Goal: Download file/media

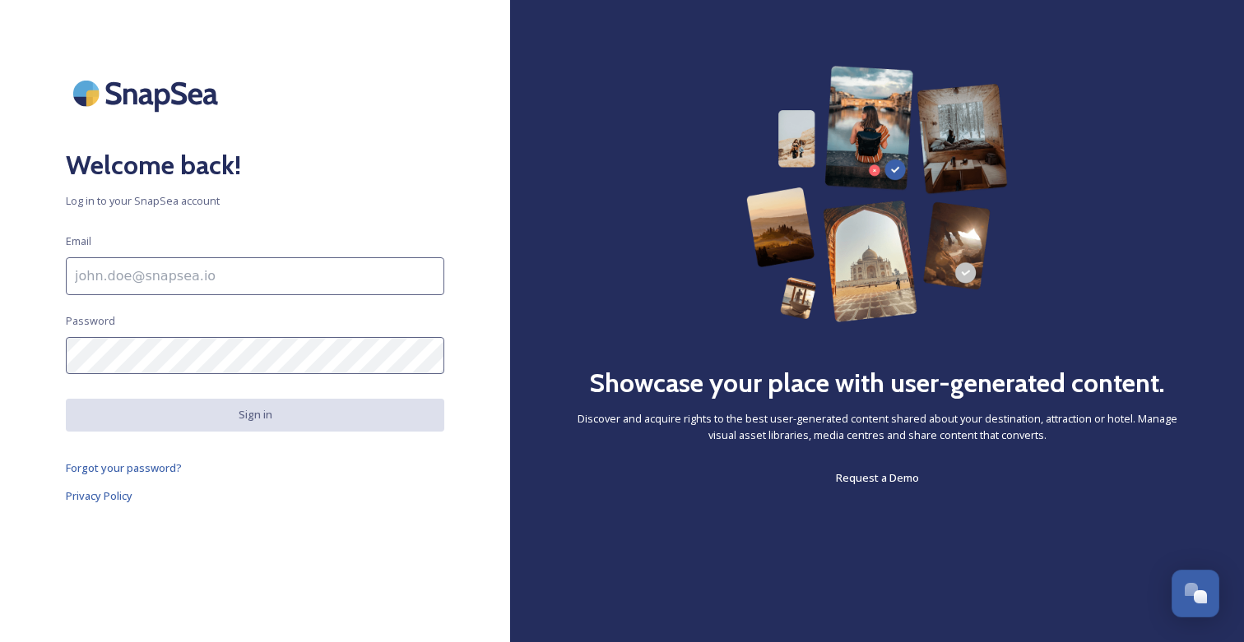
click at [330, 260] on input at bounding box center [255, 276] width 378 height 38
type input "[EMAIL_ADDRESS][DOMAIN_NAME]"
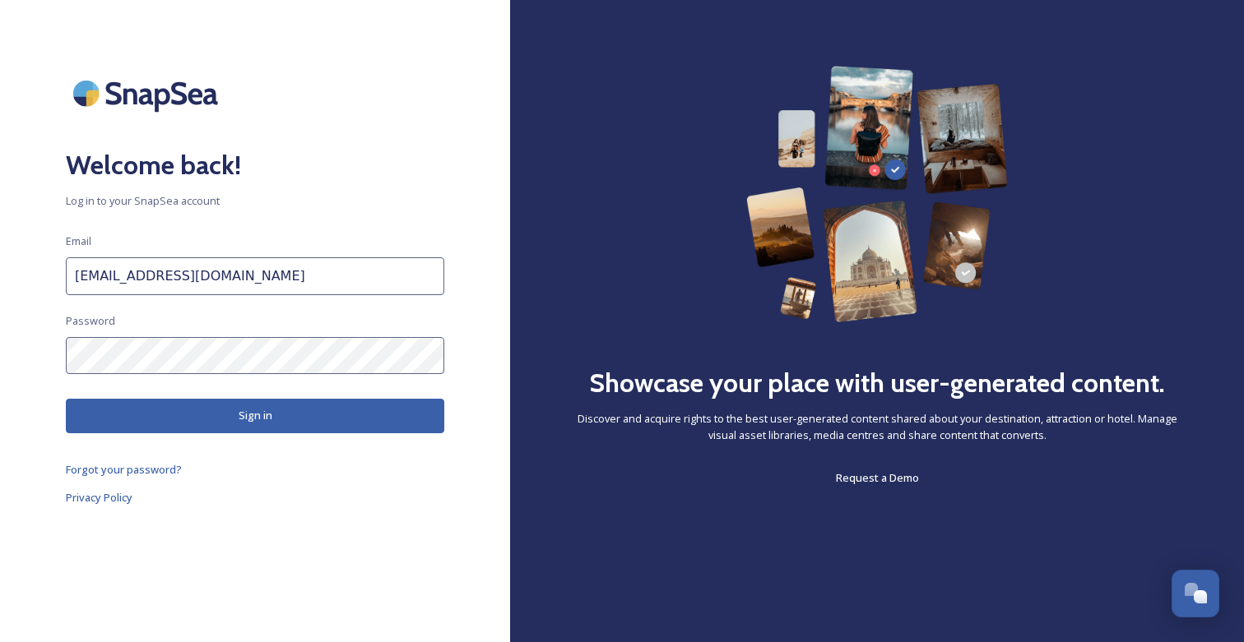
click at [234, 410] on button "Sign in" at bounding box center [255, 416] width 378 height 34
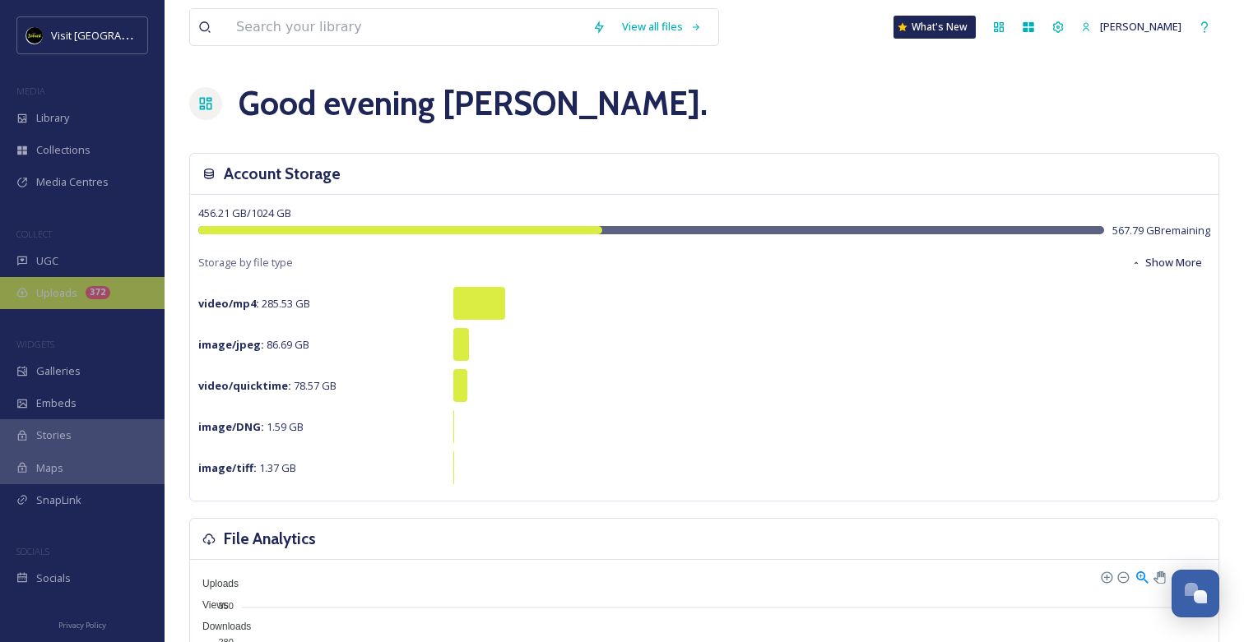
click at [79, 298] on div "Uploads 372" at bounding box center [82, 293] width 165 height 32
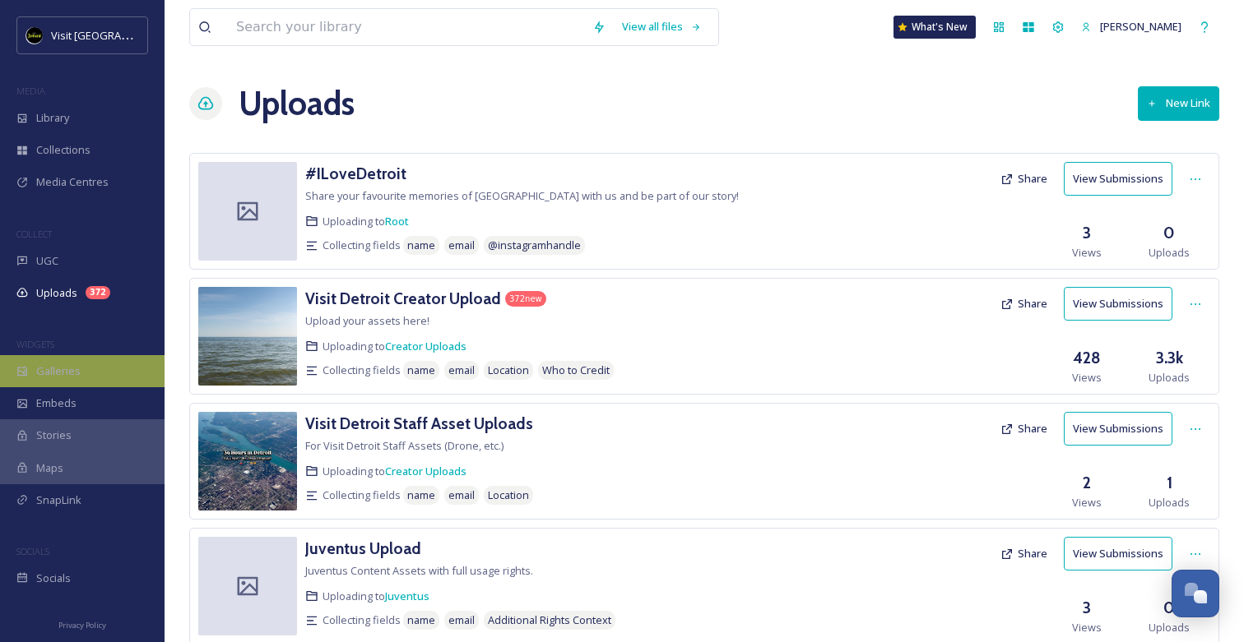
click at [61, 366] on span "Galleries" at bounding box center [58, 372] width 44 height 16
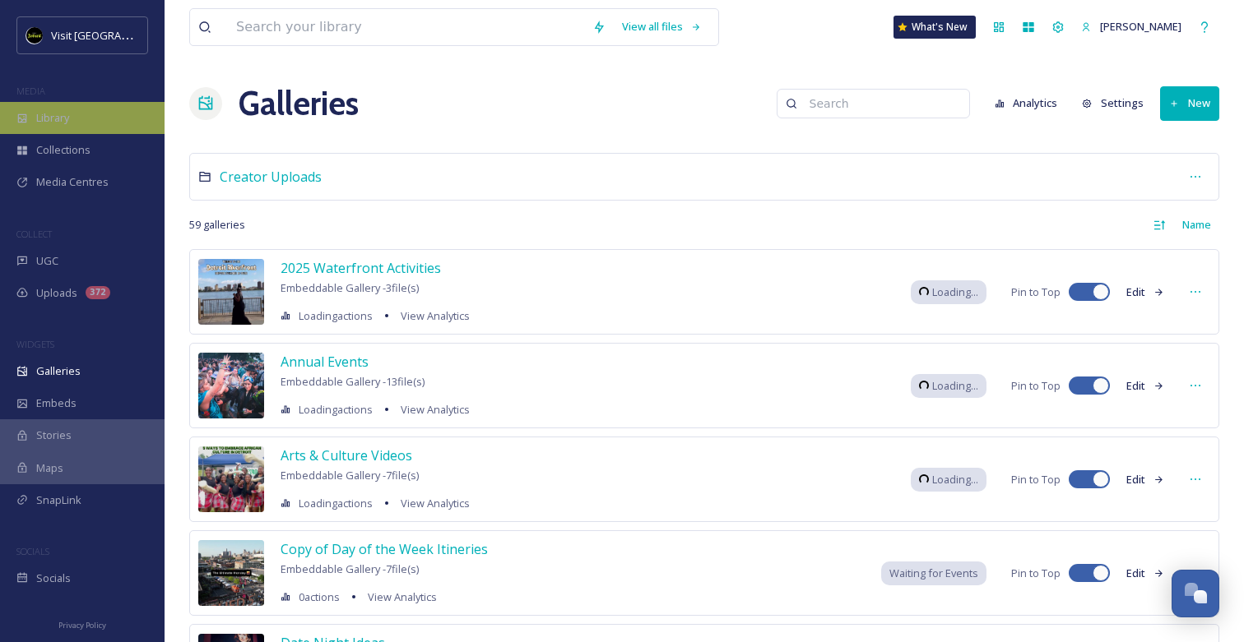
click at [84, 120] on div "Library" at bounding box center [82, 118] width 165 height 32
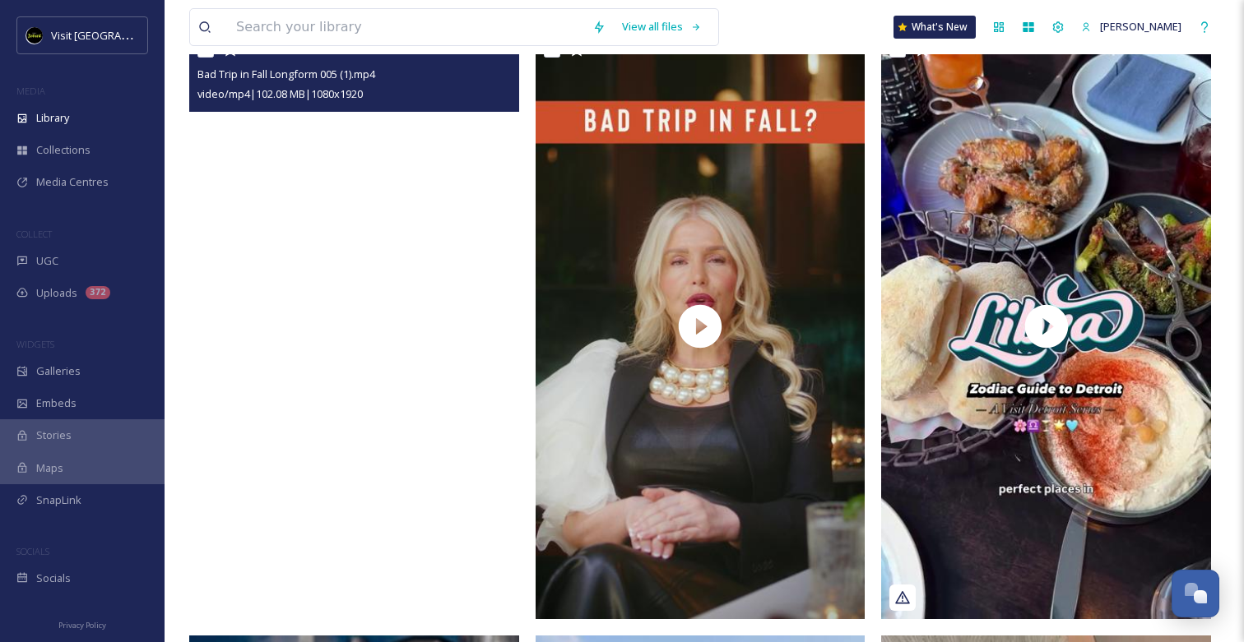
scroll to position [336, 0]
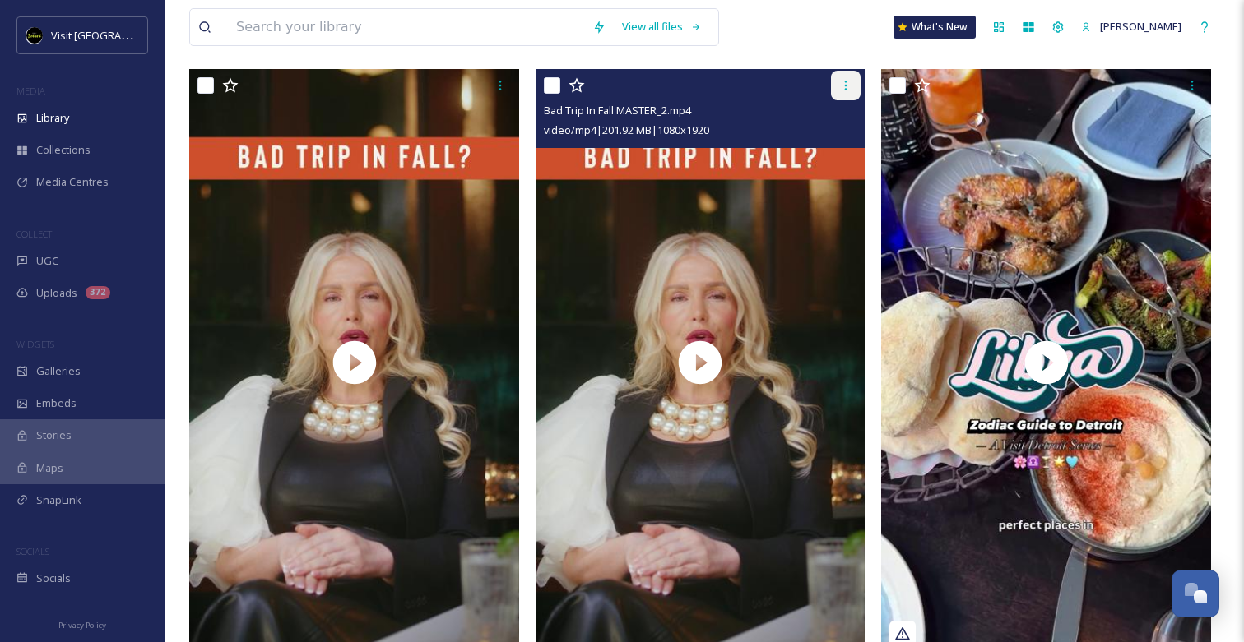
click at [851, 84] on icon at bounding box center [845, 85] width 13 height 13
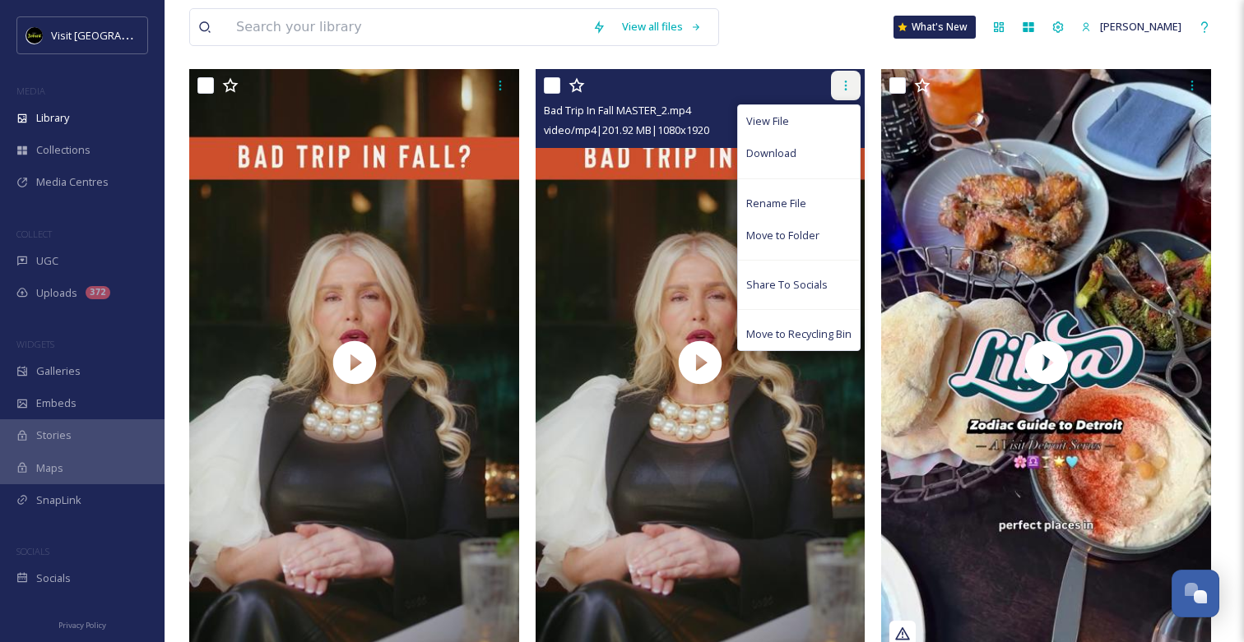
click at [851, 87] on icon at bounding box center [845, 85] width 13 height 13
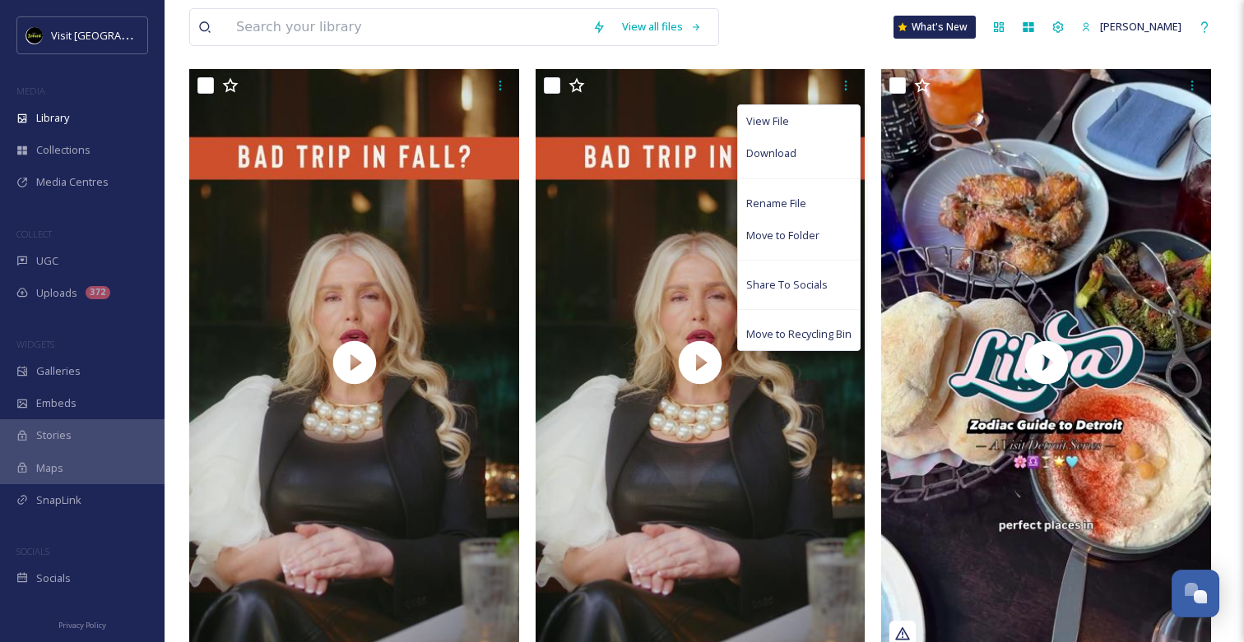
click at [776, 31] on div "View all files What's New [PERSON_NAME]" at bounding box center [704, 27] width 1030 height 54
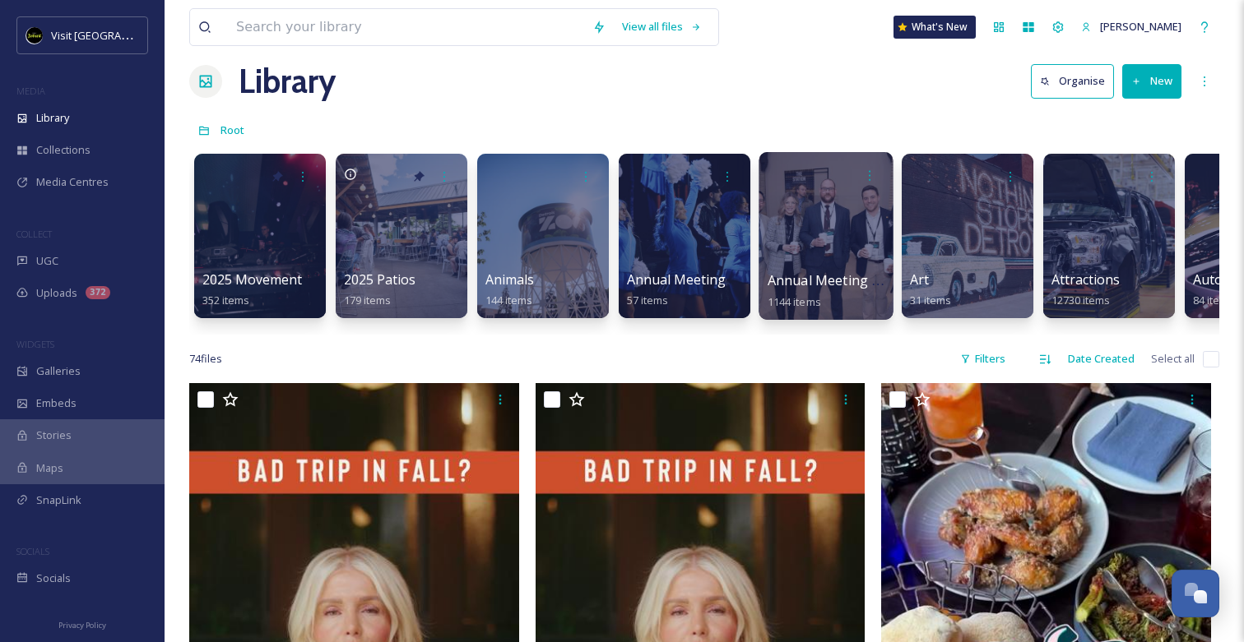
scroll to position [0, 0]
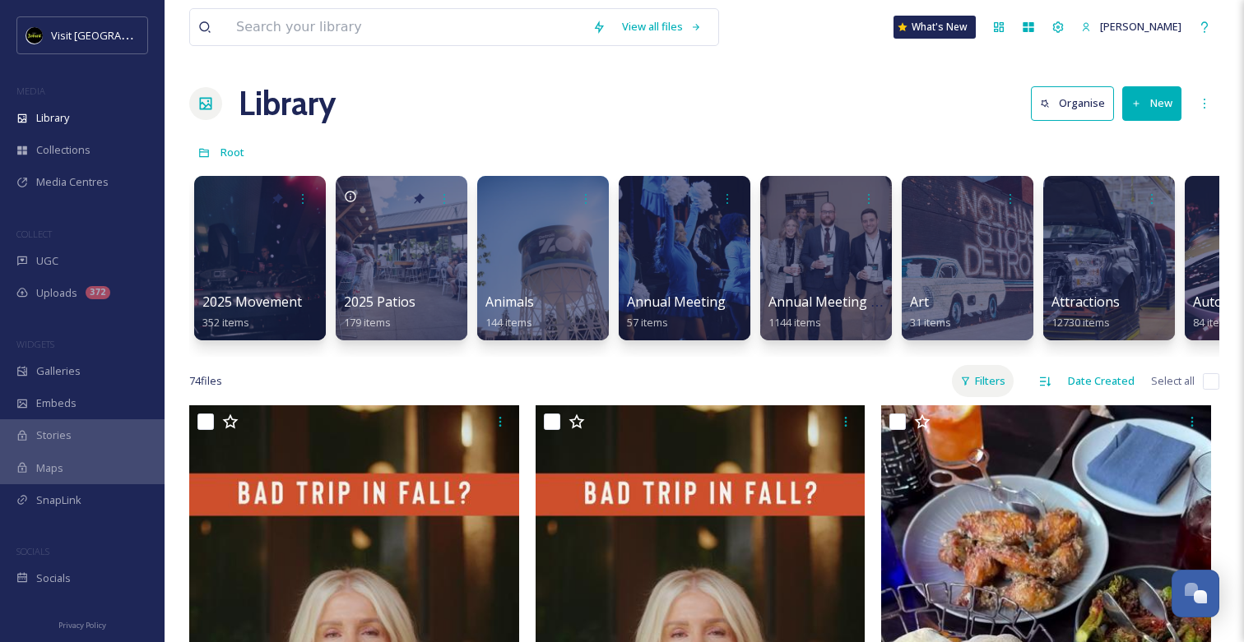
click at [979, 368] on div "Filters" at bounding box center [983, 381] width 62 height 32
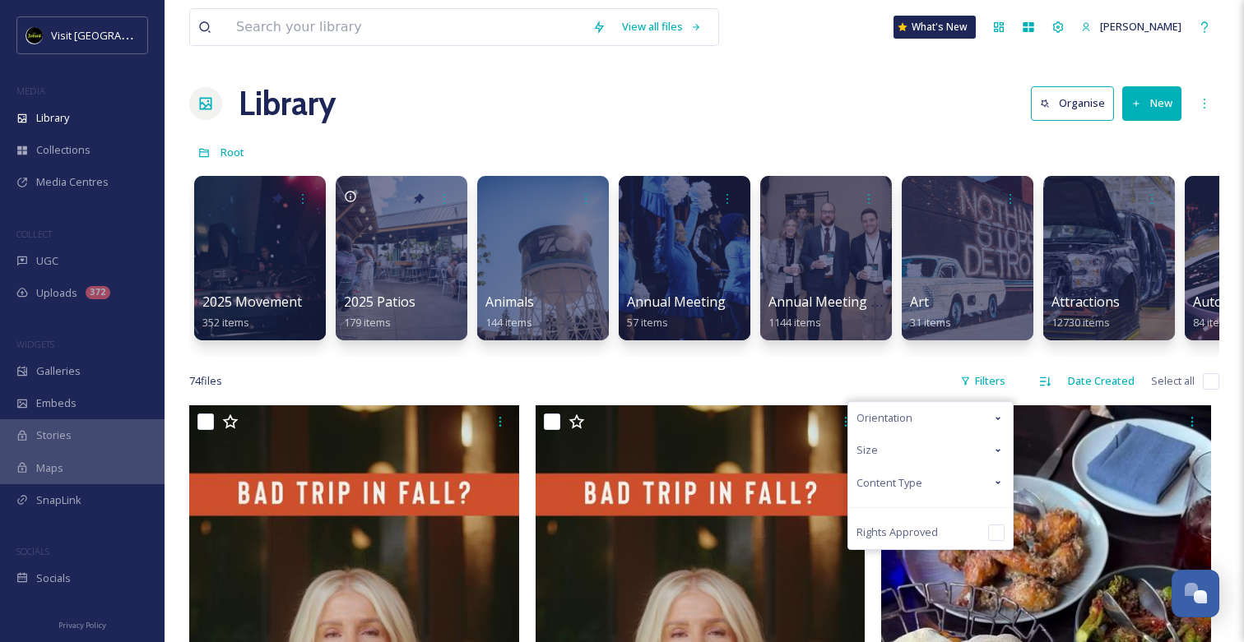
click at [984, 463] on div "Size" at bounding box center [930, 450] width 165 height 32
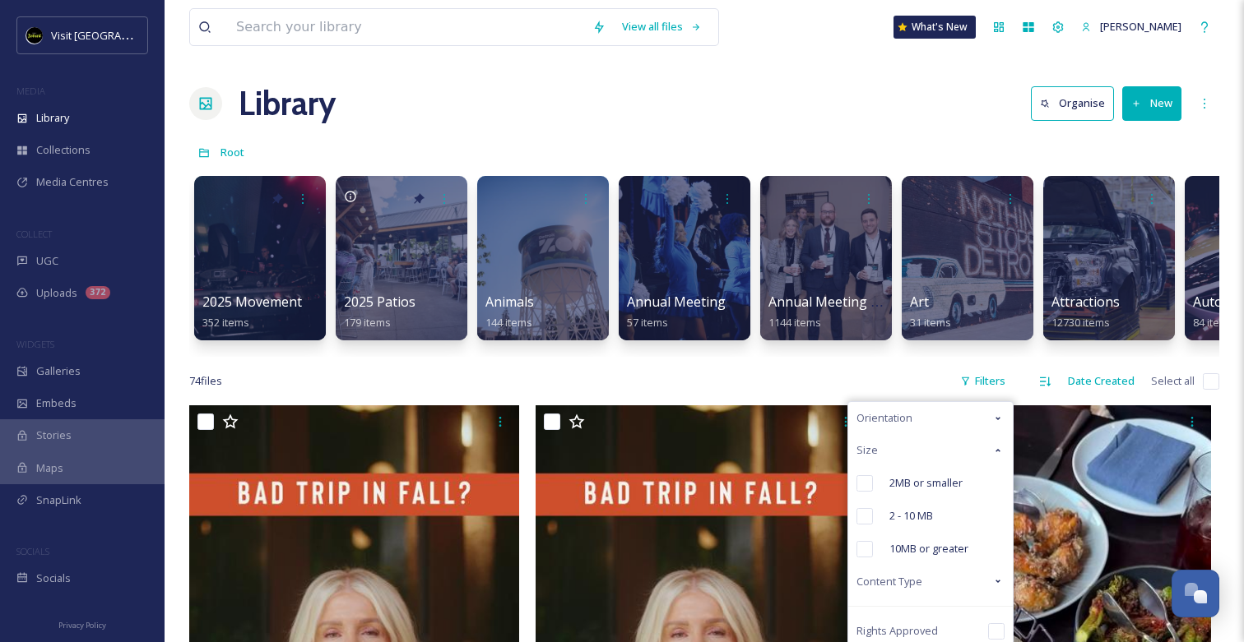
click at [988, 456] on div "Size" at bounding box center [930, 450] width 165 height 32
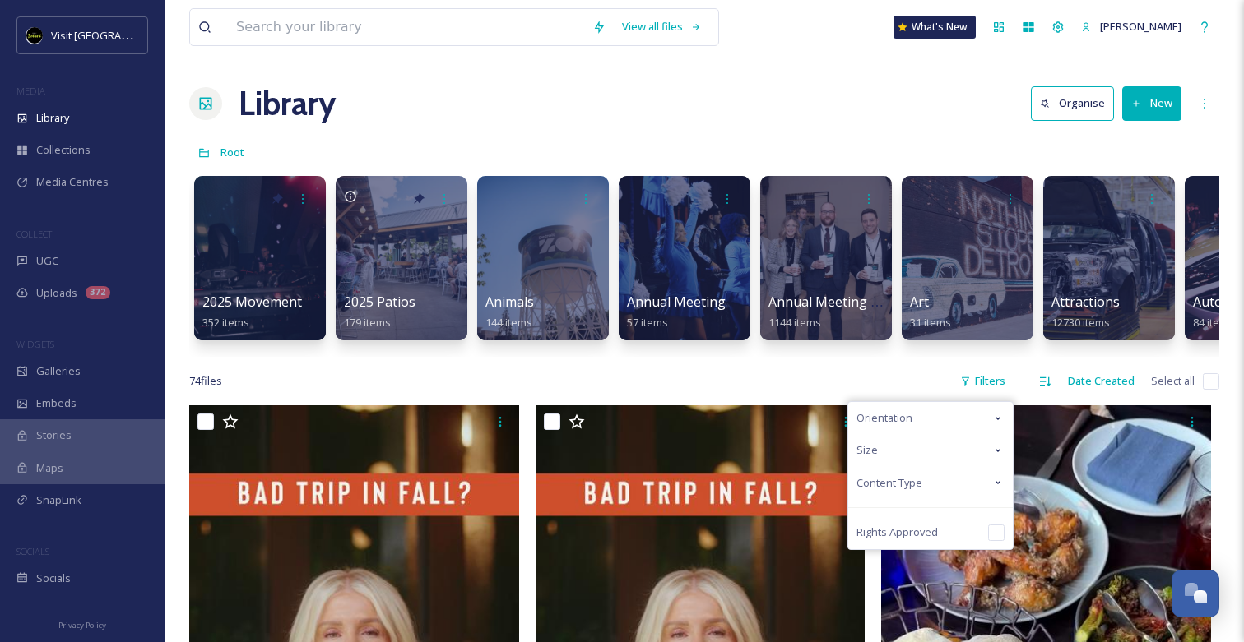
click at [925, 483] on div "Content Type" at bounding box center [930, 483] width 165 height 32
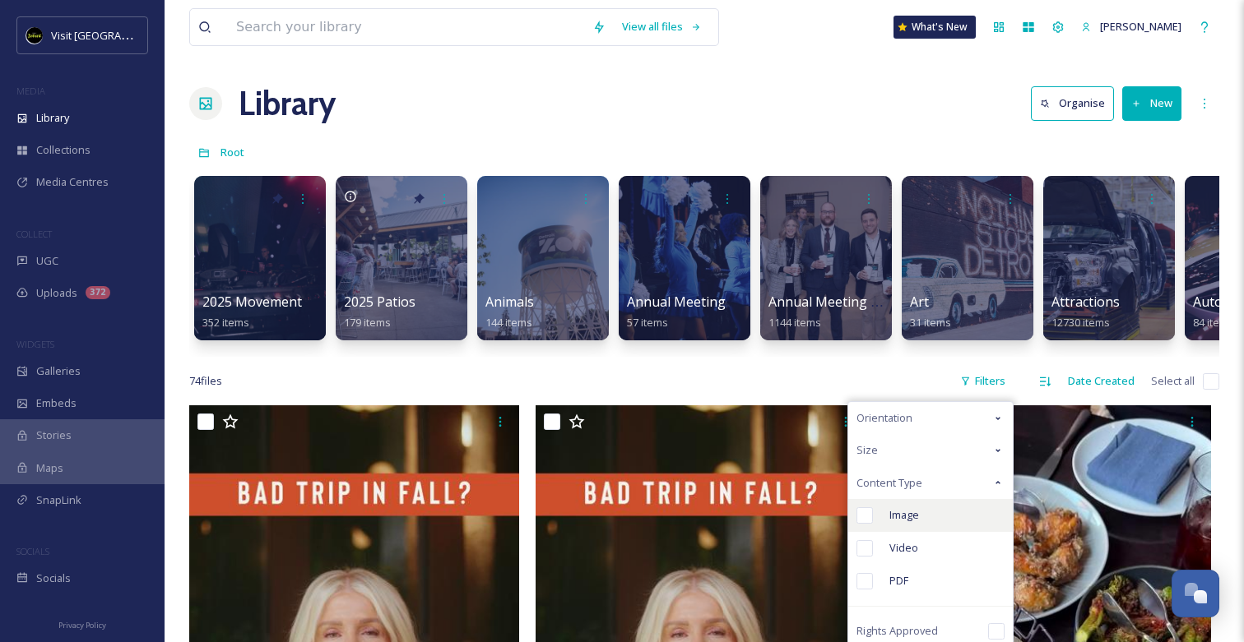
click at [880, 521] on div "Image" at bounding box center [930, 515] width 165 height 33
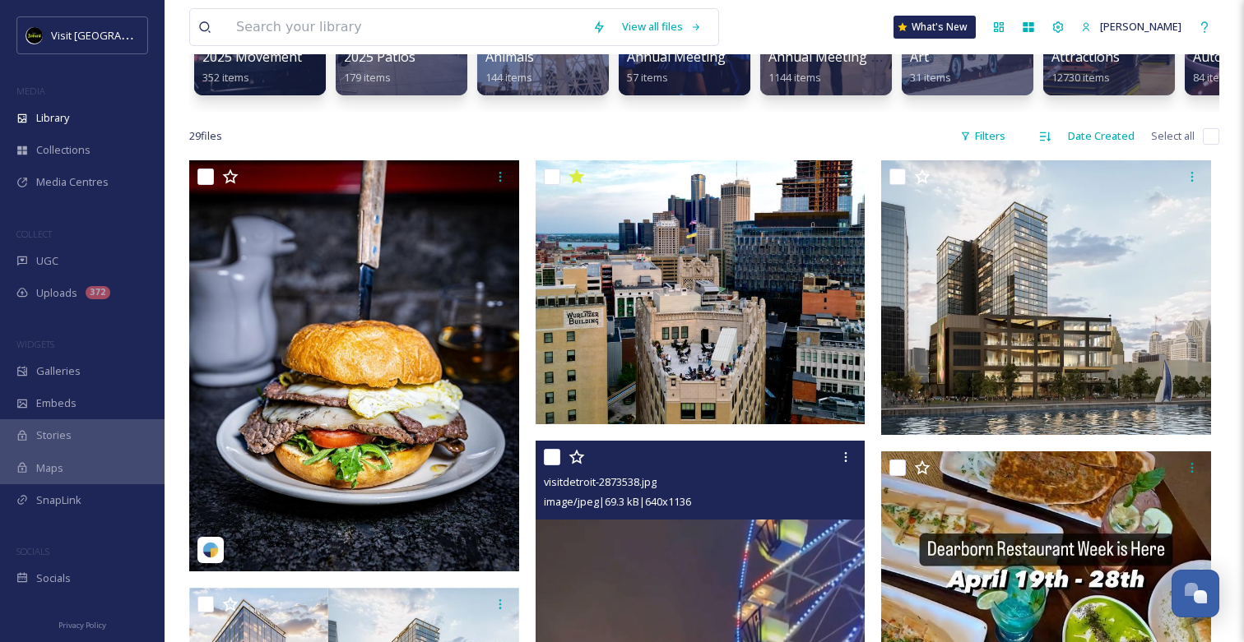
scroll to position [213, 0]
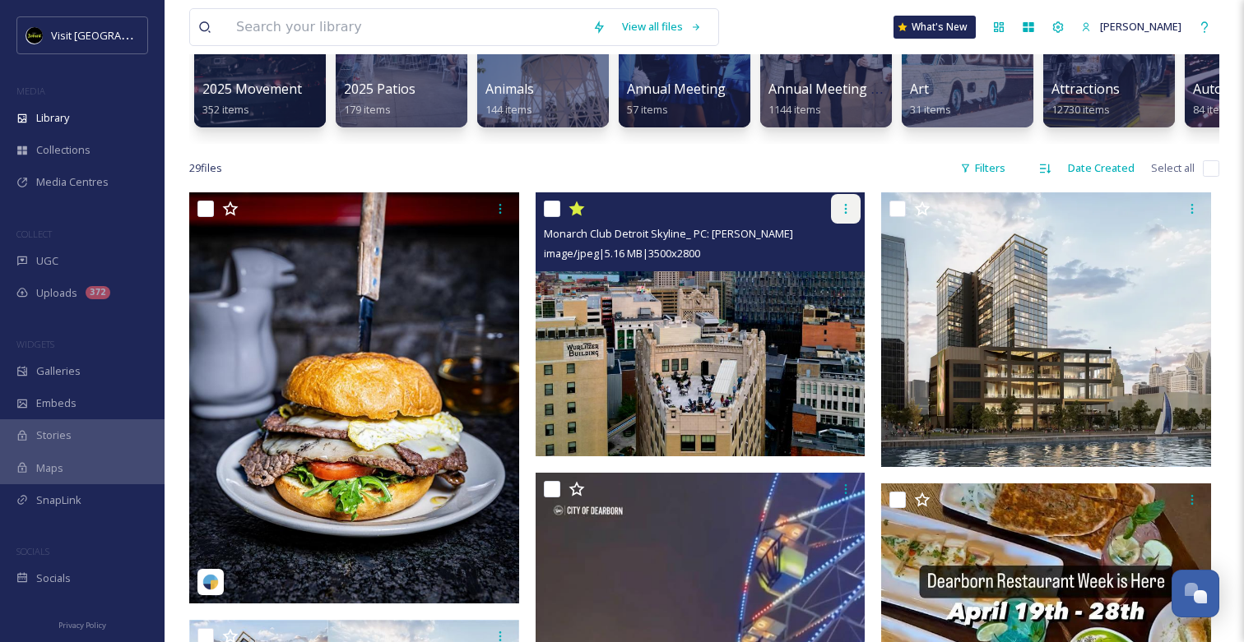
click at [850, 206] on icon at bounding box center [845, 208] width 13 height 13
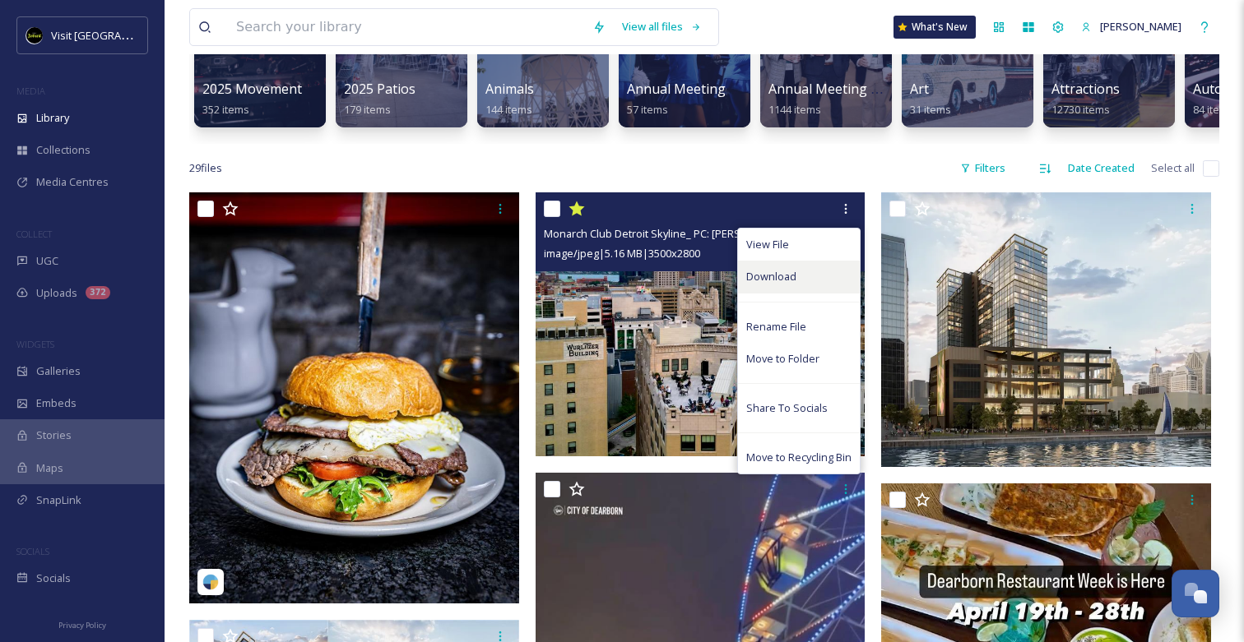
click at [805, 272] on div "Download" at bounding box center [799, 277] width 122 height 32
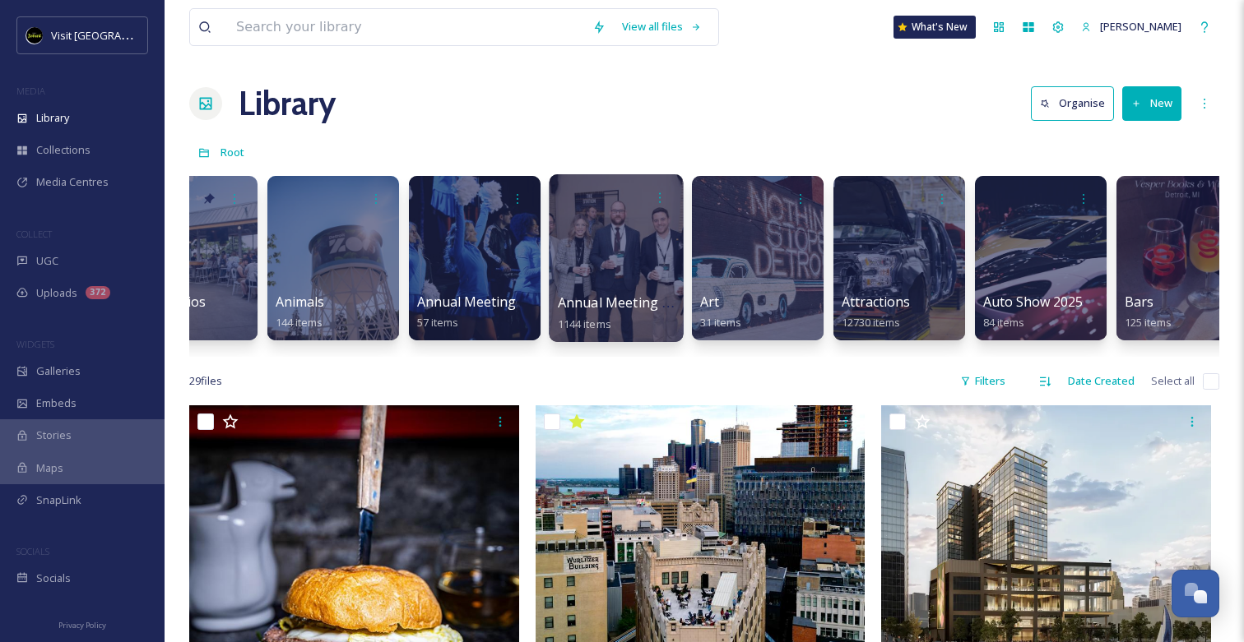
scroll to position [0, 226]
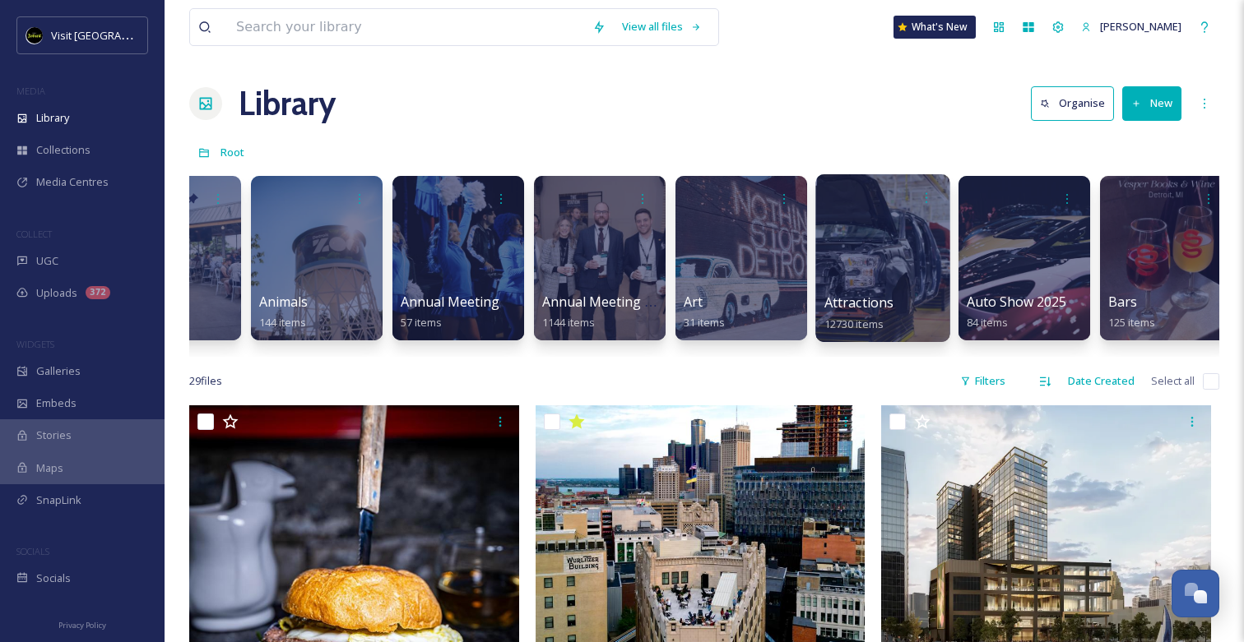
click at [848, 256] on div at bounding box center [882, 258] width 134 height 168
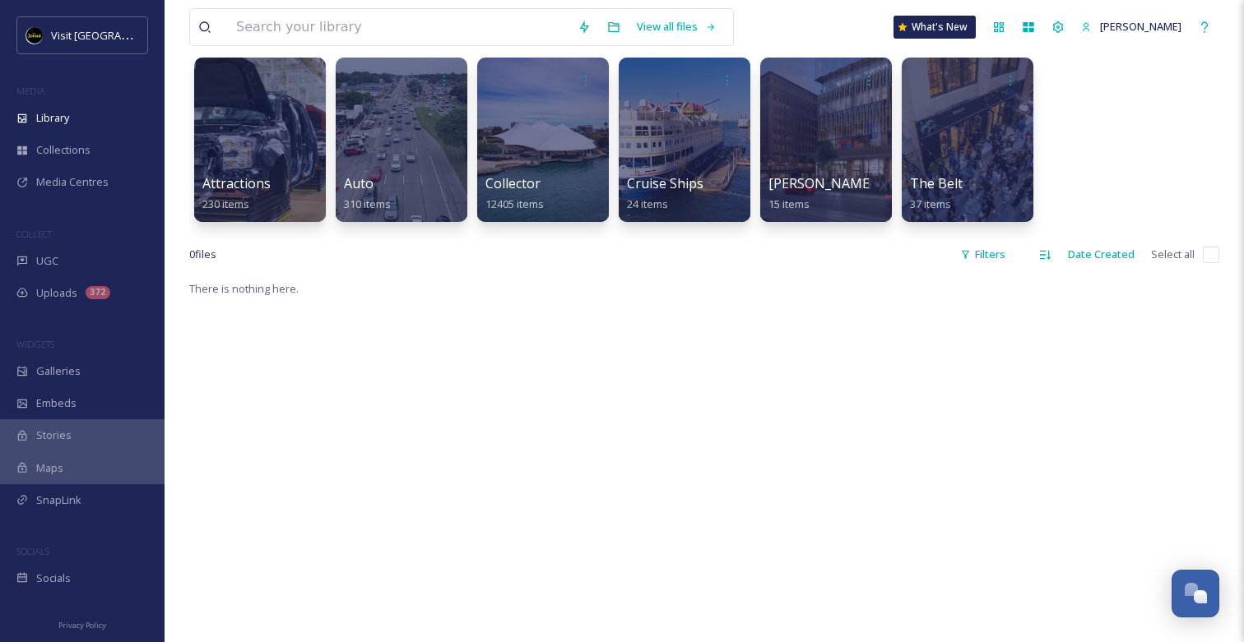
scroll to position [133, 0]
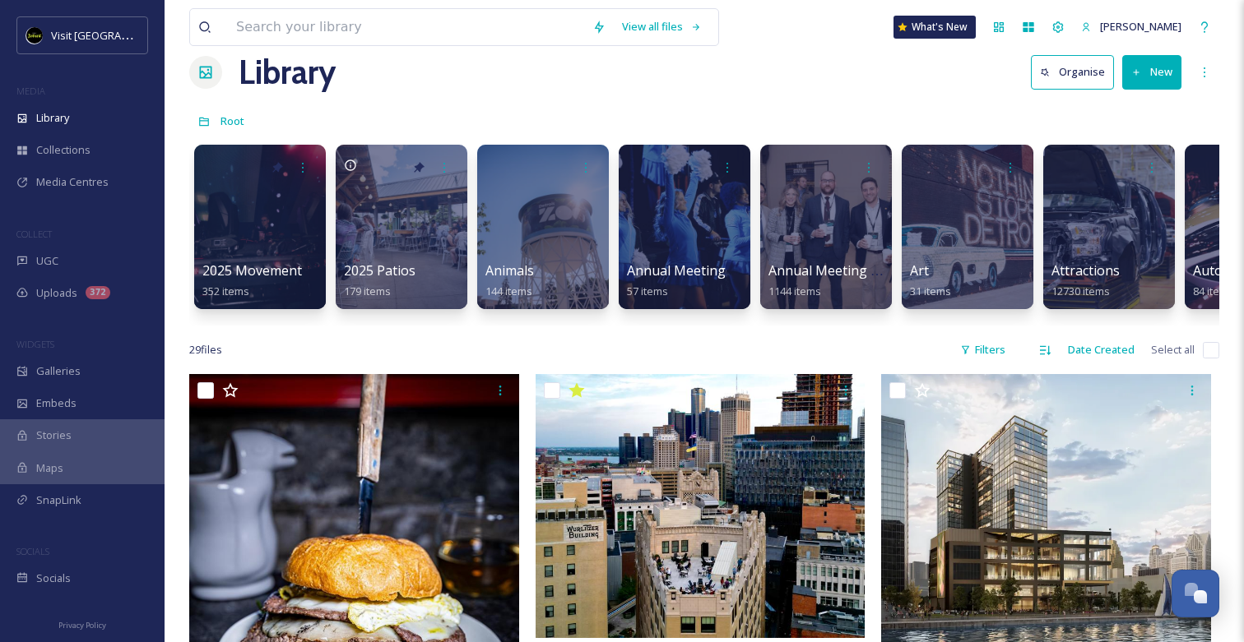
scroll to position [35, 0]
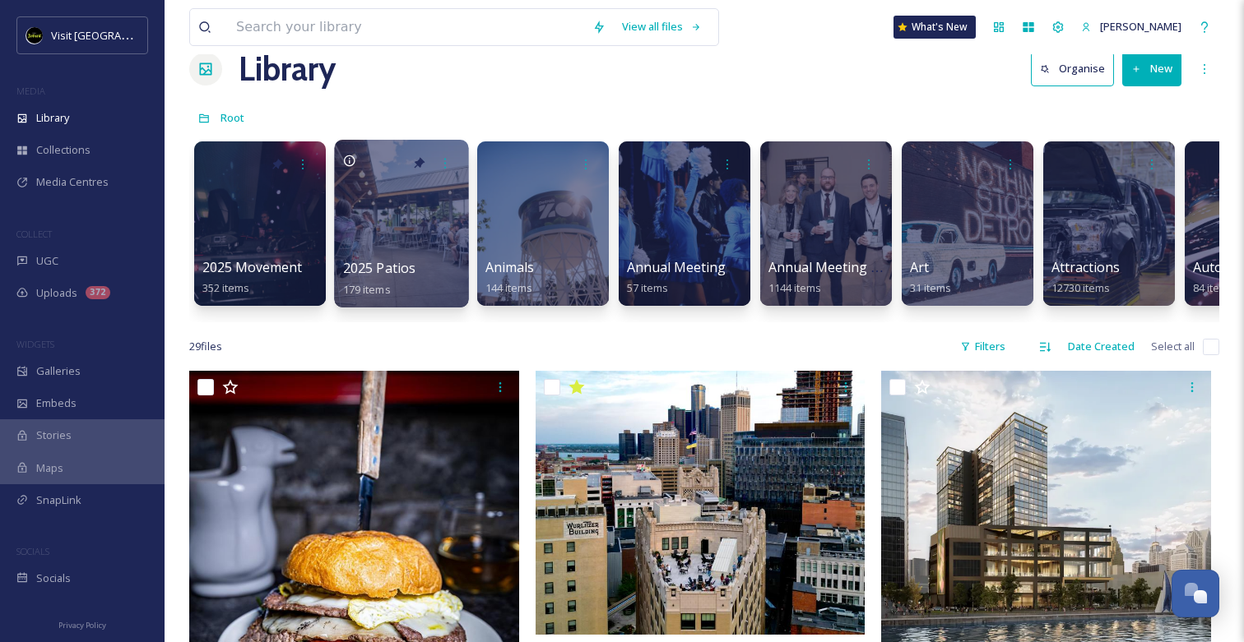
click at [392, 230] on div at bounding box center [401, 224] width 134 height 168
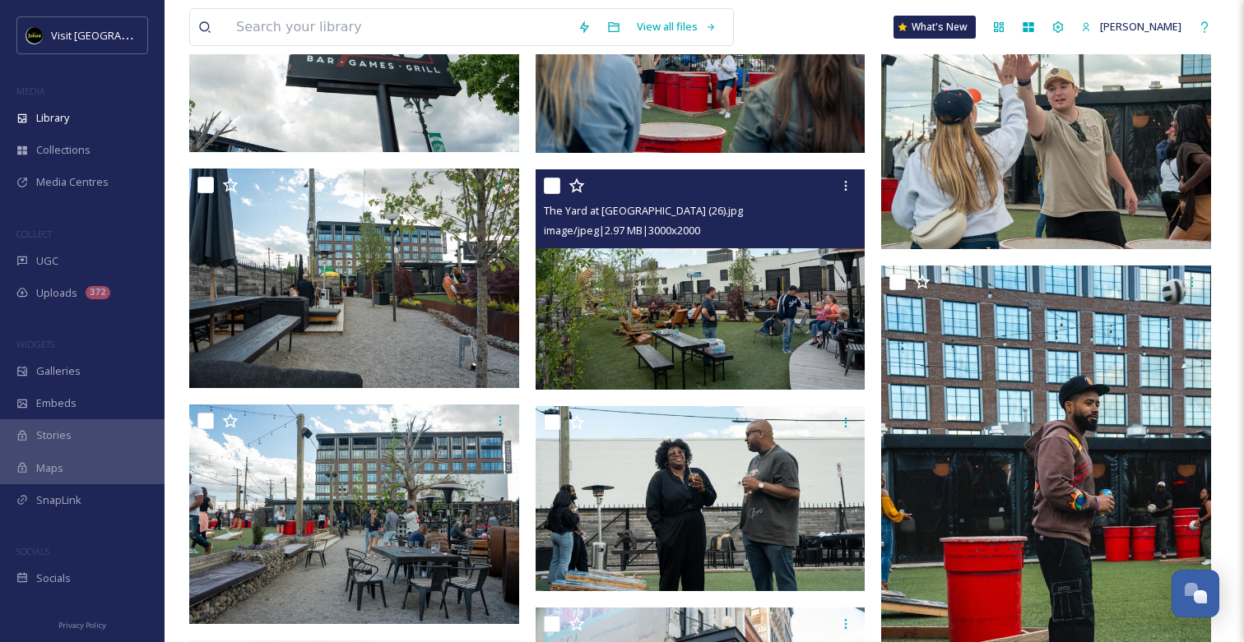
scroll to position [1787, 0]
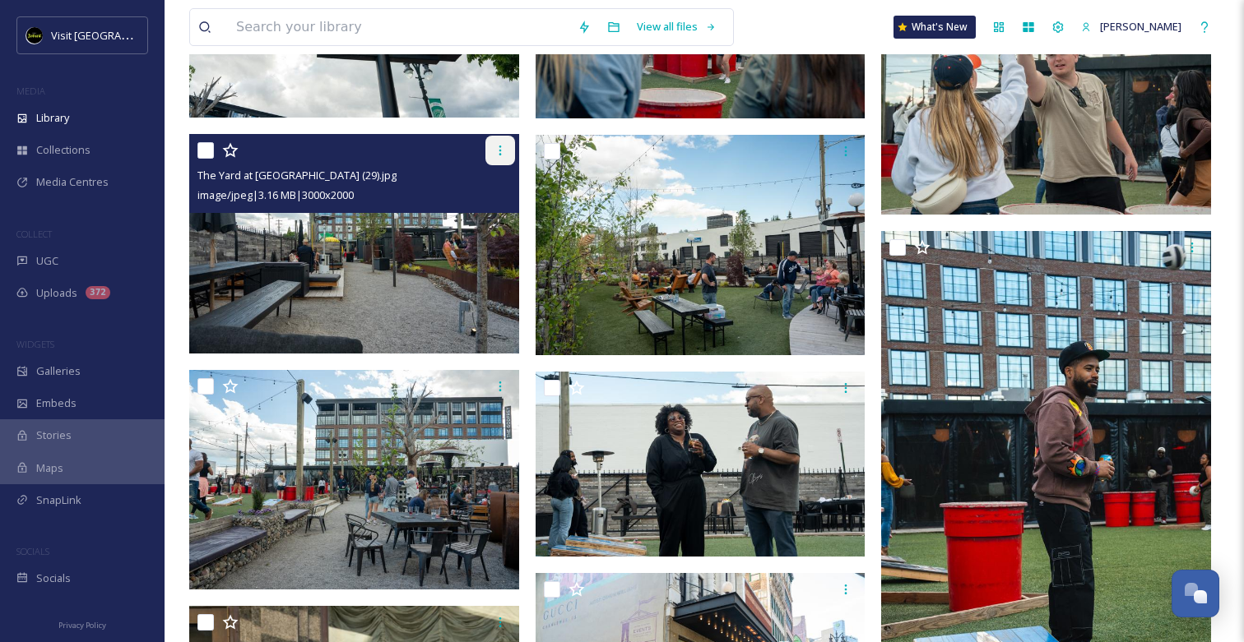
click at [494, 150] on icon at bounding box center [500, 150] width 13 height 13
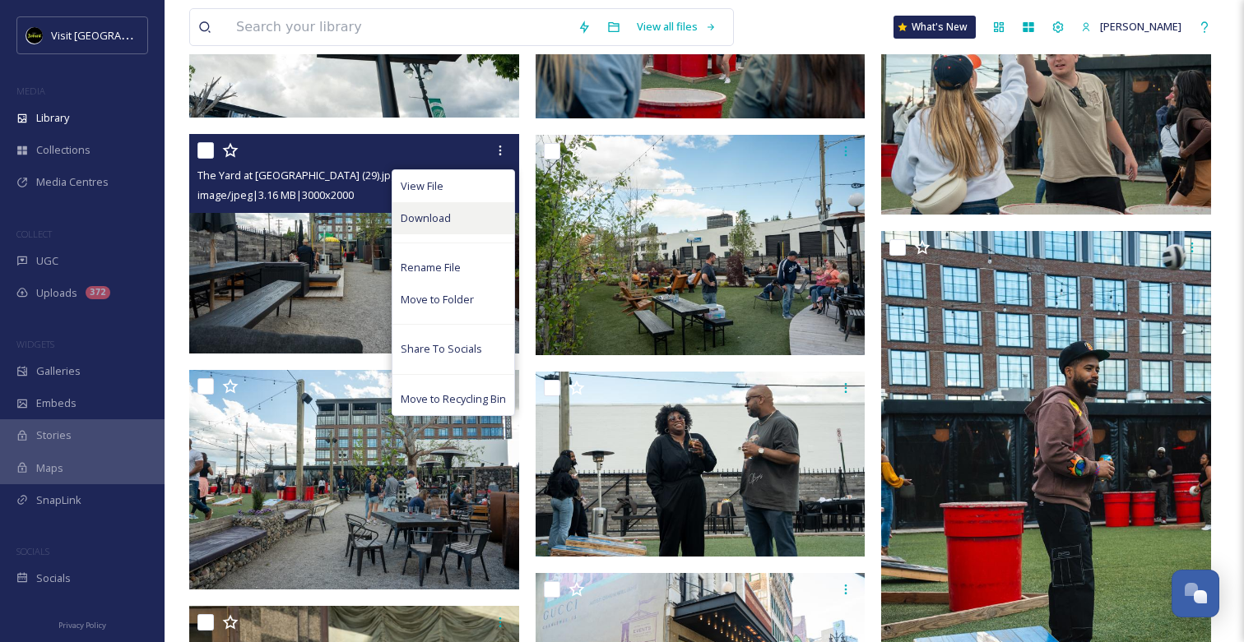
click at [459, 217] on div "Download" at bounding box center [453, 218] width 122 height 32
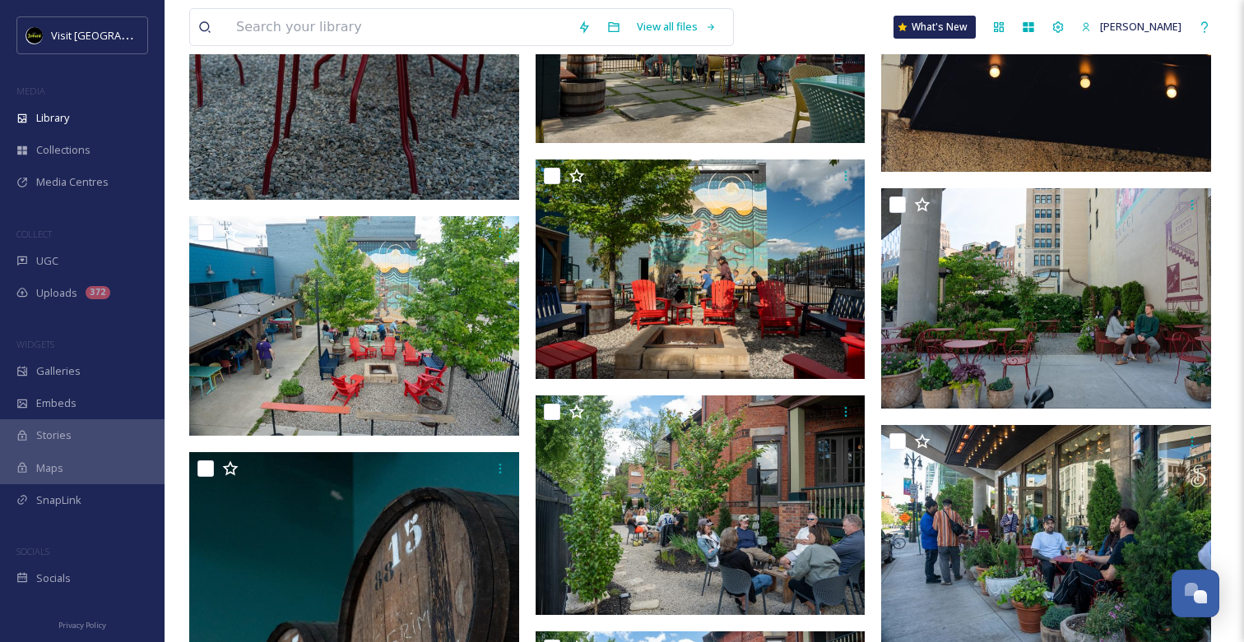
scroll to position [3385, 0]
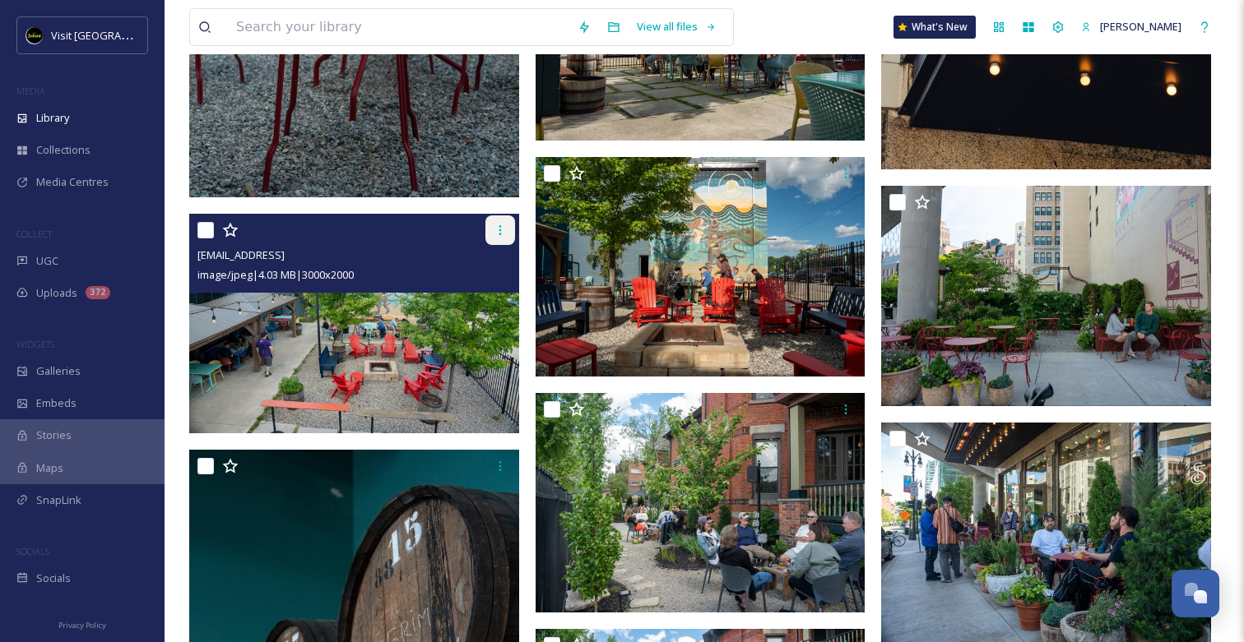
click at [490, 225] on div at bounding box center [500, 231] width 30 height 30
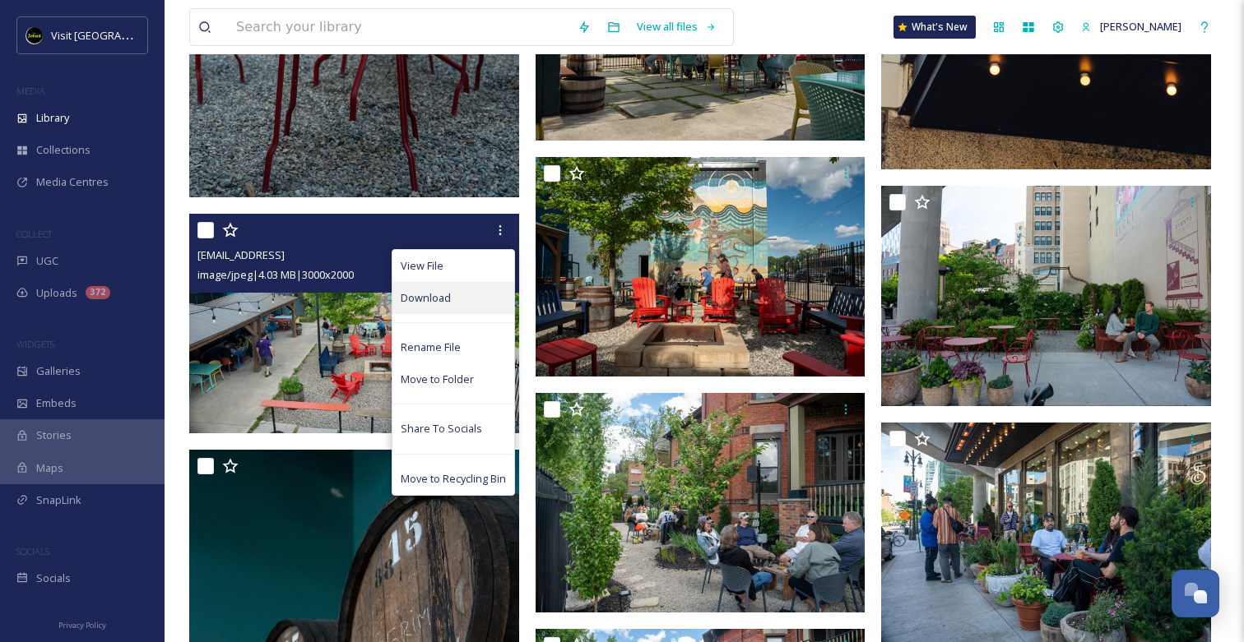
click at [480, 293] on div "Download" at bounding box center [453, 298] width 122 height 32
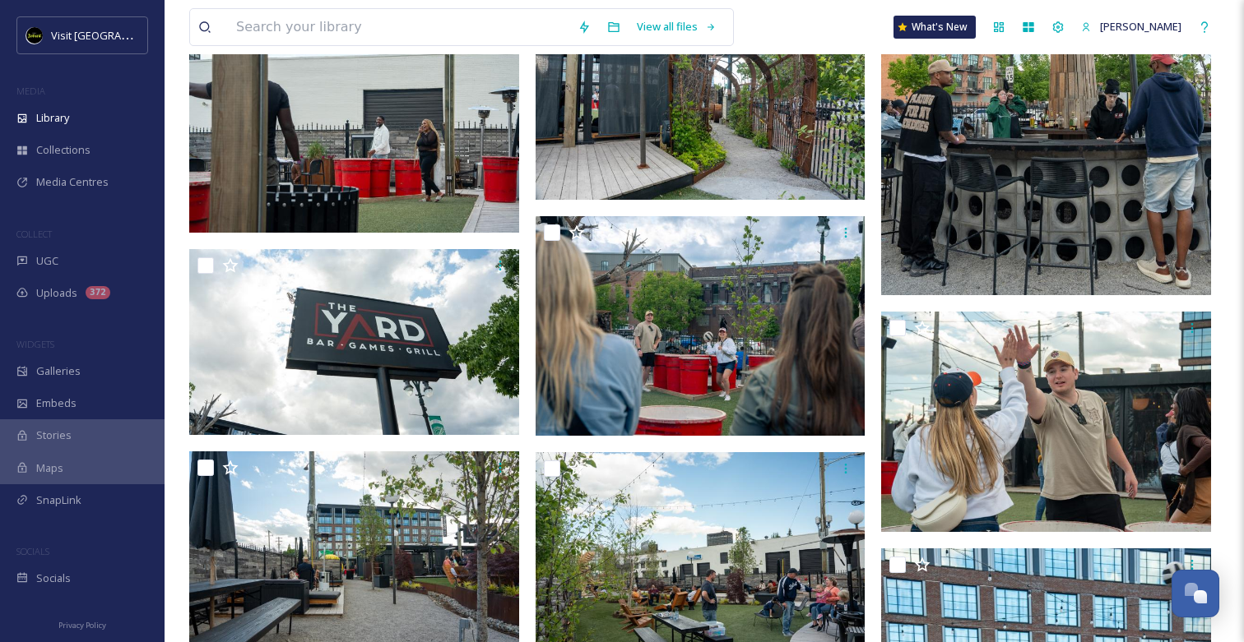
scroll to position [0, 0]
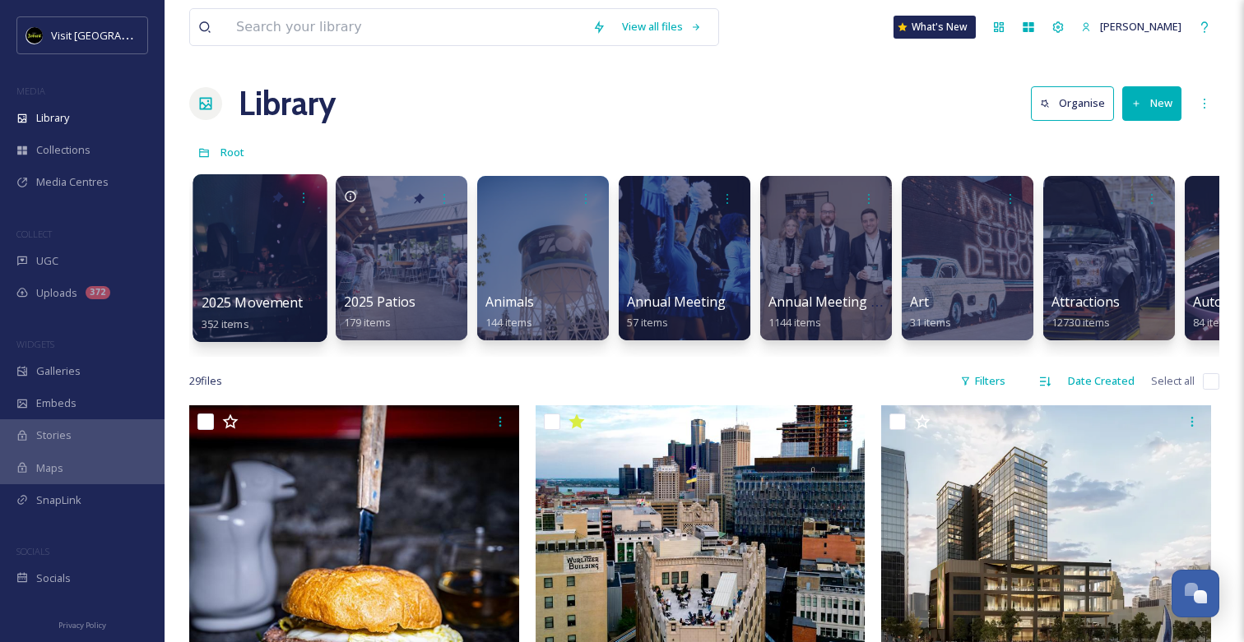
click at [253, 291] on div at bounding box center [259, 258] width 134 height 168
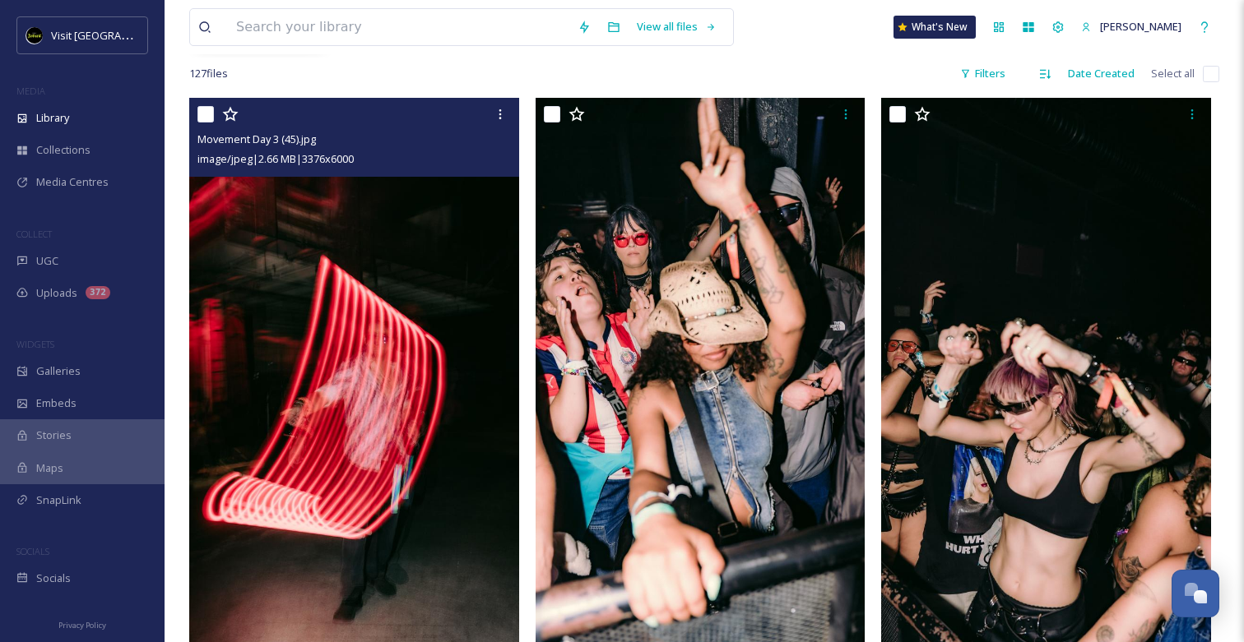
scroll to position [222, 0]
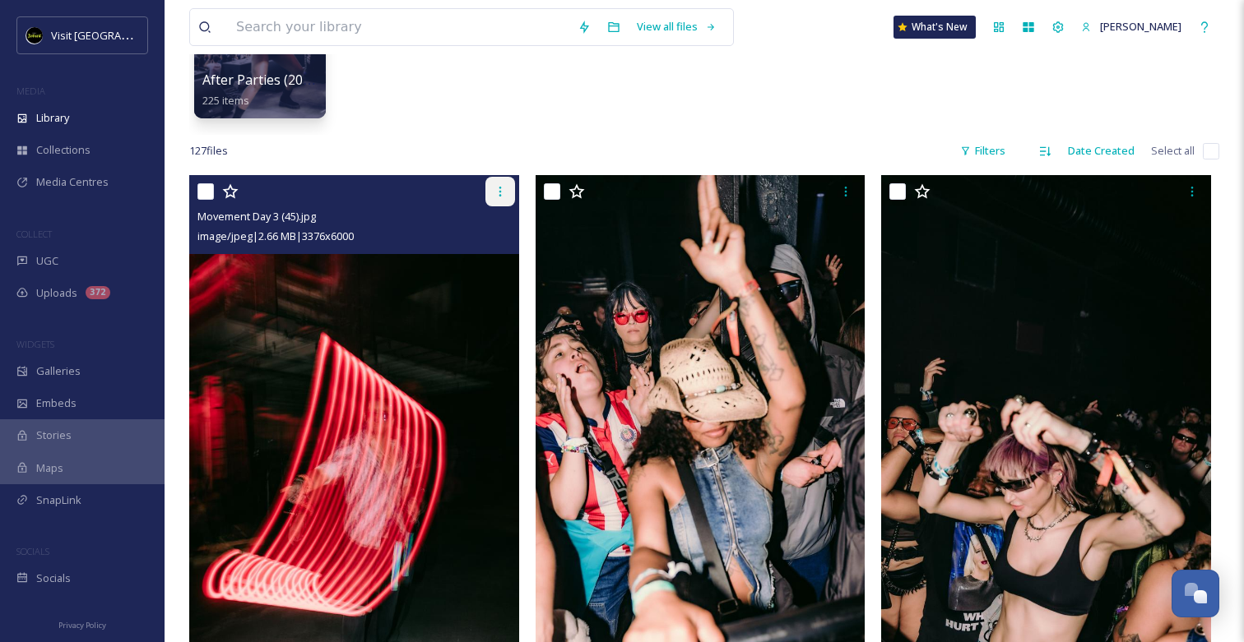
click at [503, 195] on icon at bounding box center [500, 191] width 13 height 13
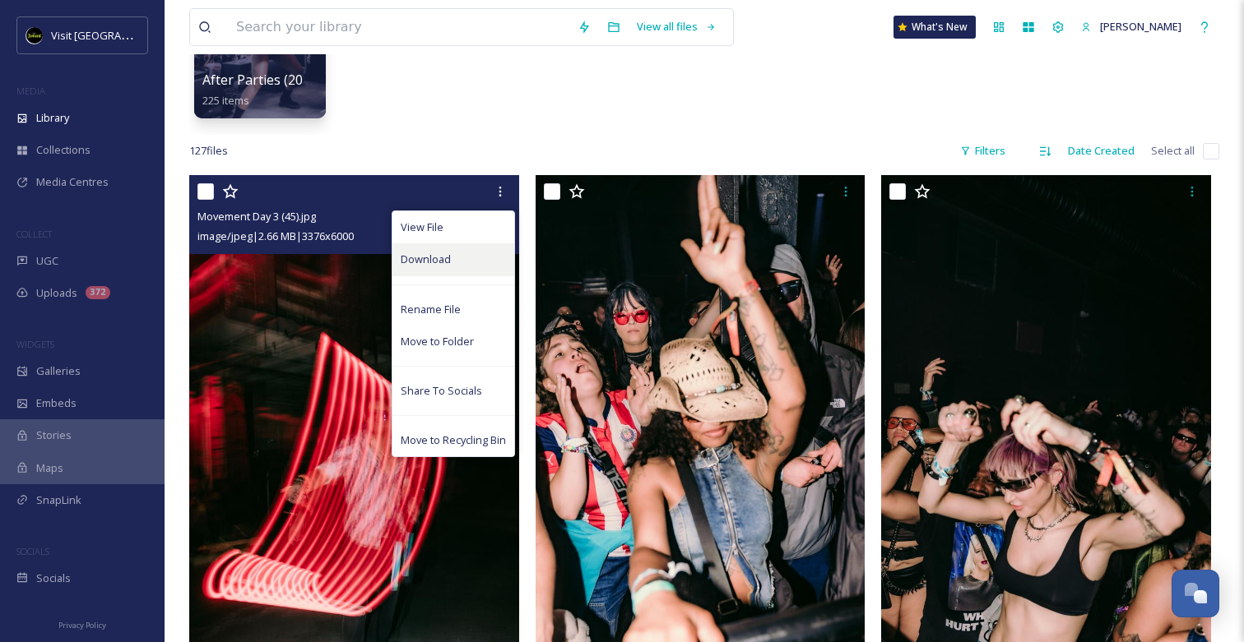
click at [472, 262] on div "Download" at bounding box center [453, 259] width 122 height 32
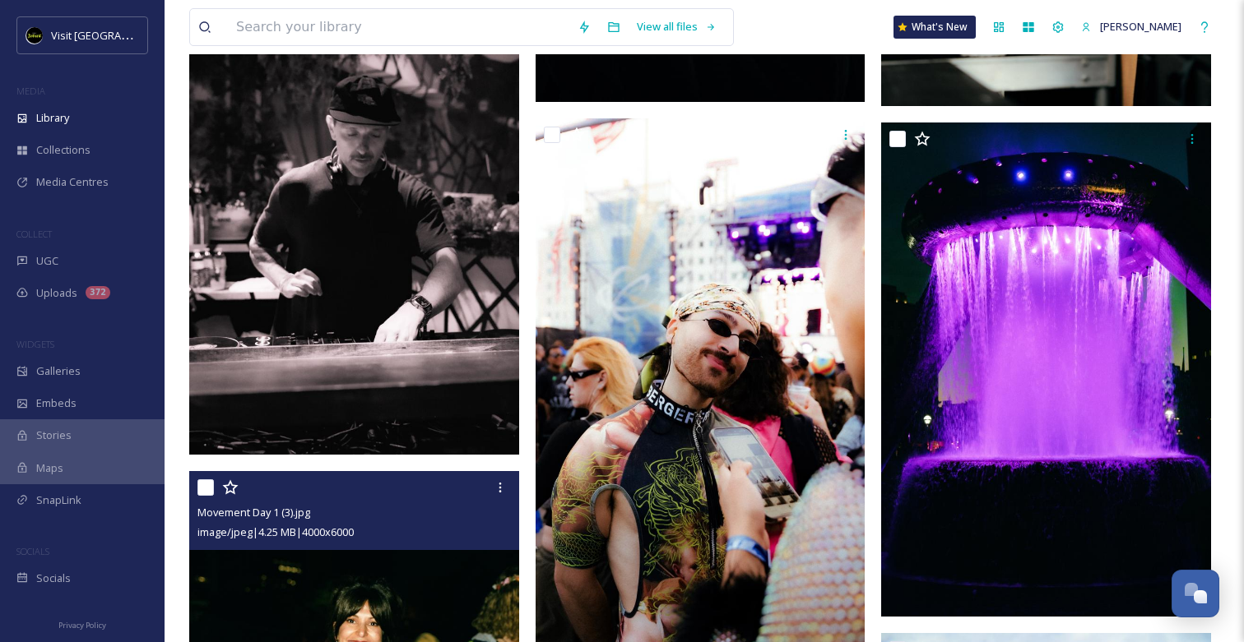
scroll to position [20489, 0]
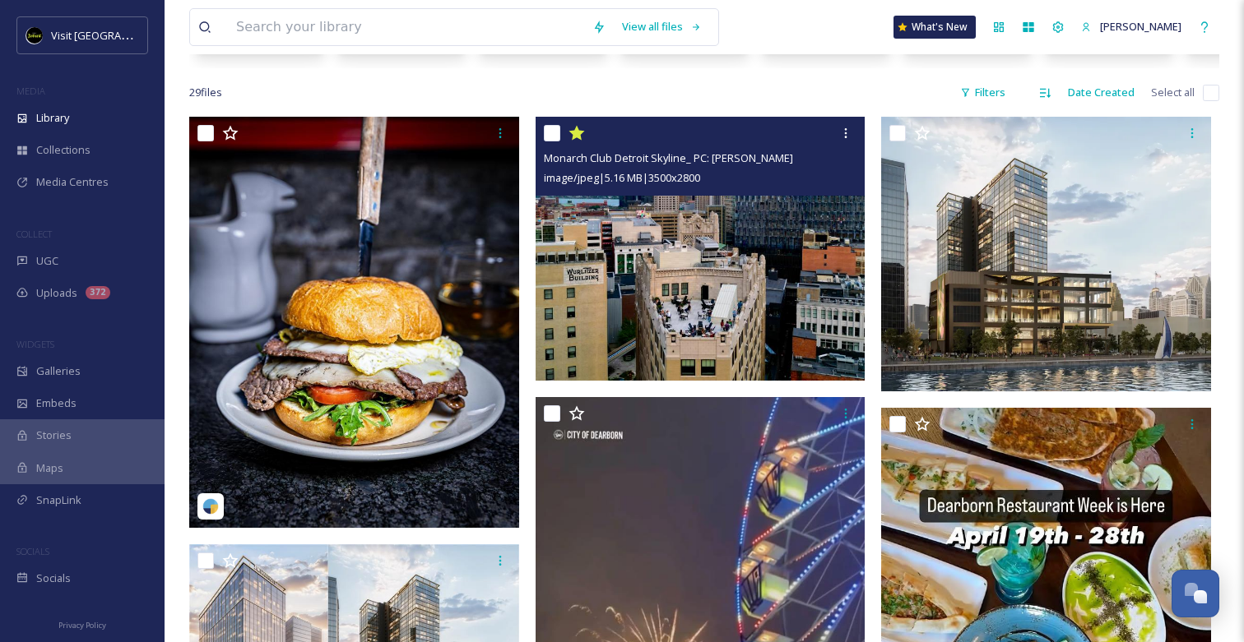
scroll to position [247, 0]
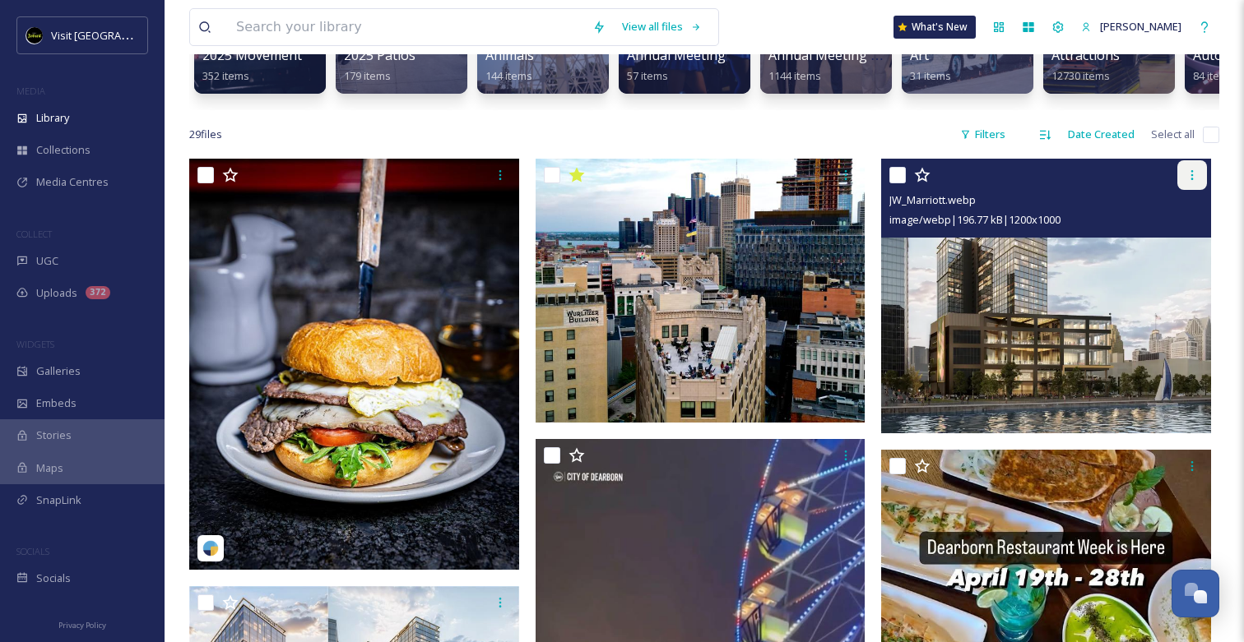
click at [1191, 177] on icon at bounding box center [1191, 175] width 13 height 13
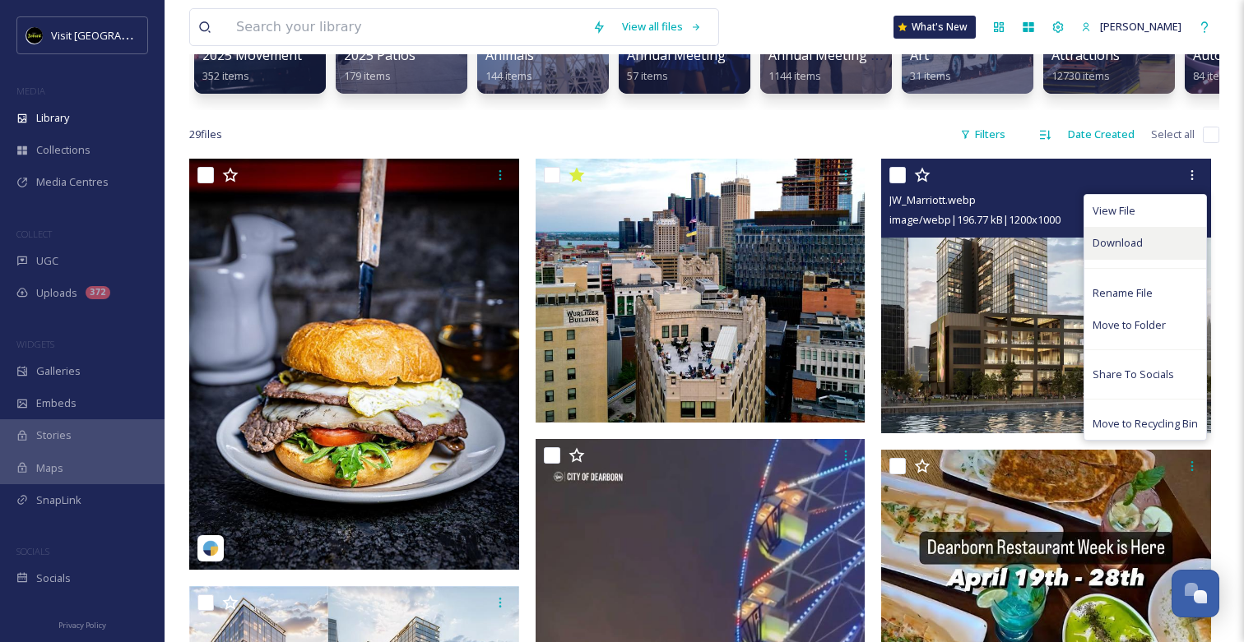
click at [1127, 252] on div "Download" at bounding box center [1145, 243] width 122 height 32
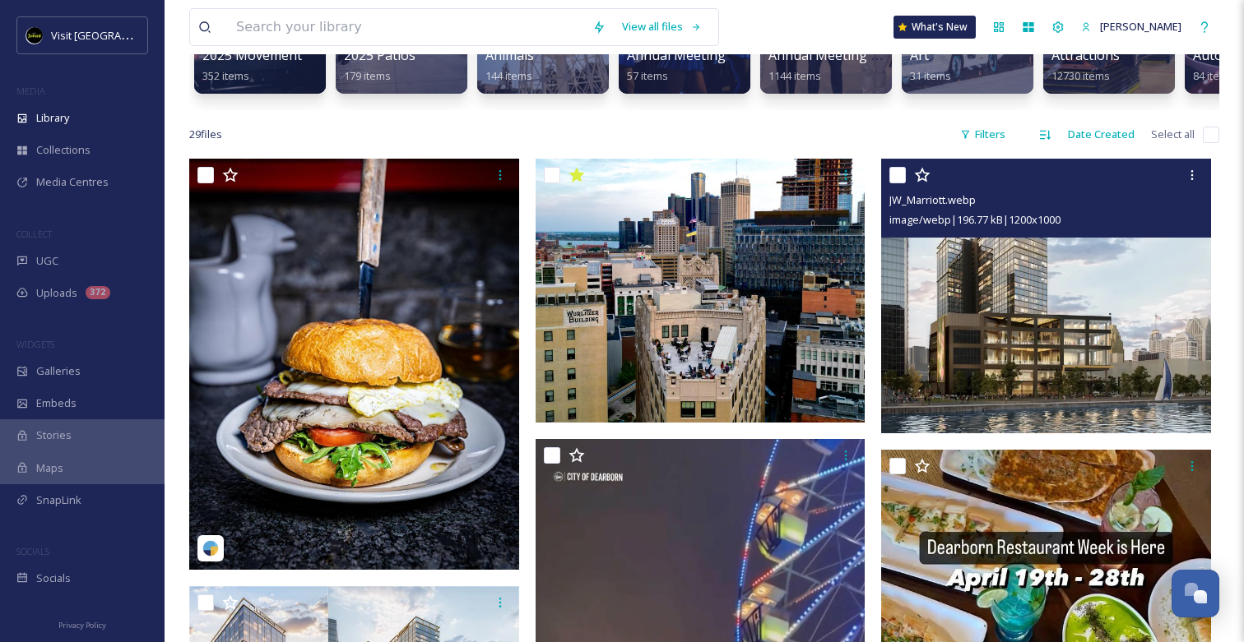
click at [948, 266] on img at bounding box center [1046, 296] width 330 height 275
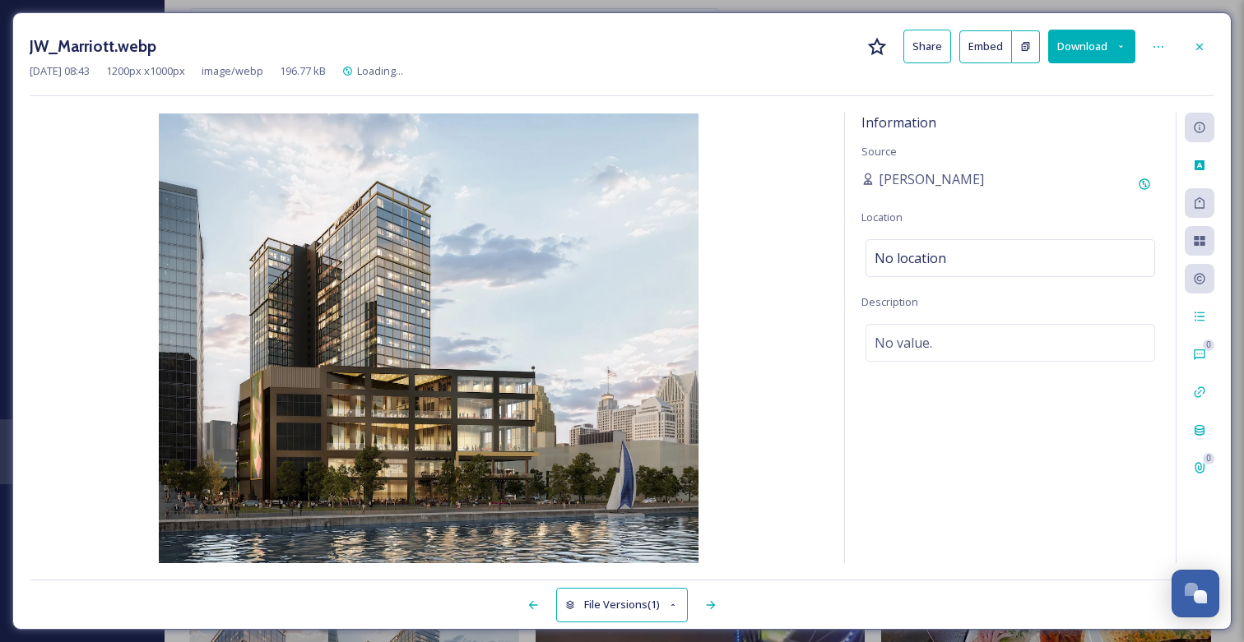
click at [1078, 44] on button "Download" at bounding box center [1091, 47] width 87 height 34
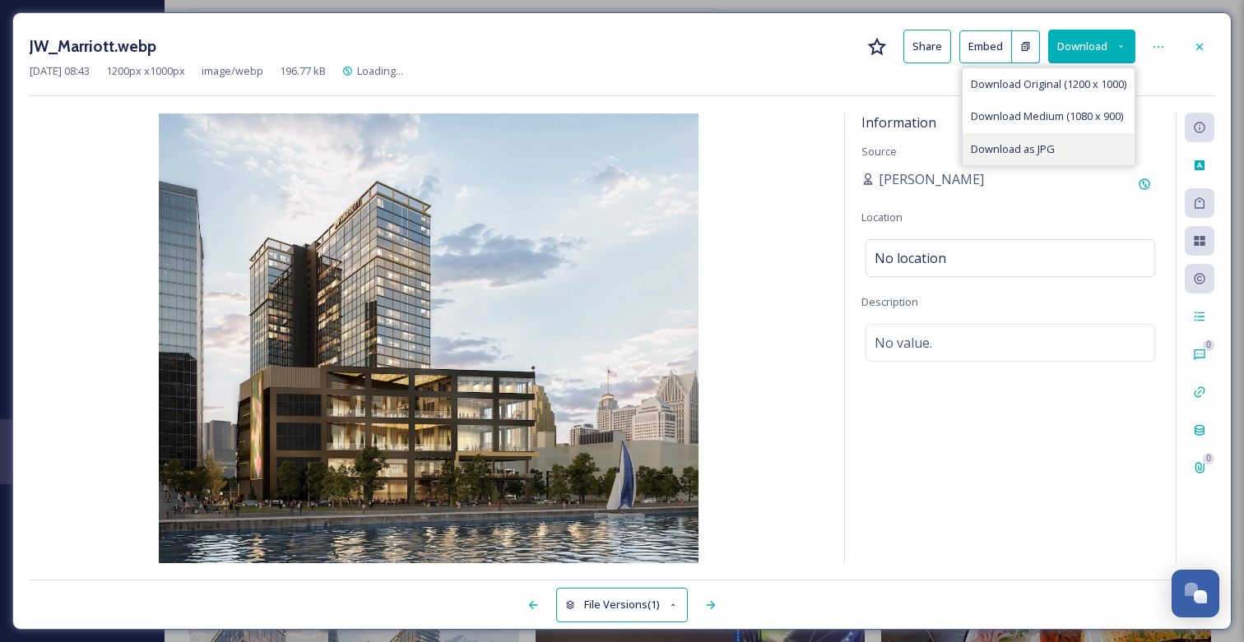
click at [1036, 148] on span "Download as JPG" at bounding box center [1013, 149] width 84 height 16
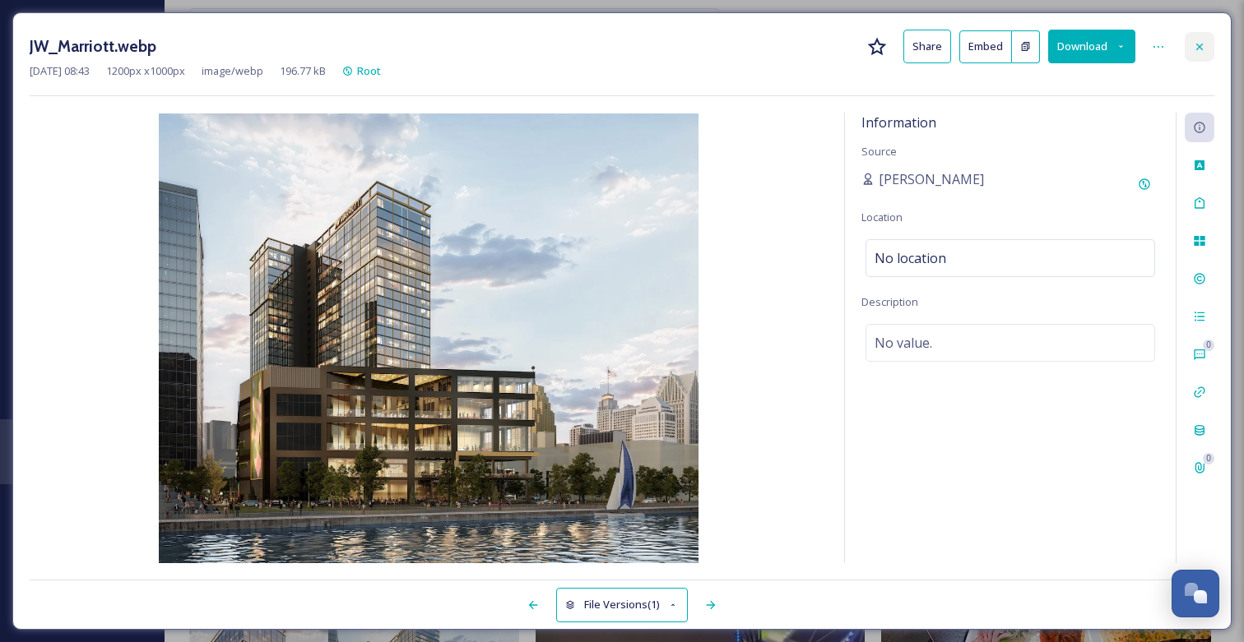
click at [1196, 40] on icon at bounding box center [1199, 46] width 13 height 13
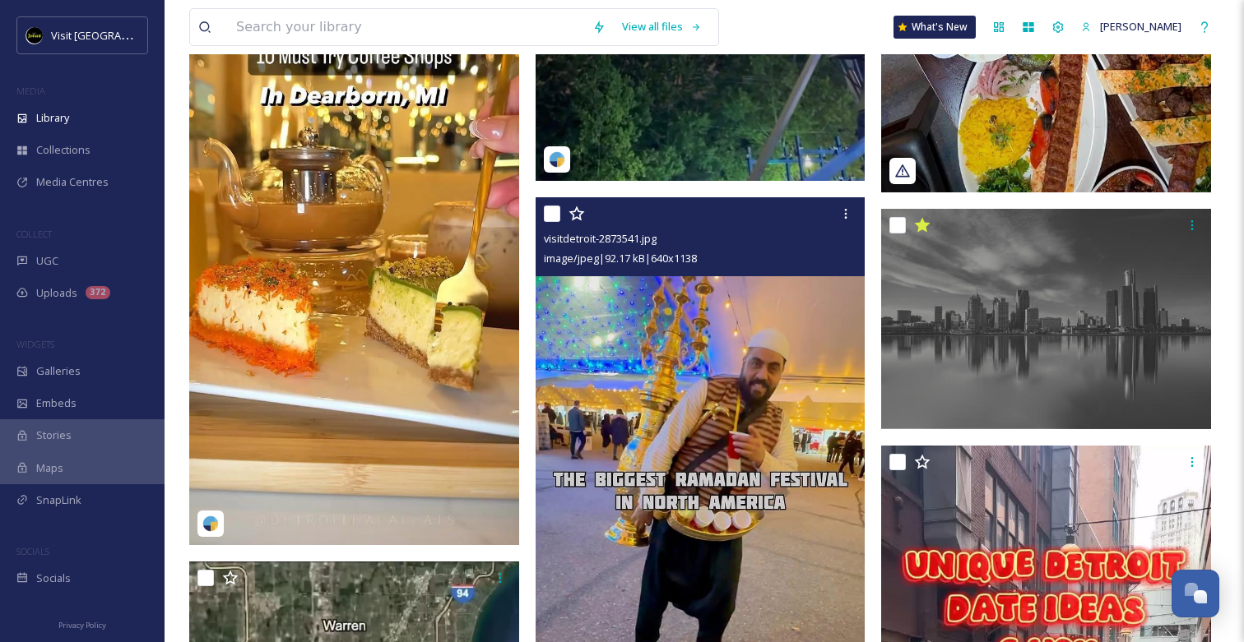
scroll to position [1097, 0]
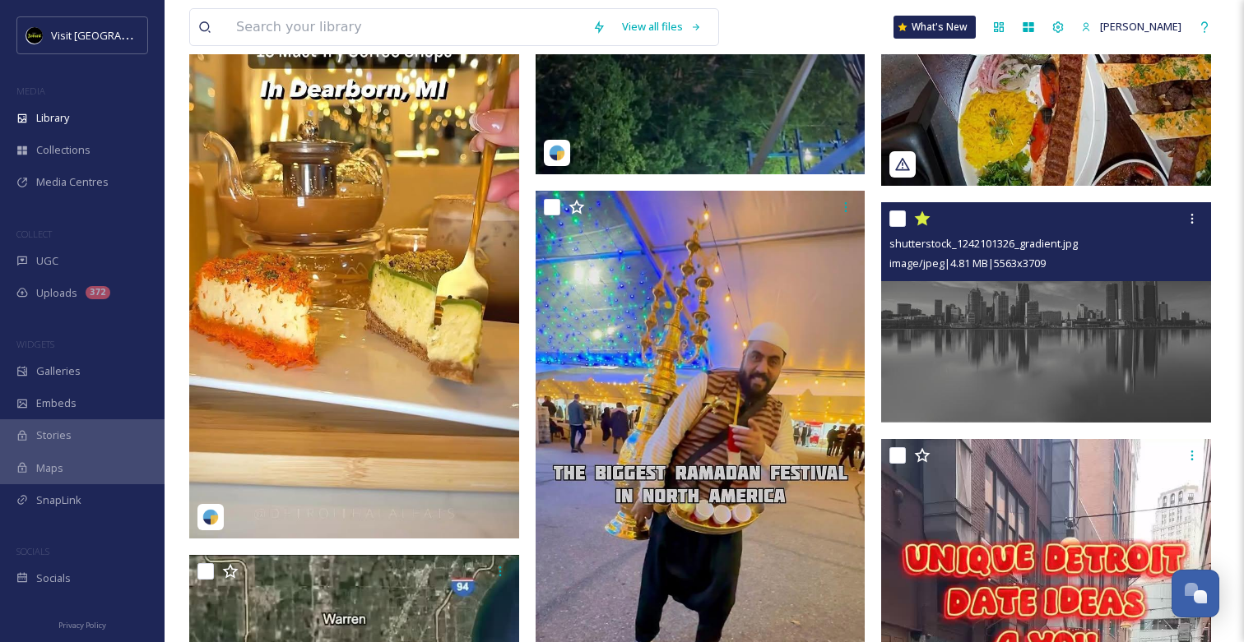
click at [994, 350] on img at bounding box center [1046, 312] width 330 height 220
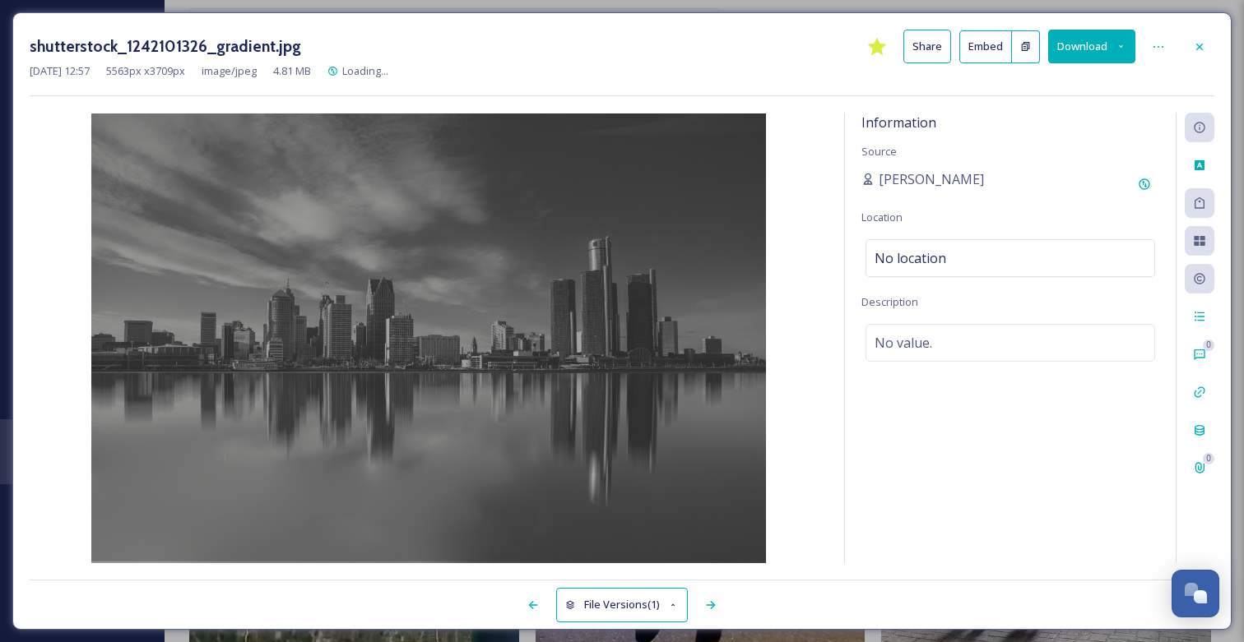
click at [1078, 48] on button "Download" at bounding box center [1091, 47] width 87 height 34
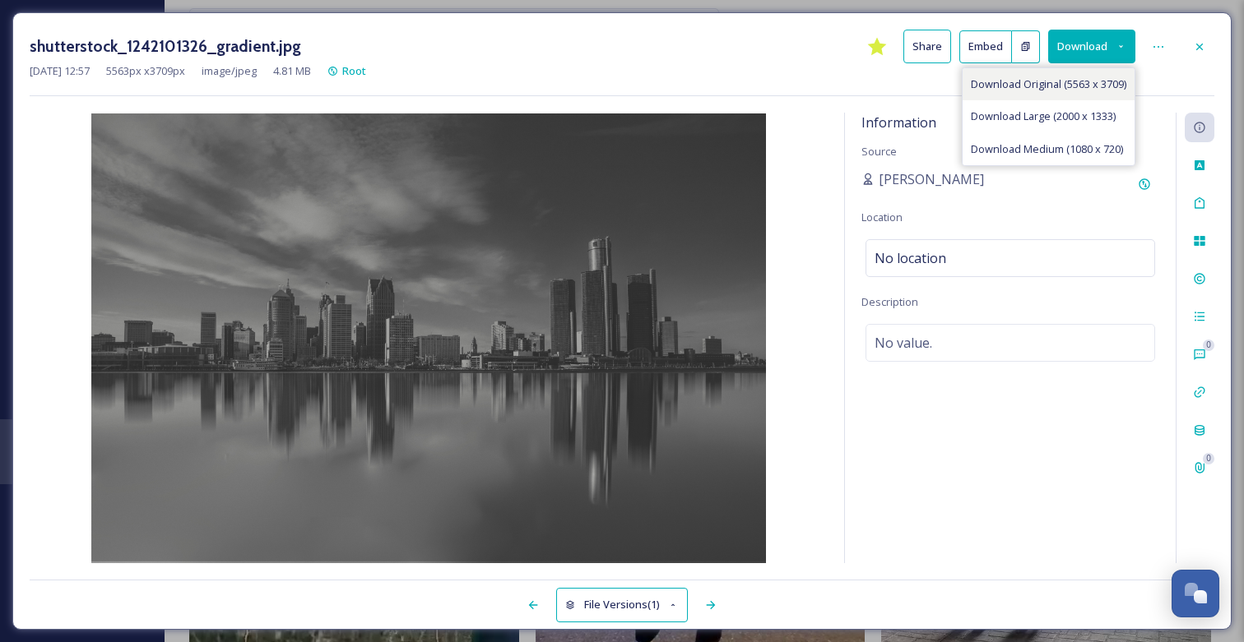
click at [1051, 83] on span "Download Original (5563 x 3709)" at bounding box center [1048, 84] width 155 height 16
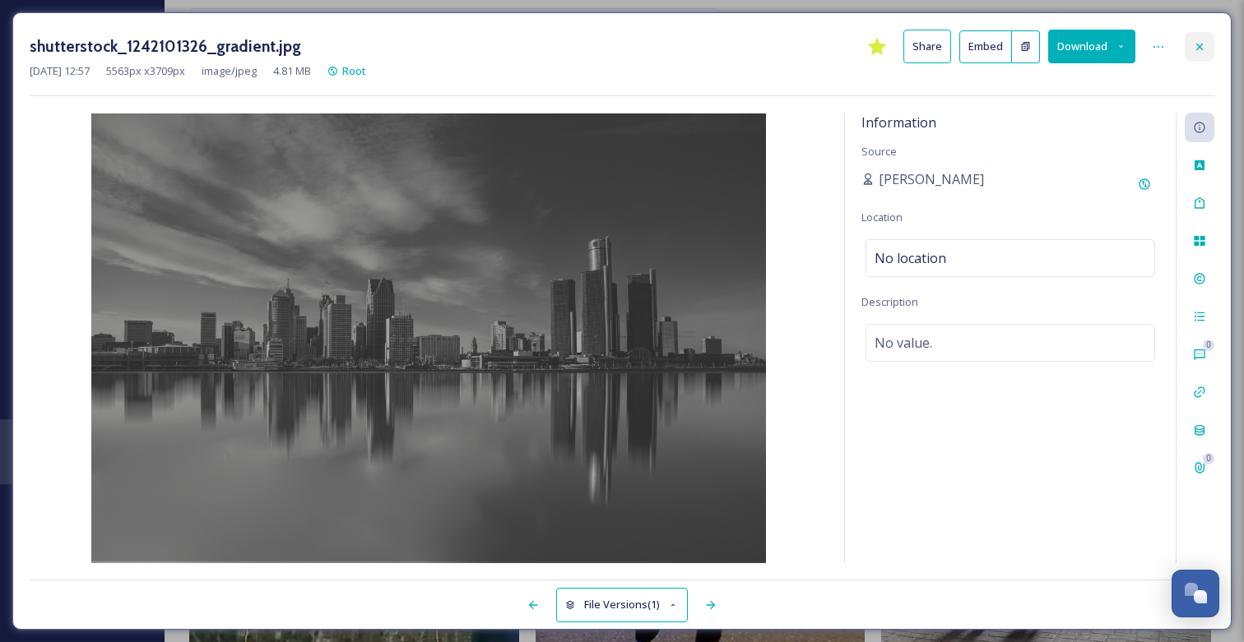
click at [1206, 42] on div at bounding box center [1199, 47] width 30 height 30
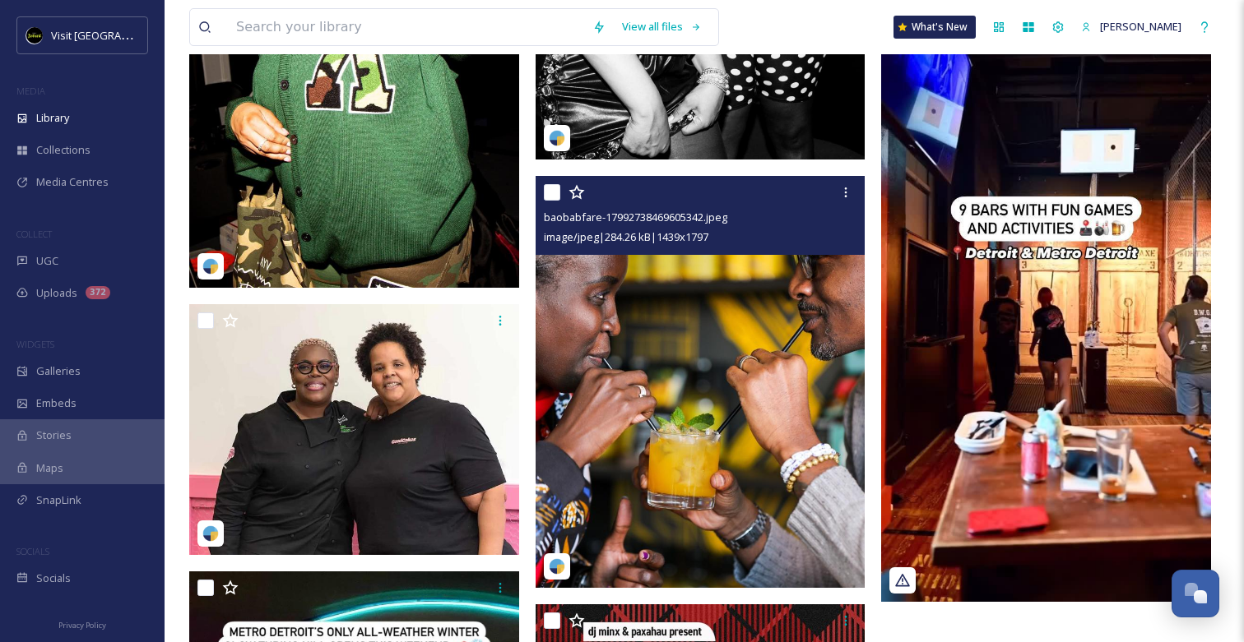
scroll to position [3843, 0]
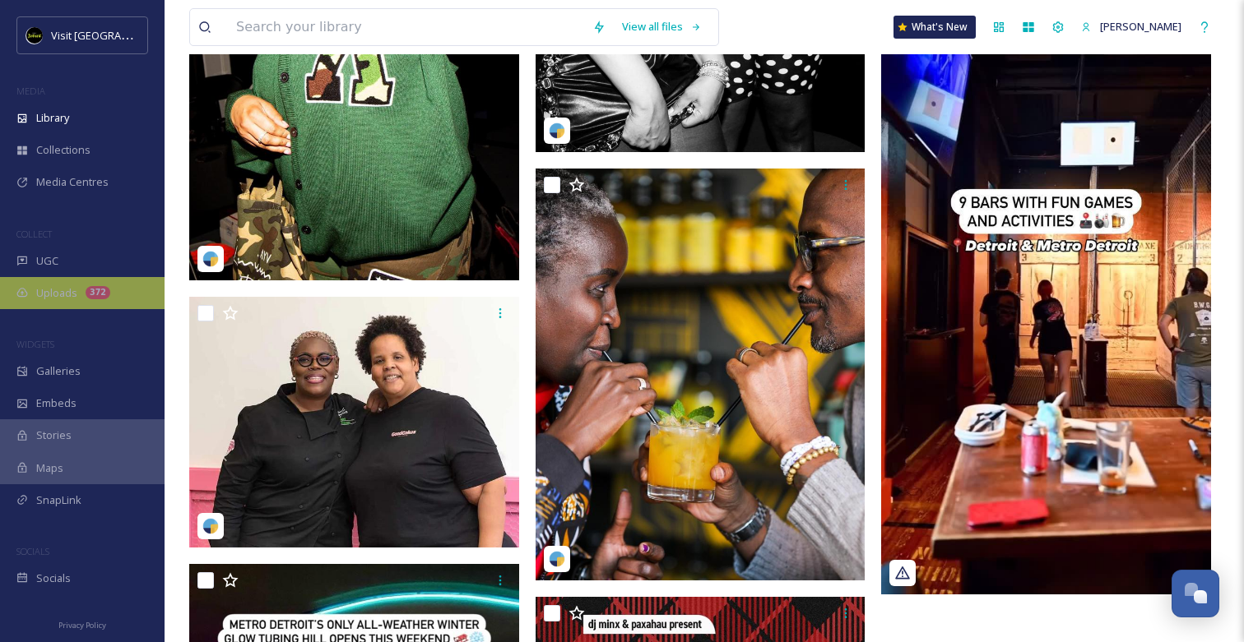
click at [63, 288] on span "Uploads" at bounding box center [56, 293] width 41 height 16
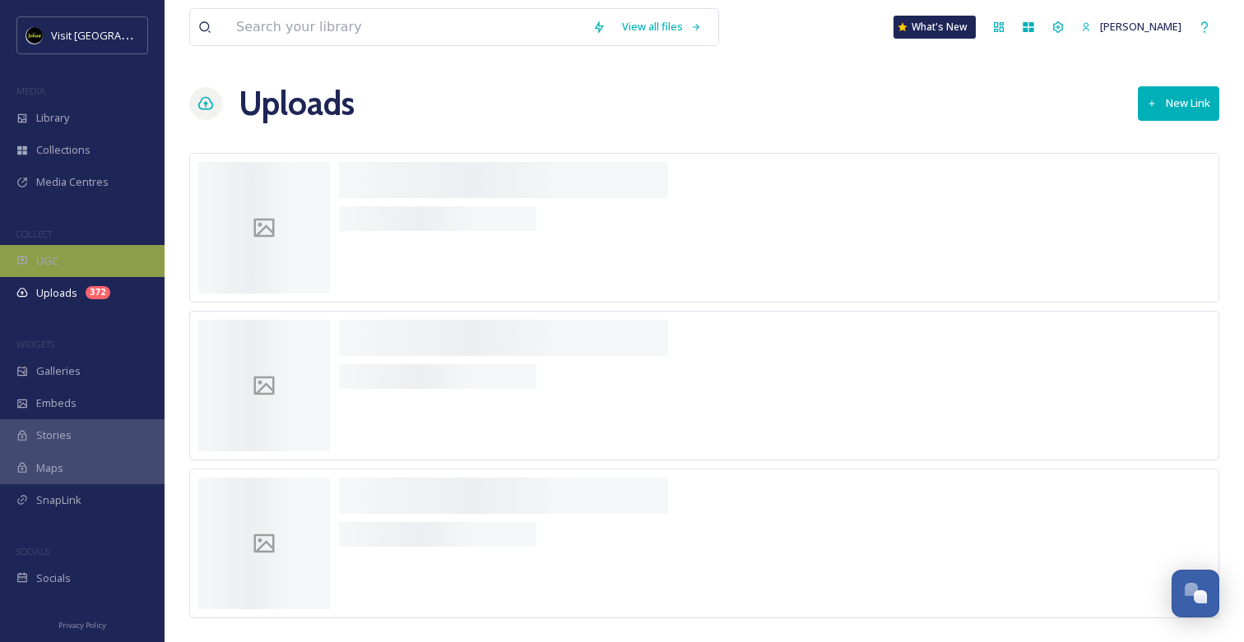
click at [65, 260] on div "UGC" at bounding box center [82, 261] width 165 height 32
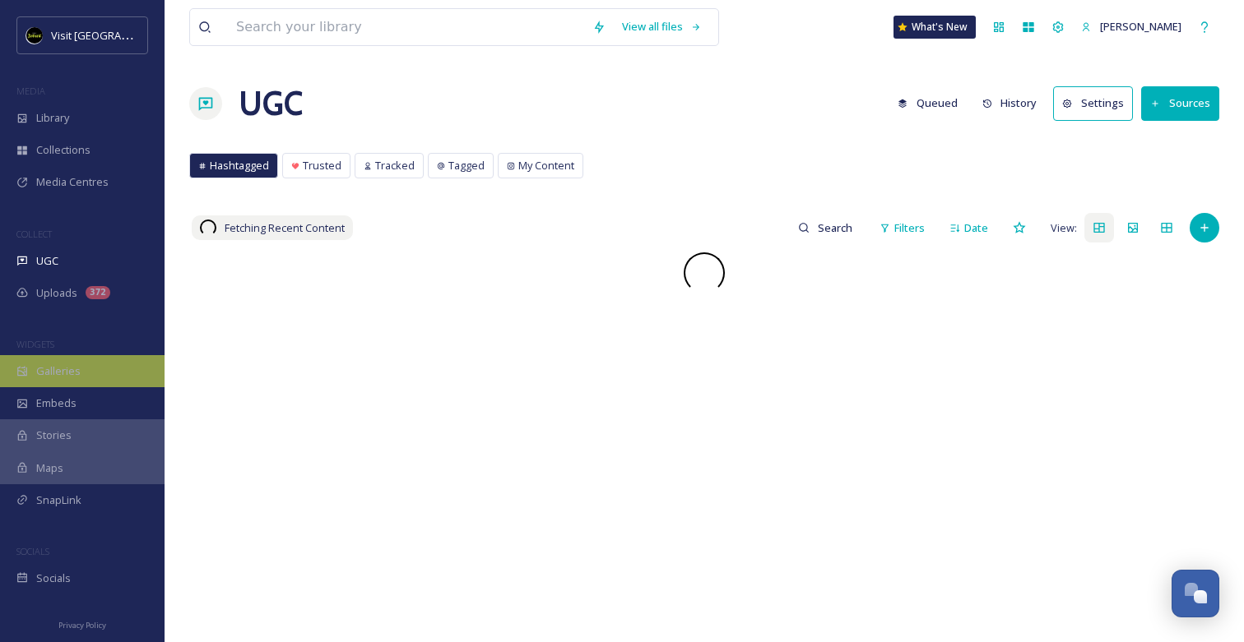
click at [57, 373] on span "Galleries" at bounding box center [58, 372] width 44 height 16
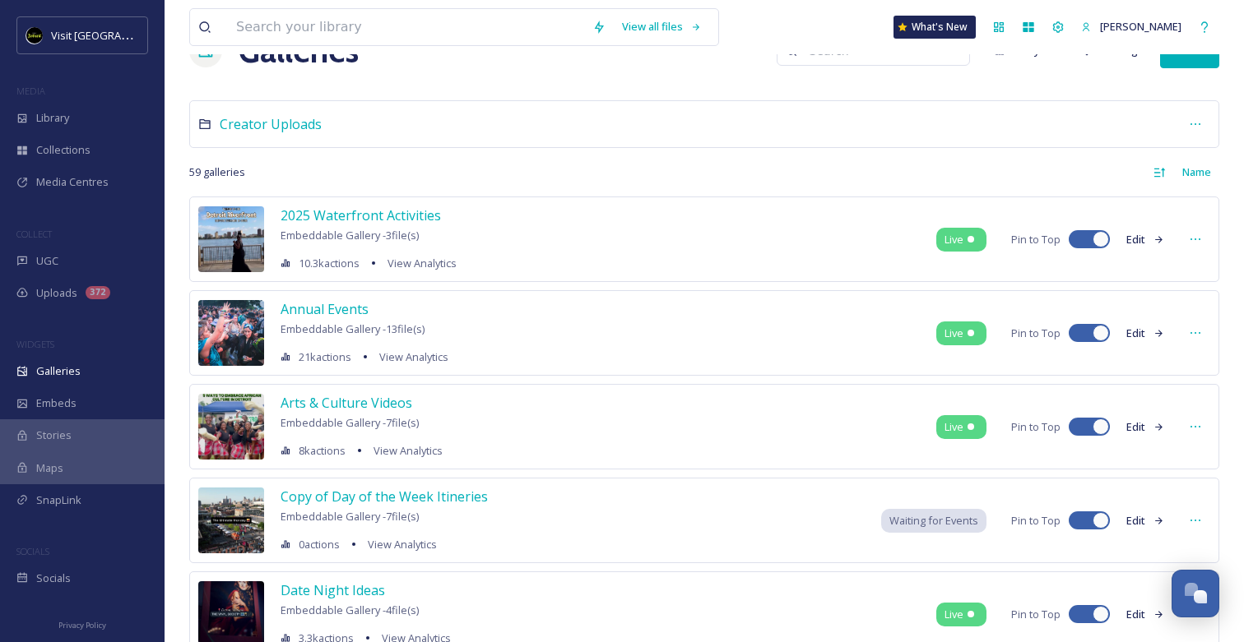
scroll to position [52, 0]
click at [315, 410] on span "Arts & Culture Videos" at bounding box center [346, 404] width 132 height 18
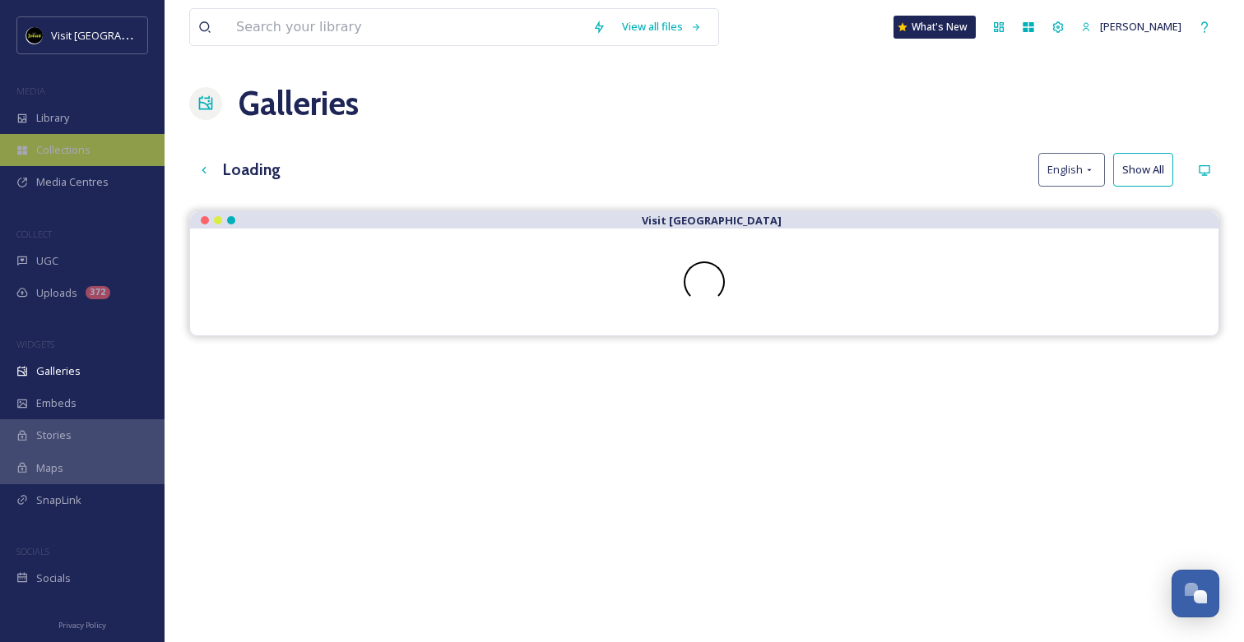
click at [77, 140] on div "Collections" at bounding box center [82, 150] width 165 height 32
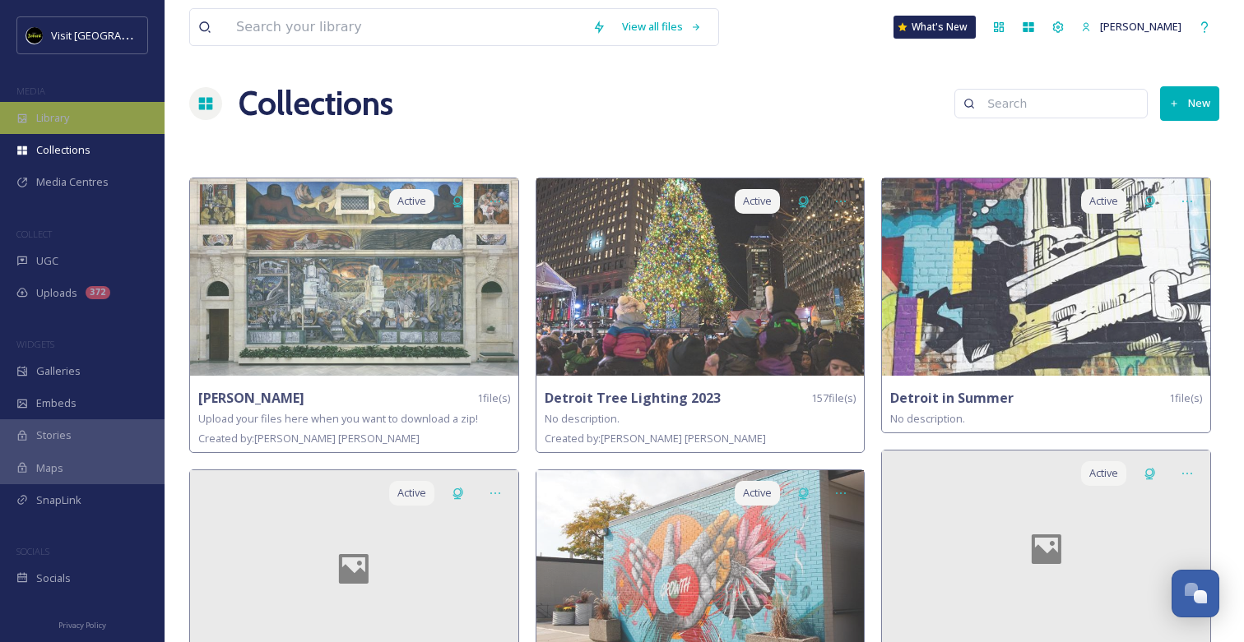
click at [89, 108] on div "Library" at bounding box center [82, 118] width 165 height 32
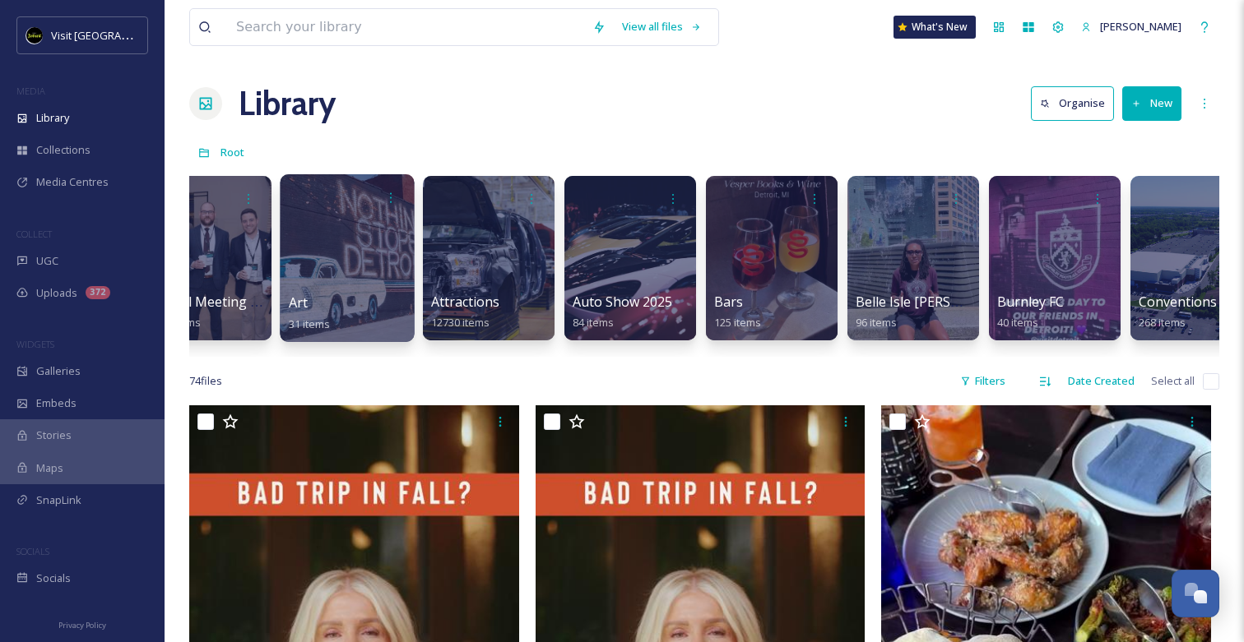
scroll to position [0, 636]
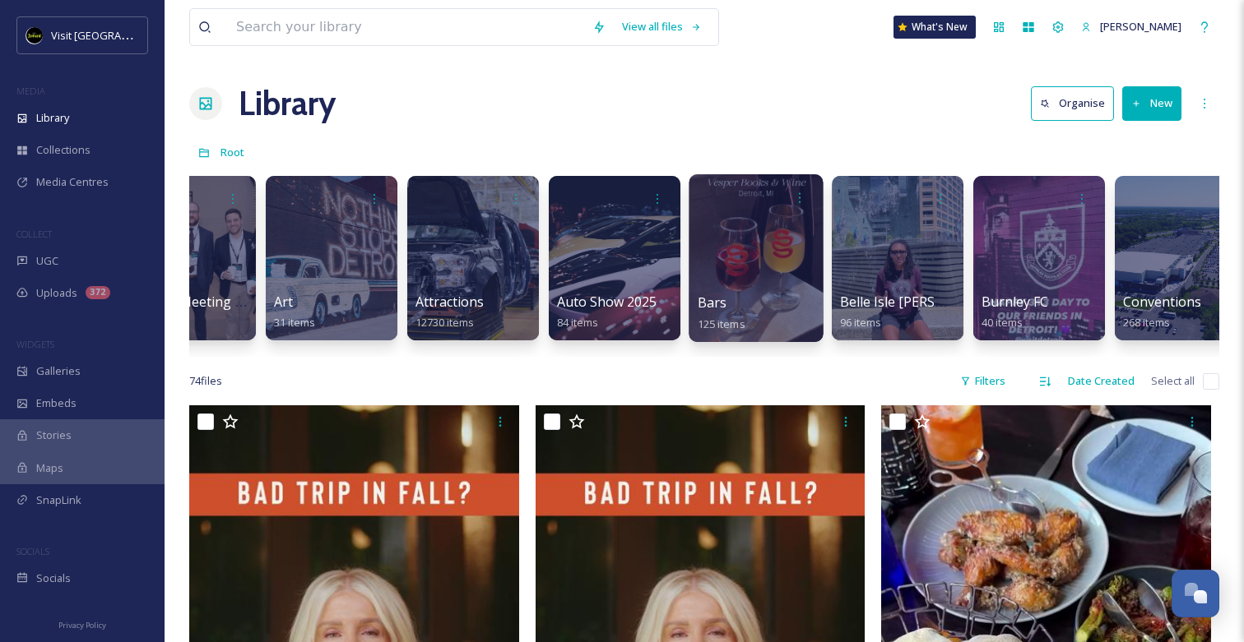
click at [763, 260] on div at bounding box center [755, 258] width 134 height 168
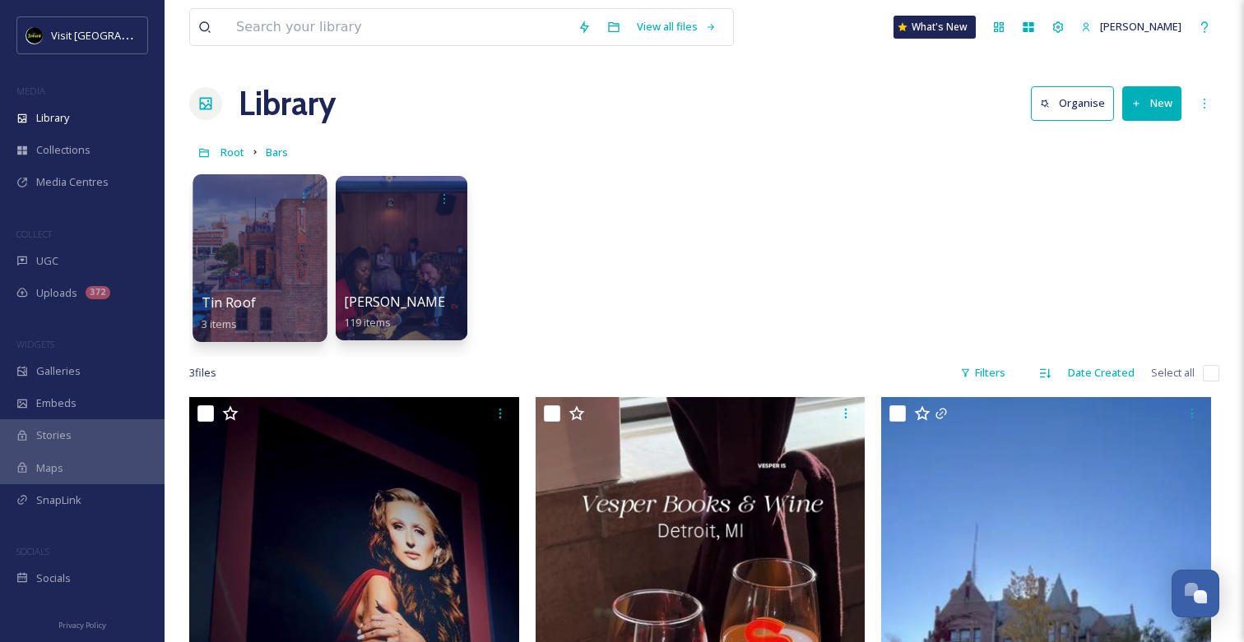
click at [238, 268] on div at bounding box center [259, 258] width 134 height 168
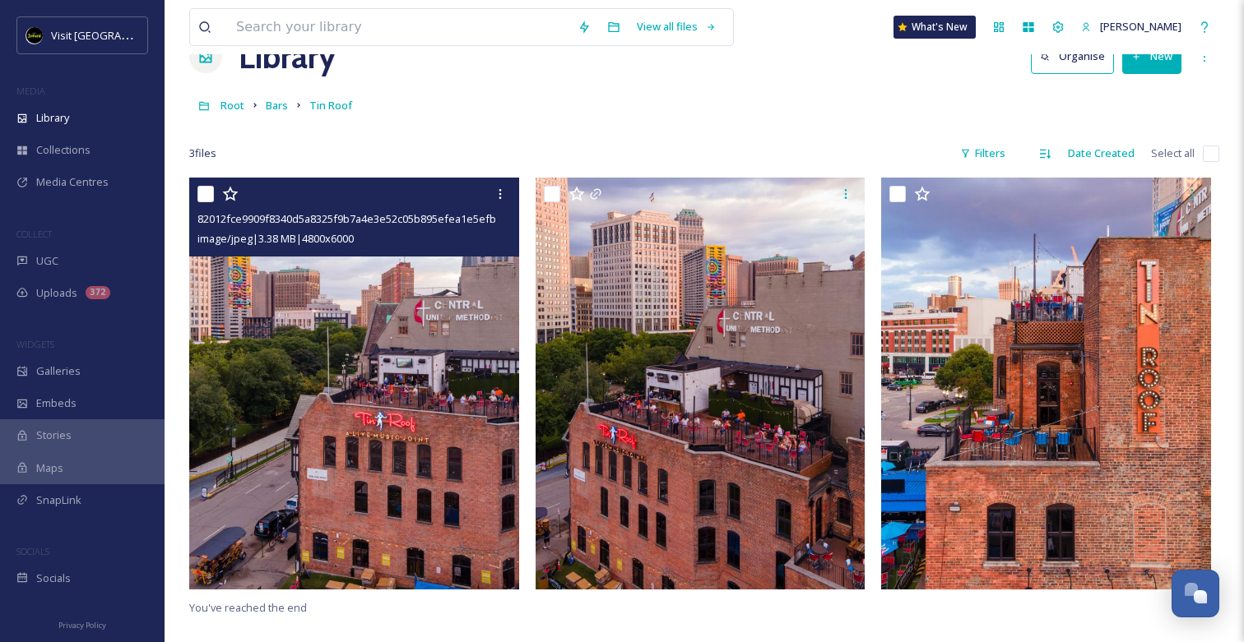
scroll to position [10, 0]
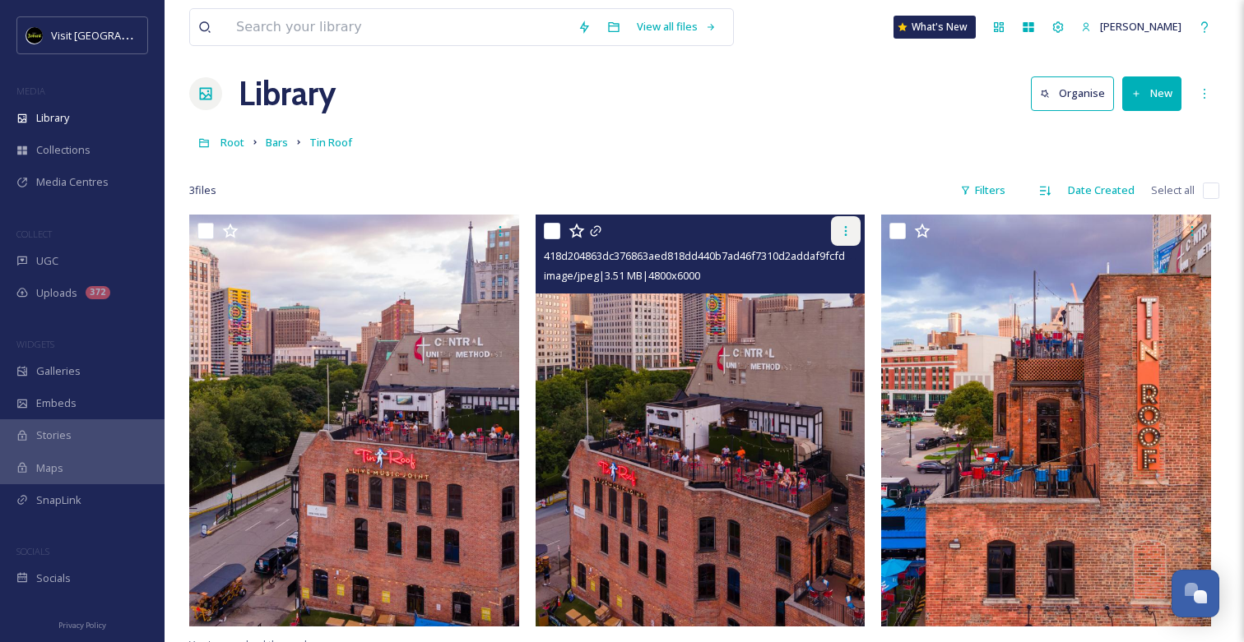
click at [846, 226] on icon at bounding box center [846, 231] width 2 height 10
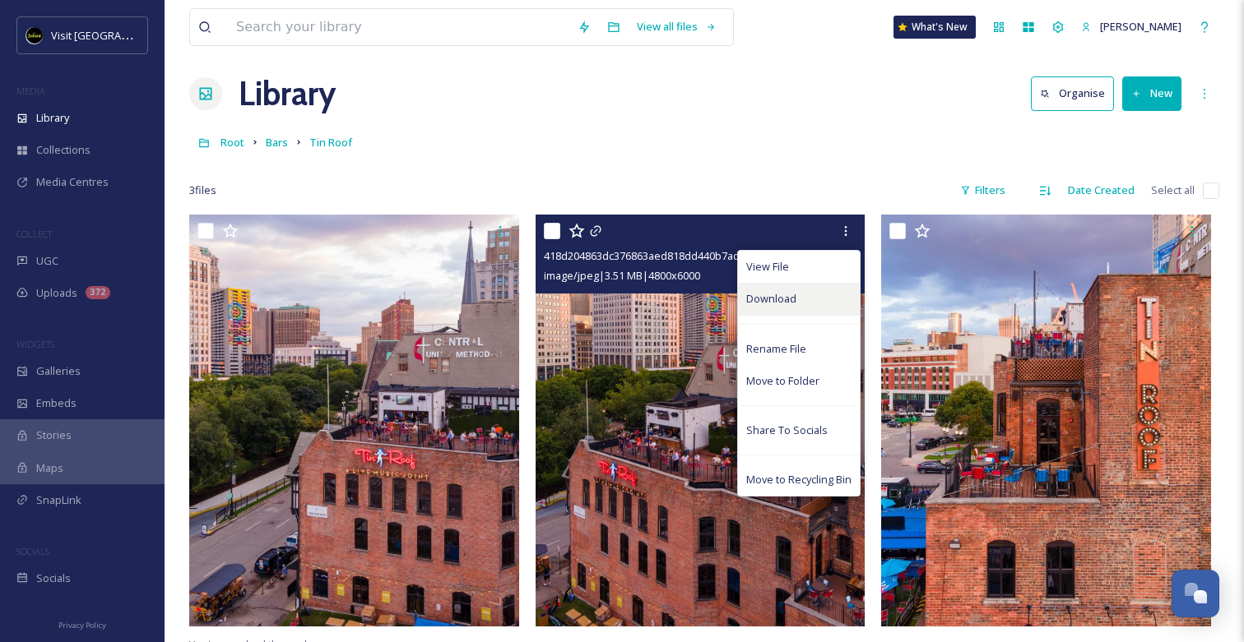
click at [813, 298] on div "Download" at bounding box center [799, 299] width 122 height 32
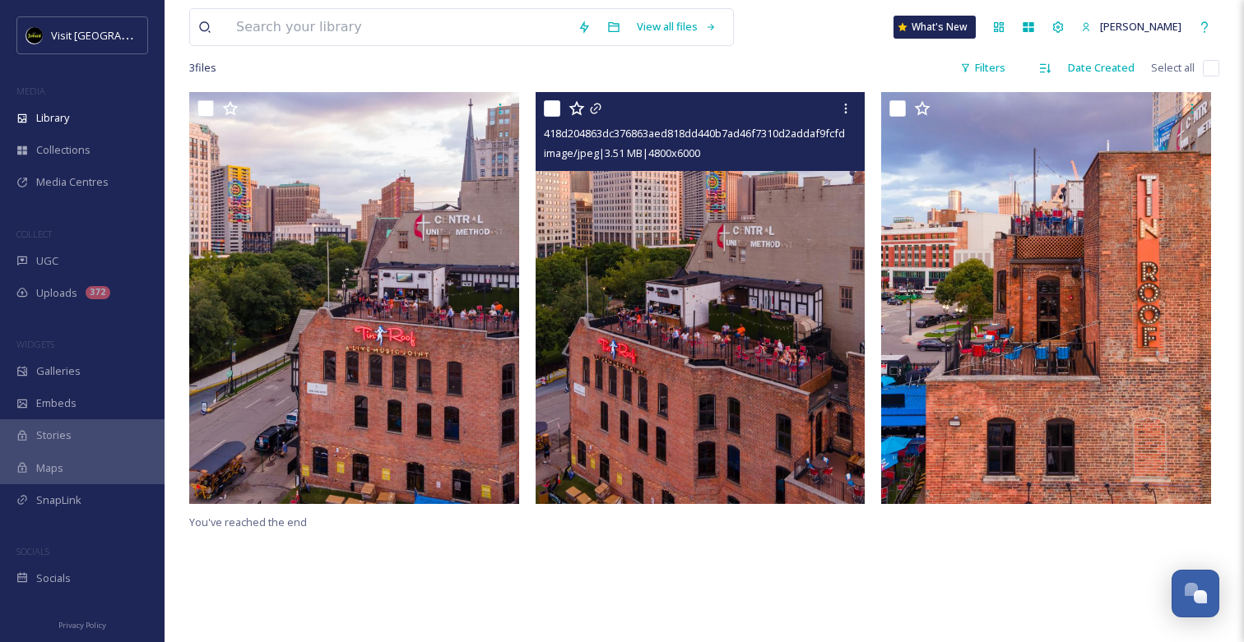
scroll to position [0, 0]
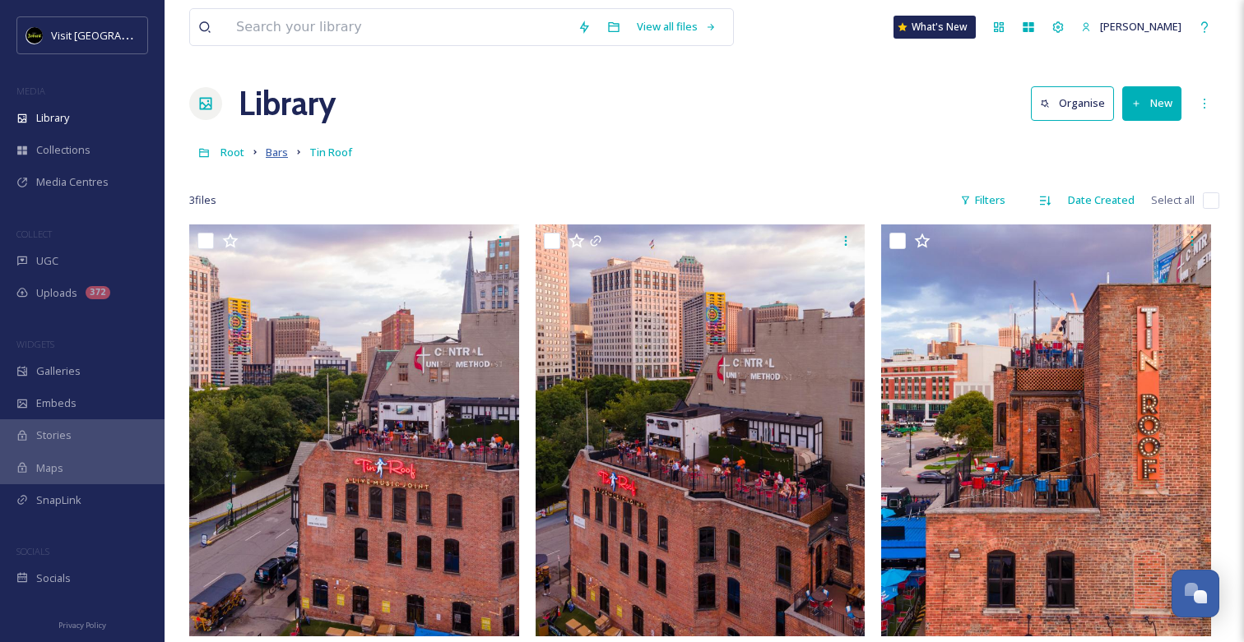
click at [280, 152] on span "Bars" at bounding box center [277, 152] width 22 height 15
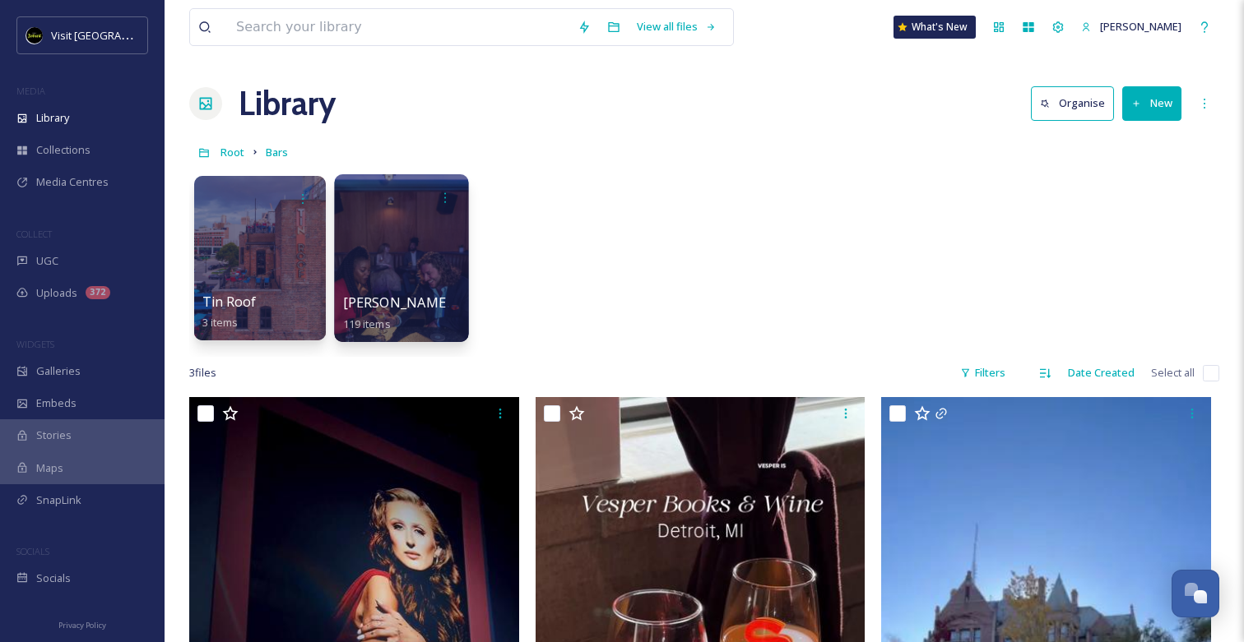
click at [401, 272] on div at bounding box center [401, 258] width 134 height 168
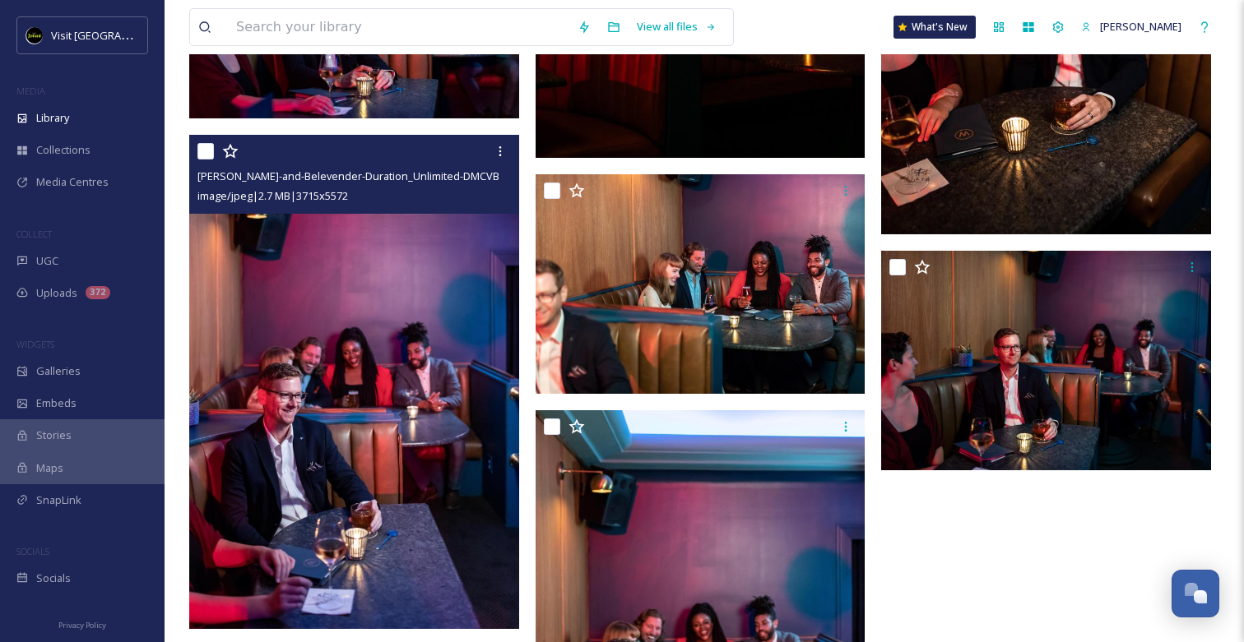
scroll to position [14828, 0]
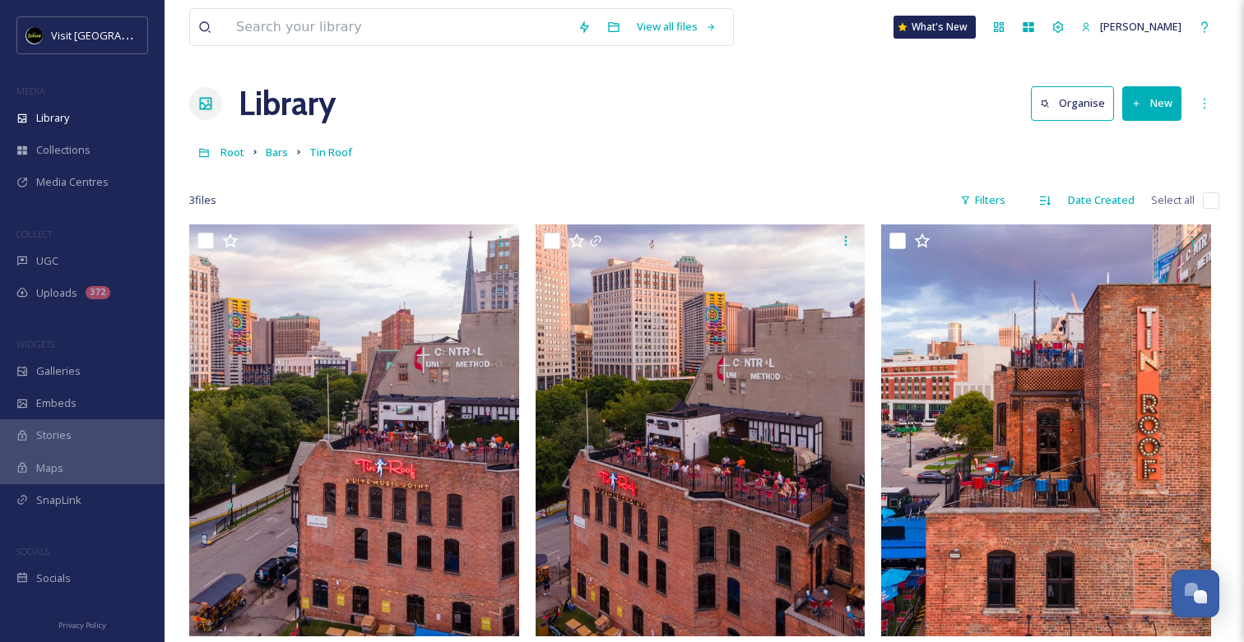
click at [287, 164] on div "Root Bars Tin Roof" at bounding box center [704, 152] width 1030 height 31
click at [274, 154] on span "Bars" at bounding box center [277, 152] width 22 height 15
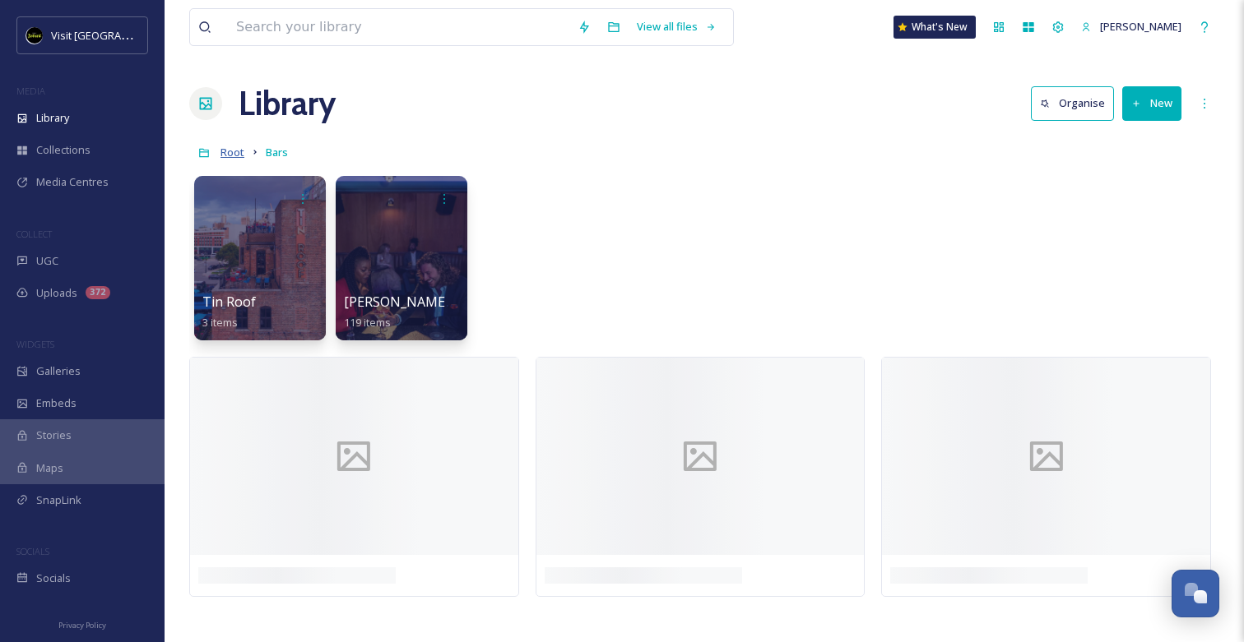
click at [232, 155] on span "Root" at bounding box center [232, 152] width 24 height 15
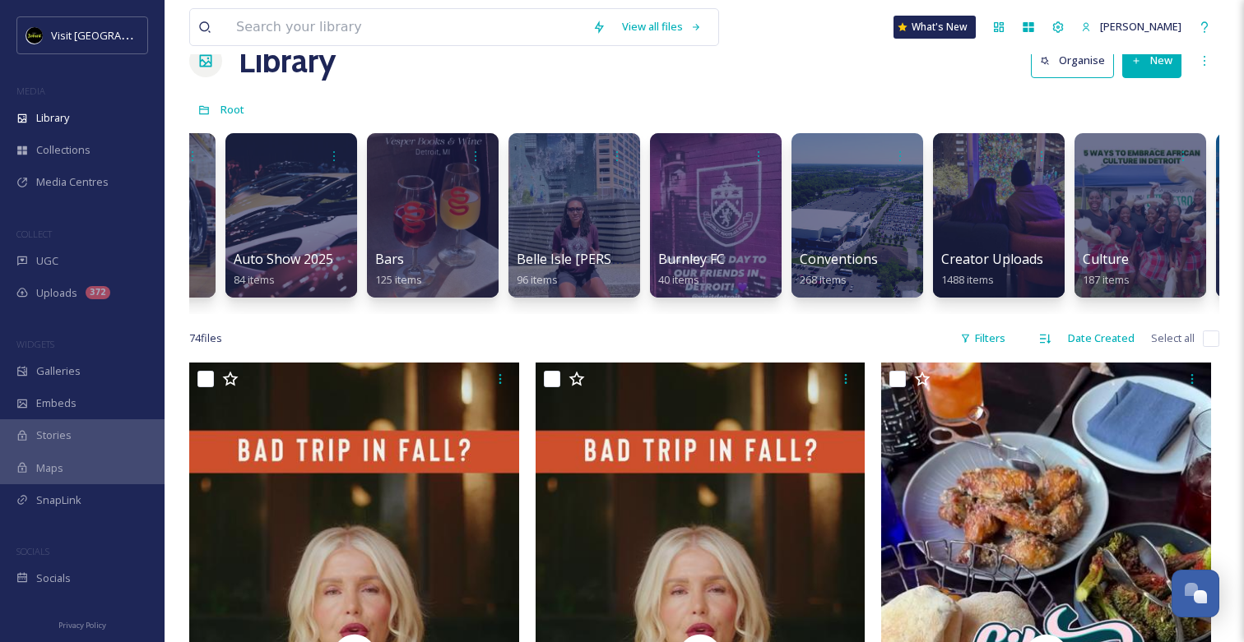
scroll to position [0, 943]
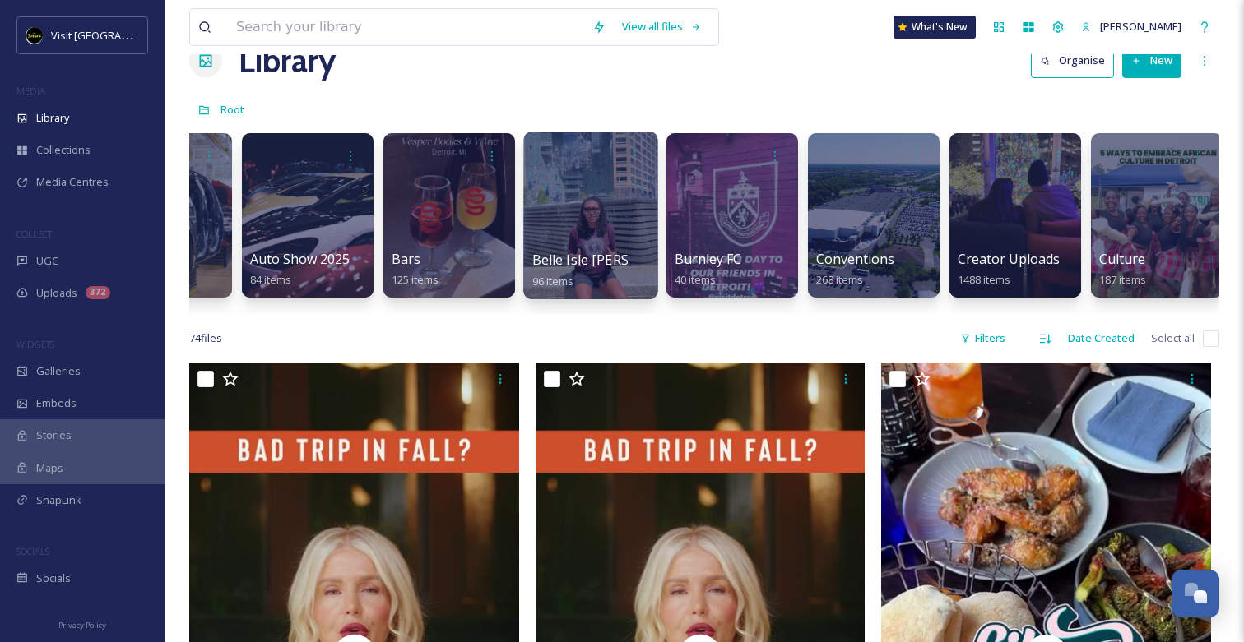
click at [596, 250] on div "Belle Isle [PERSON_NAME] 96 items" at bounding box center [590, 216] width 134 height 168
click at [579, 191] on div at bounding box center [590, 216] width 134 height 168
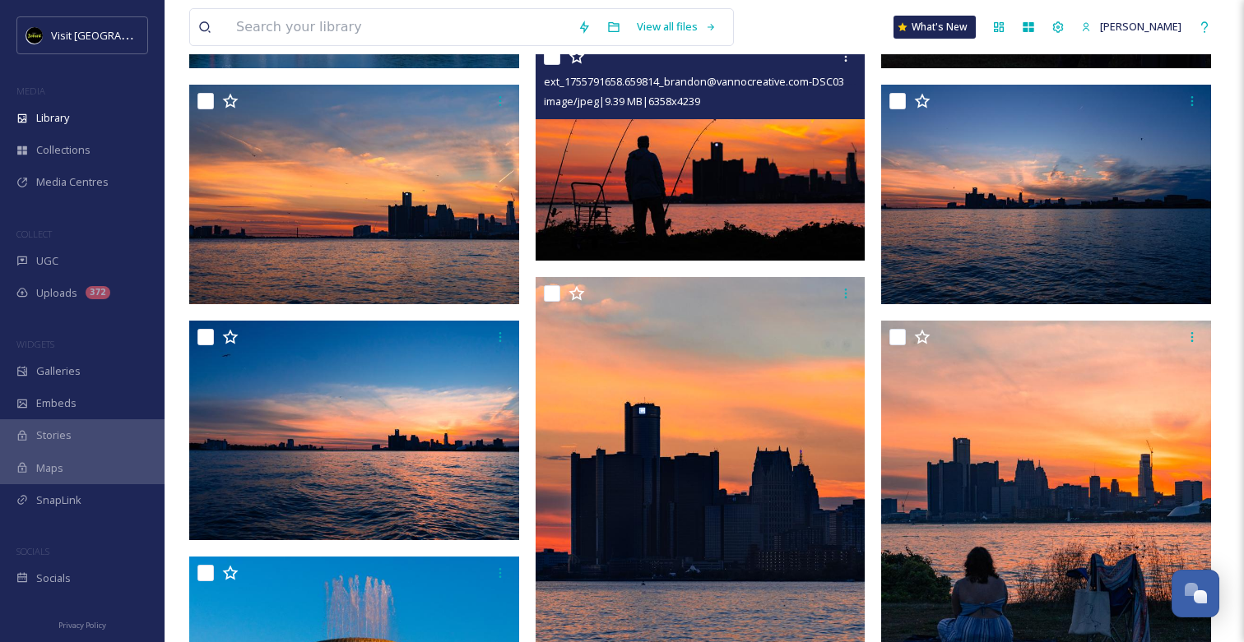
scroll to position [445, 0]
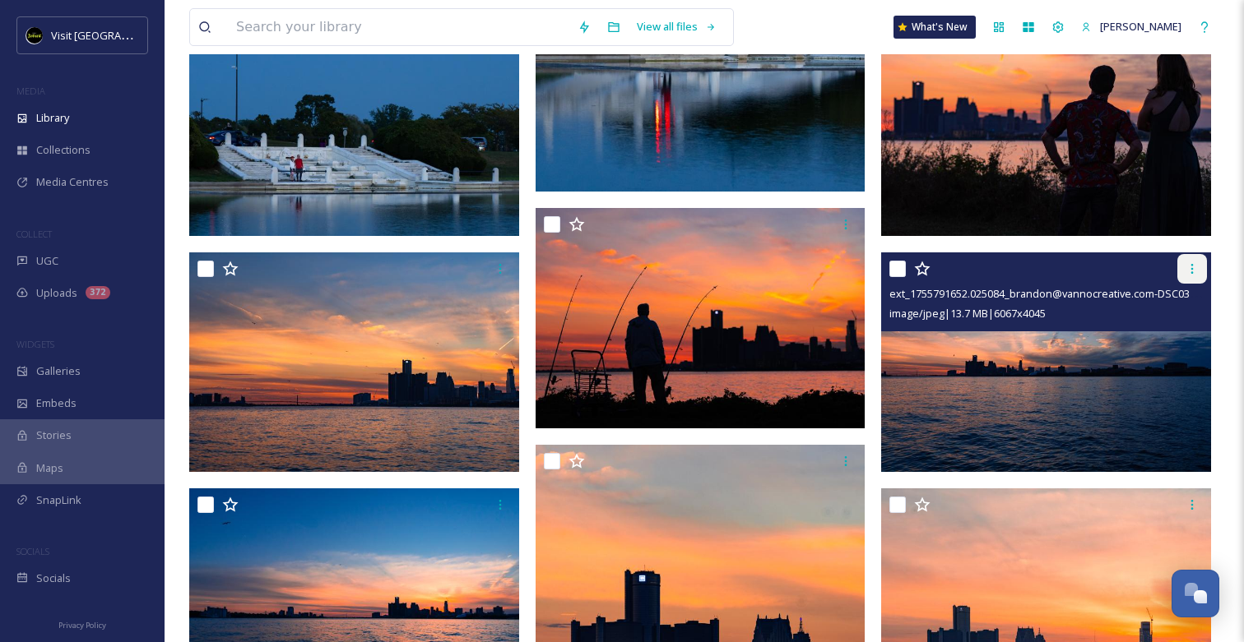
click at [1190, 271] on icon at bounding box center [1191, 268] width 13 height 13
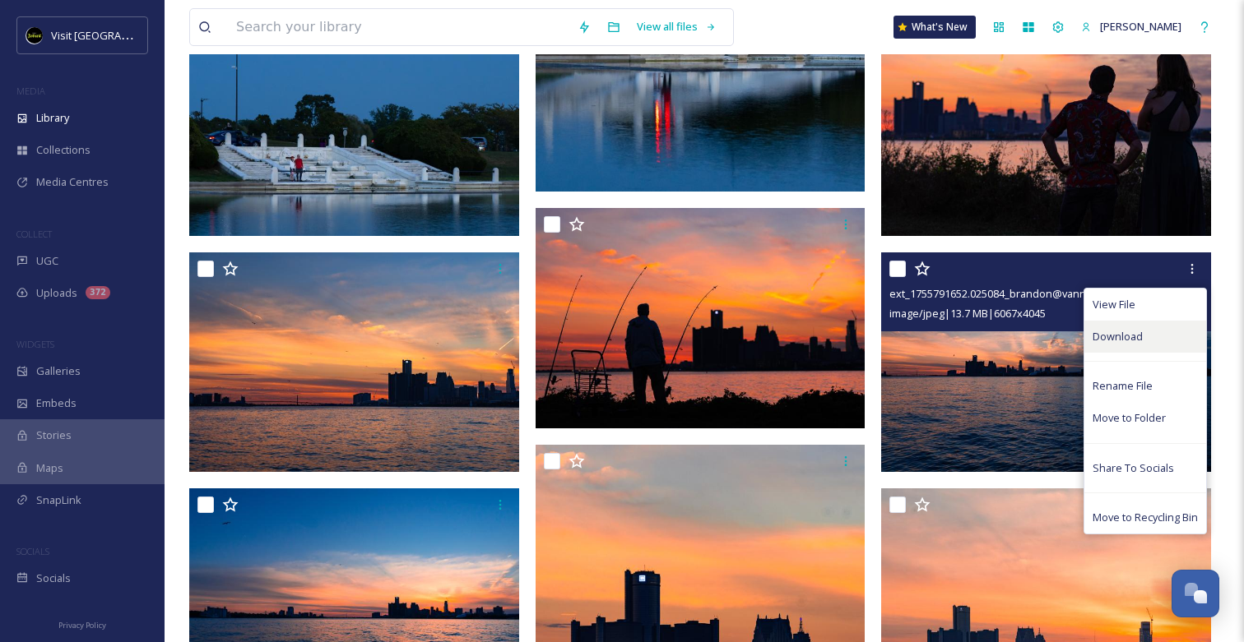
click at [1142, 327] on div "Download" at bounding box center [1145, 337] width 122 height 32
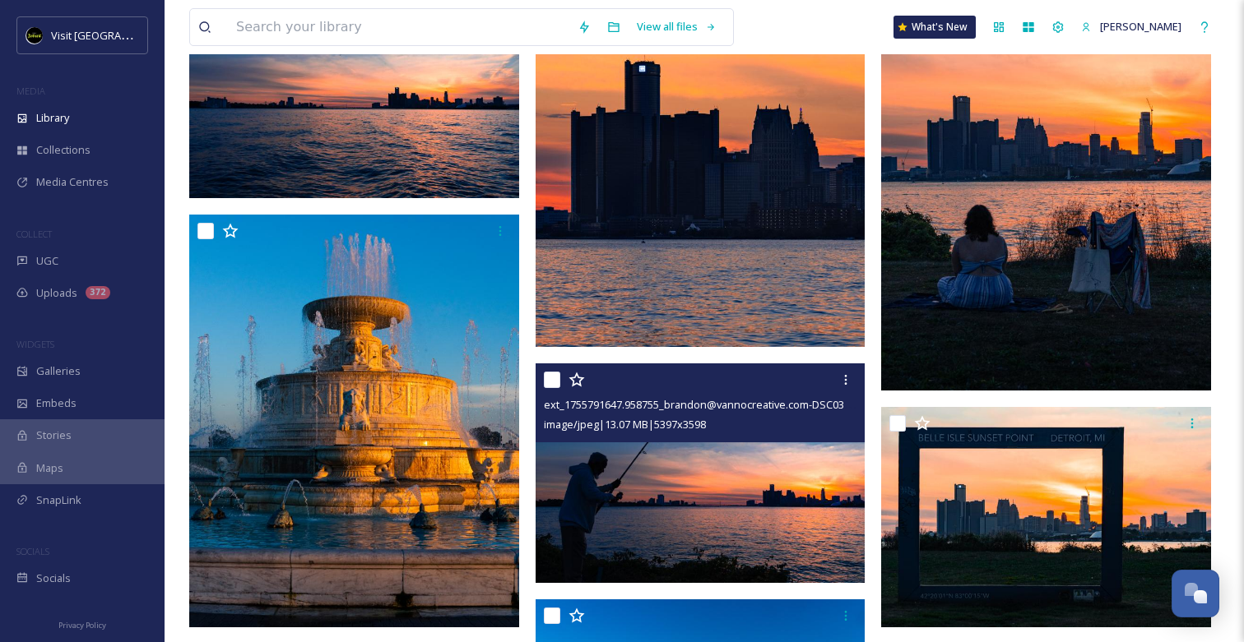
scroll to position [946, 0]
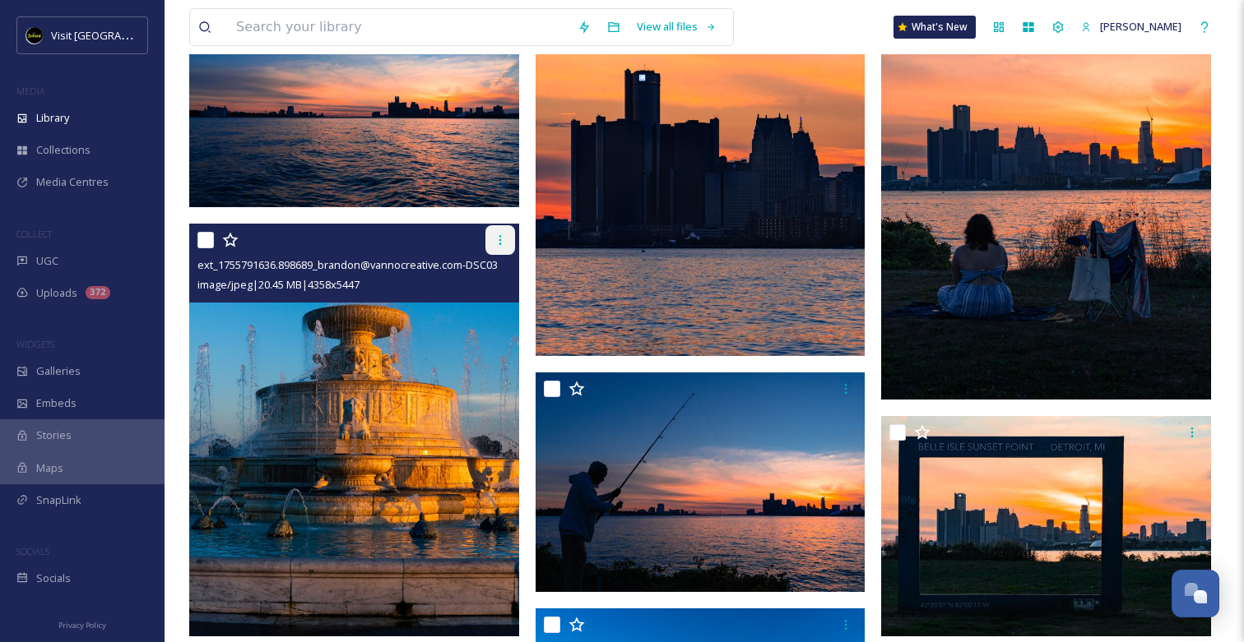
click at [495, 241] on icon at bounding box center [500, 240] width 13 height 13
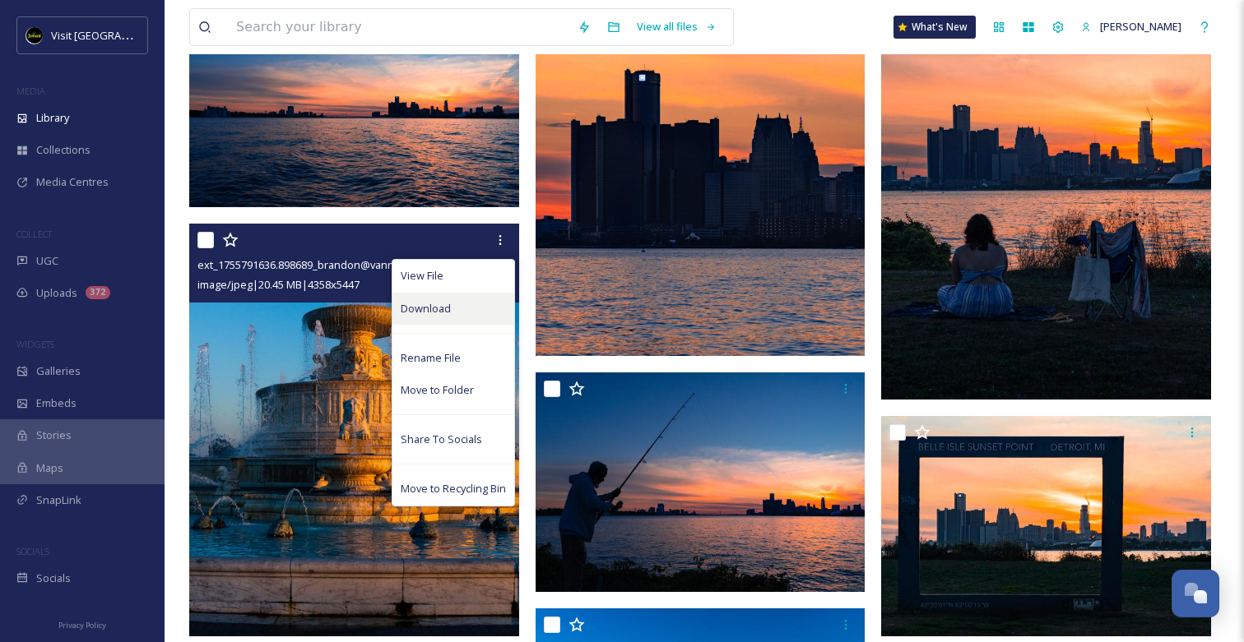
click at [458, 308] on div "Download" at bounding box center [453, 309] width 122 height 32
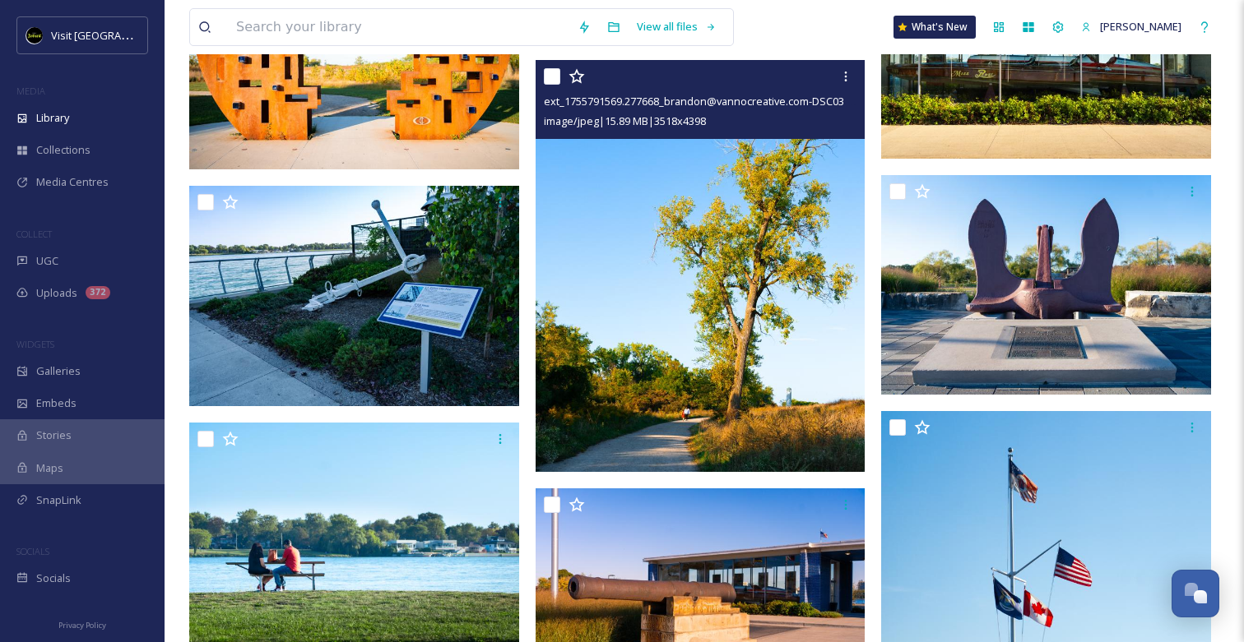
scroll to position [3951, 0]
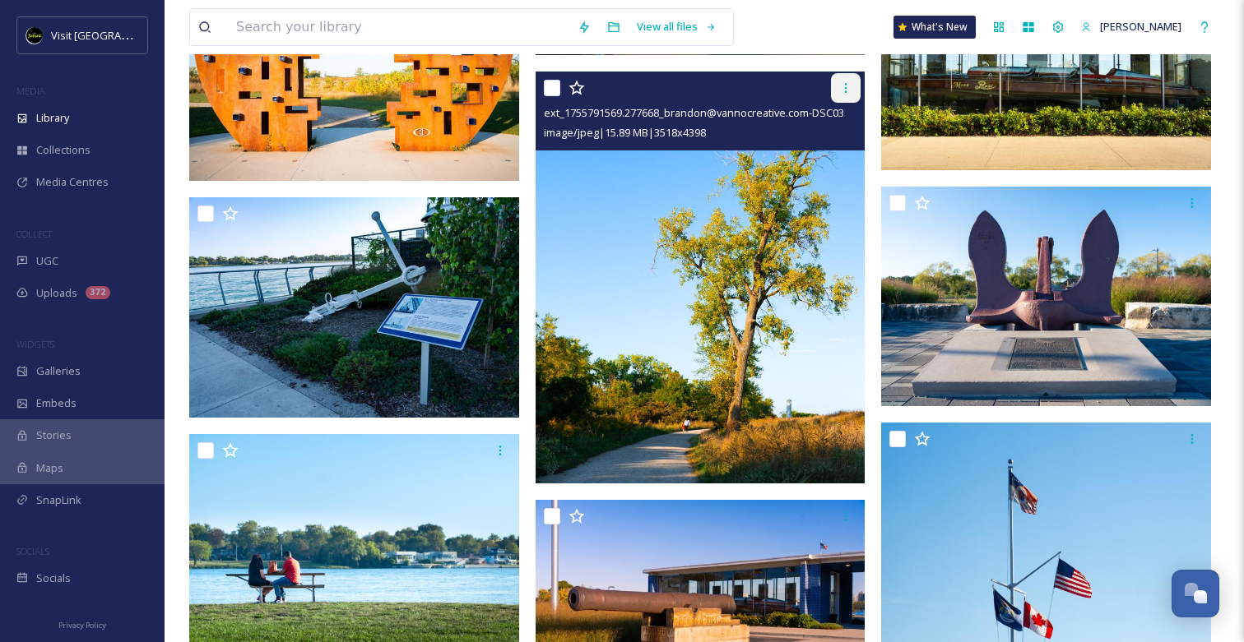
click at [846, 92] on icon at bounding box center [846, 88] width 2 height 10
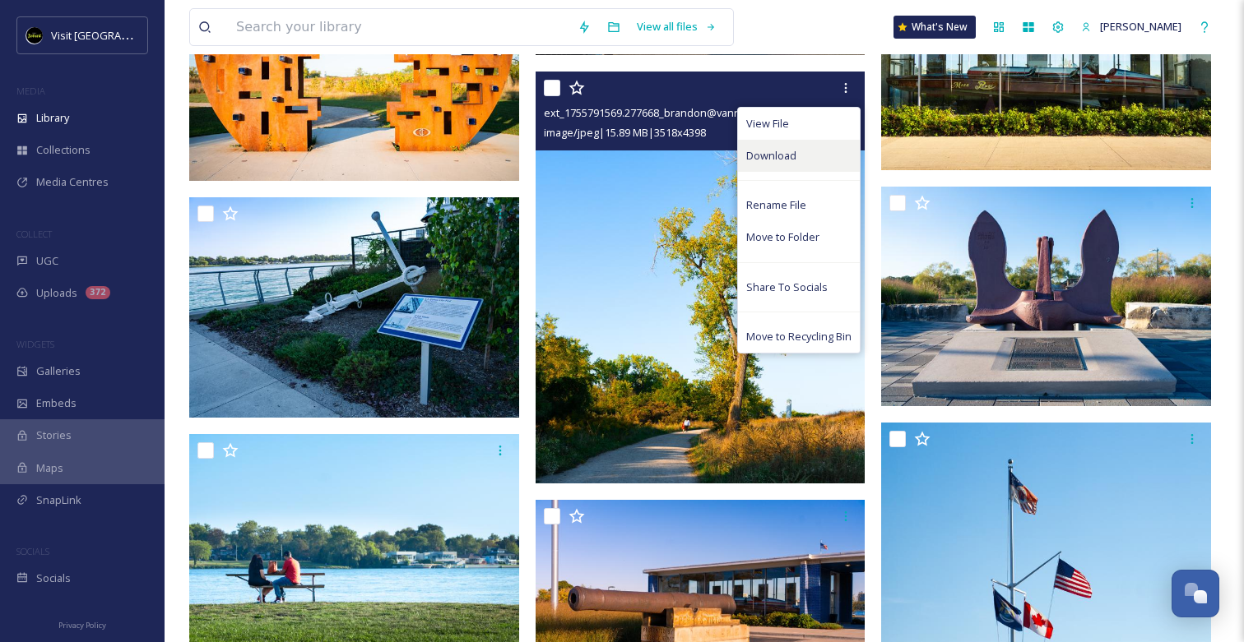
click at [821, 155] on div "Download" at bounding box center [799, 156] width 122 height 32
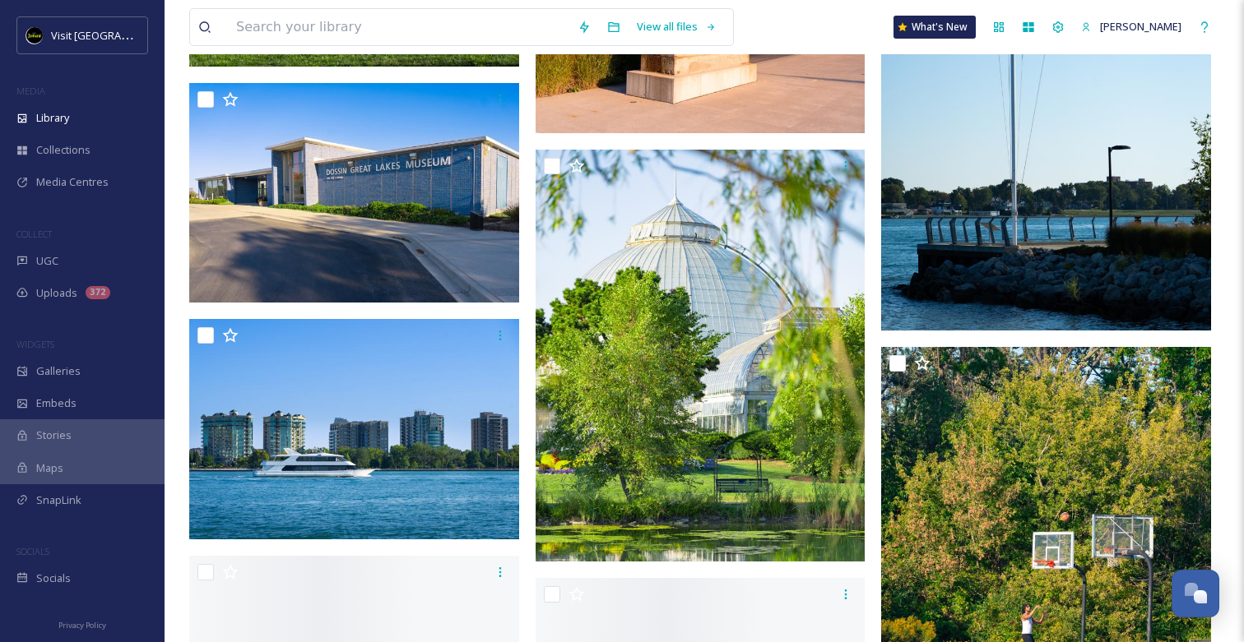
scroll to position [4546, 0]
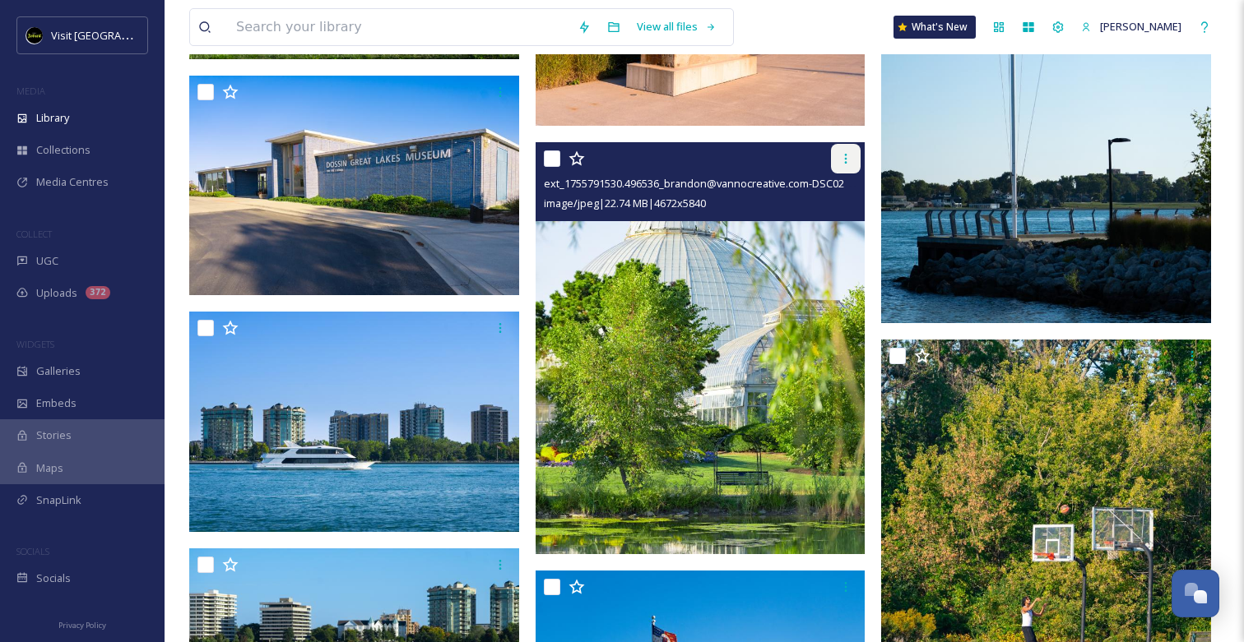
click at [844, 155] on icon at bounding box center [845, 158] width 13 height 13
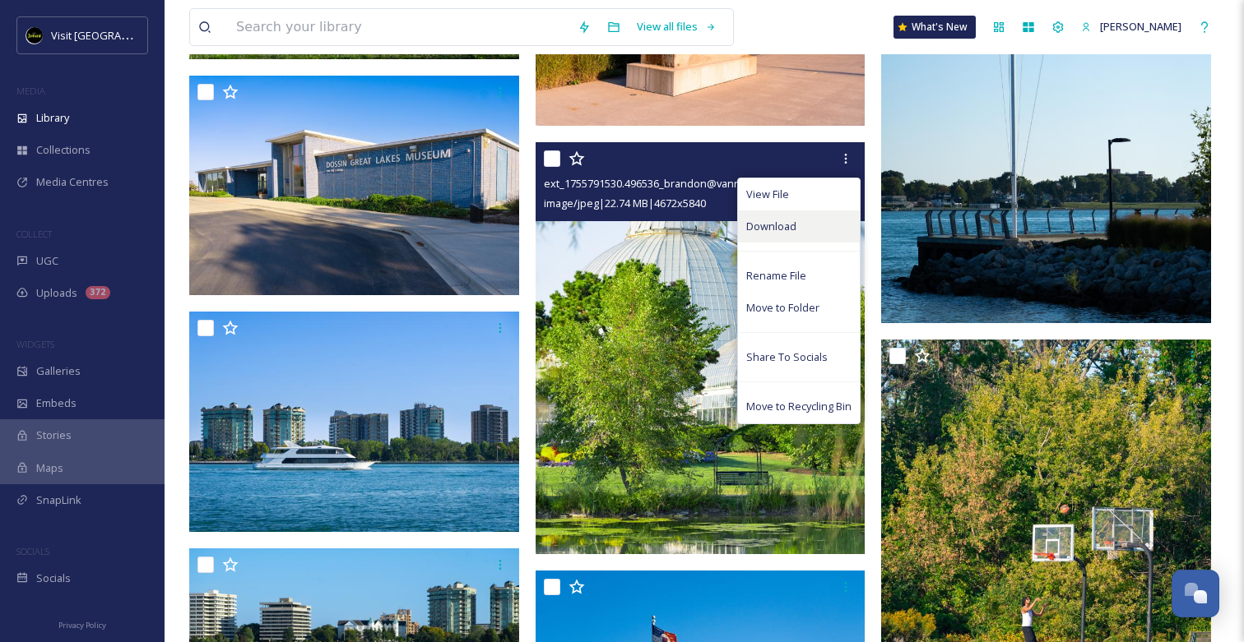
click at [819, 225] on div "Download" at bounding box center [799, 227] width 122 height 32
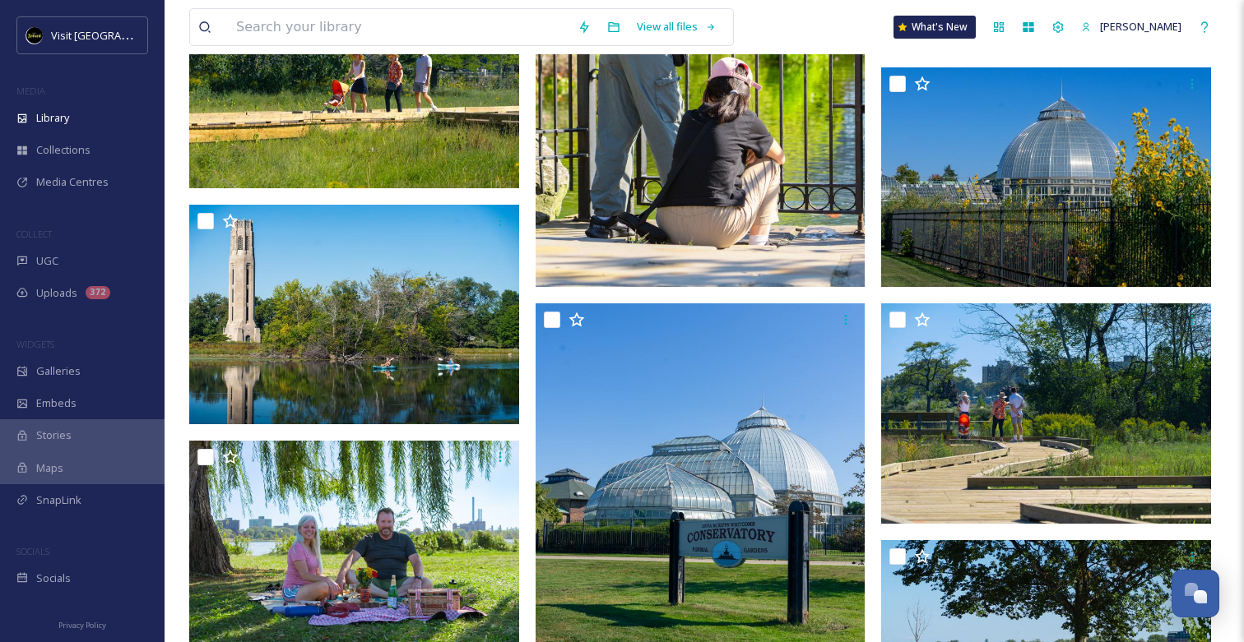
scroll to position [7689, 0]
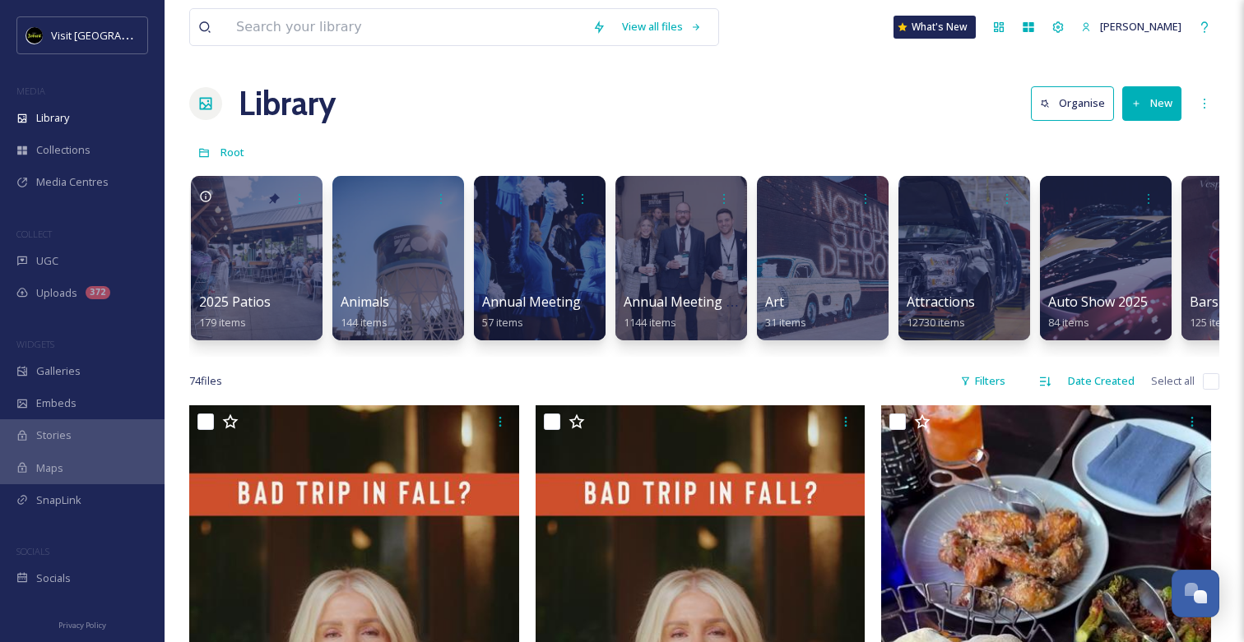
scroll to position [0, 101]
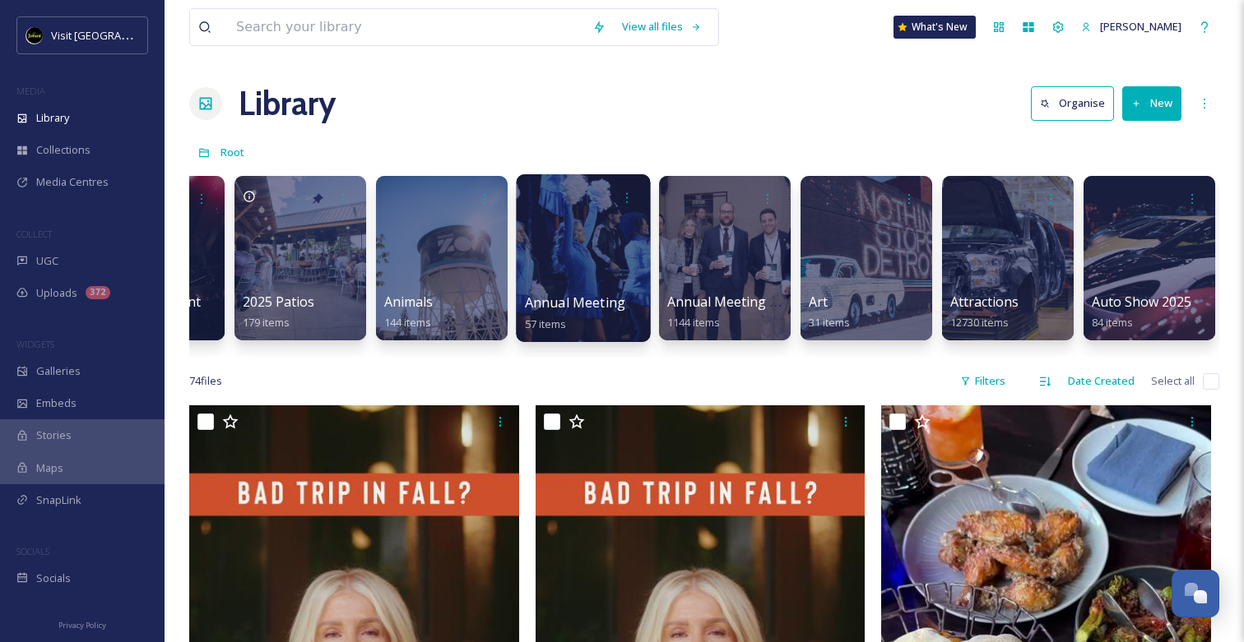
click at [612, 268] on div at bounding box center [583, 258] width 134 height 168
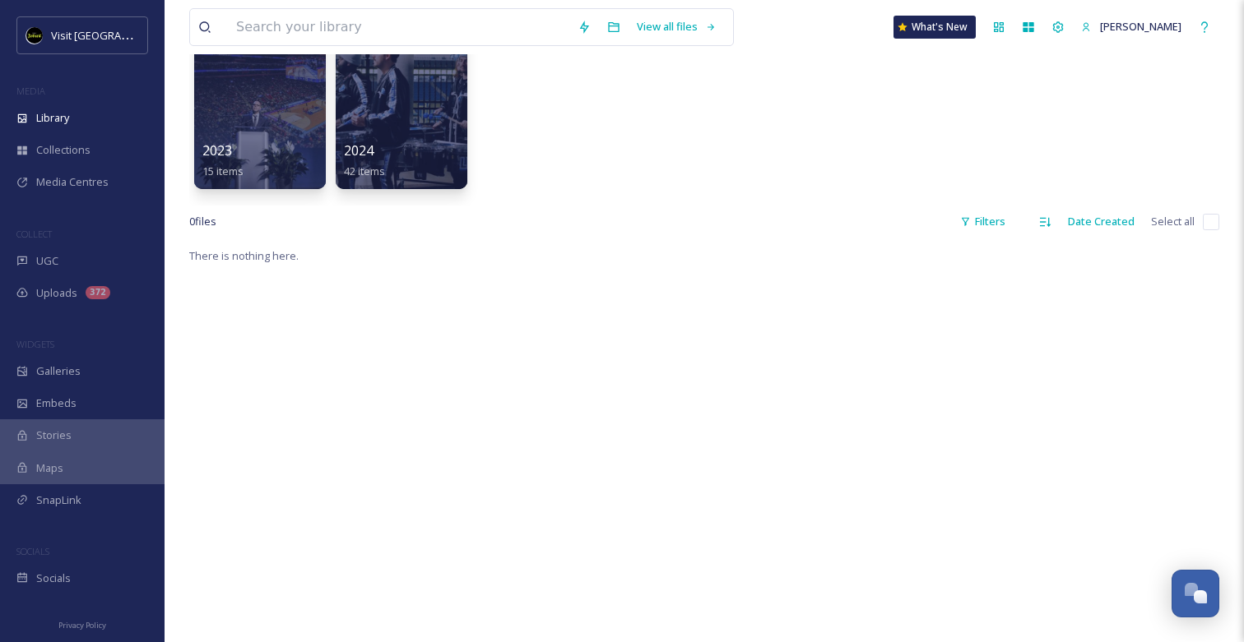
scroll to position [100, 0]
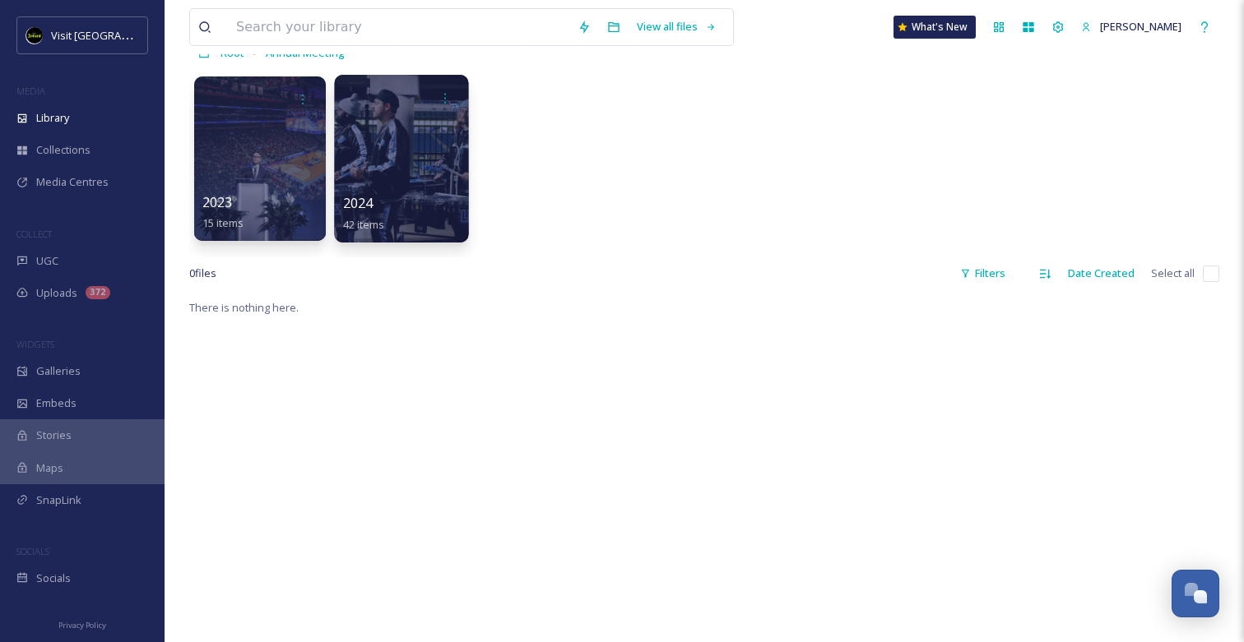
click at [392, 174] on div at bounding box center [401, 159] width 134 height 168
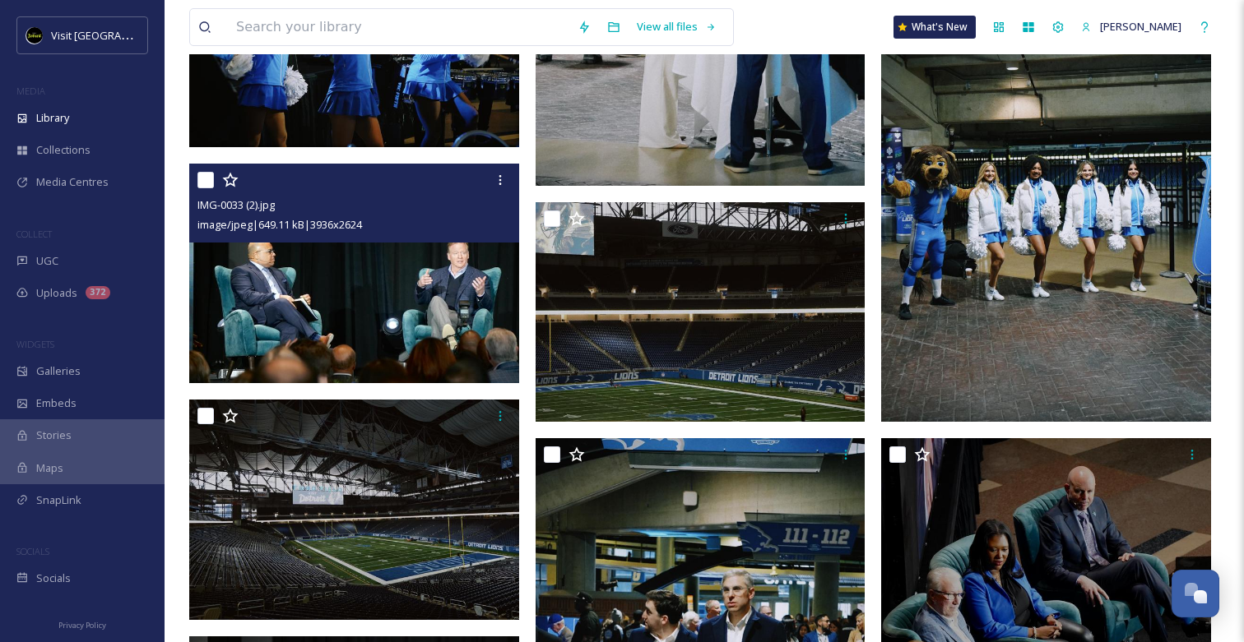
scroll to position [611, 0]
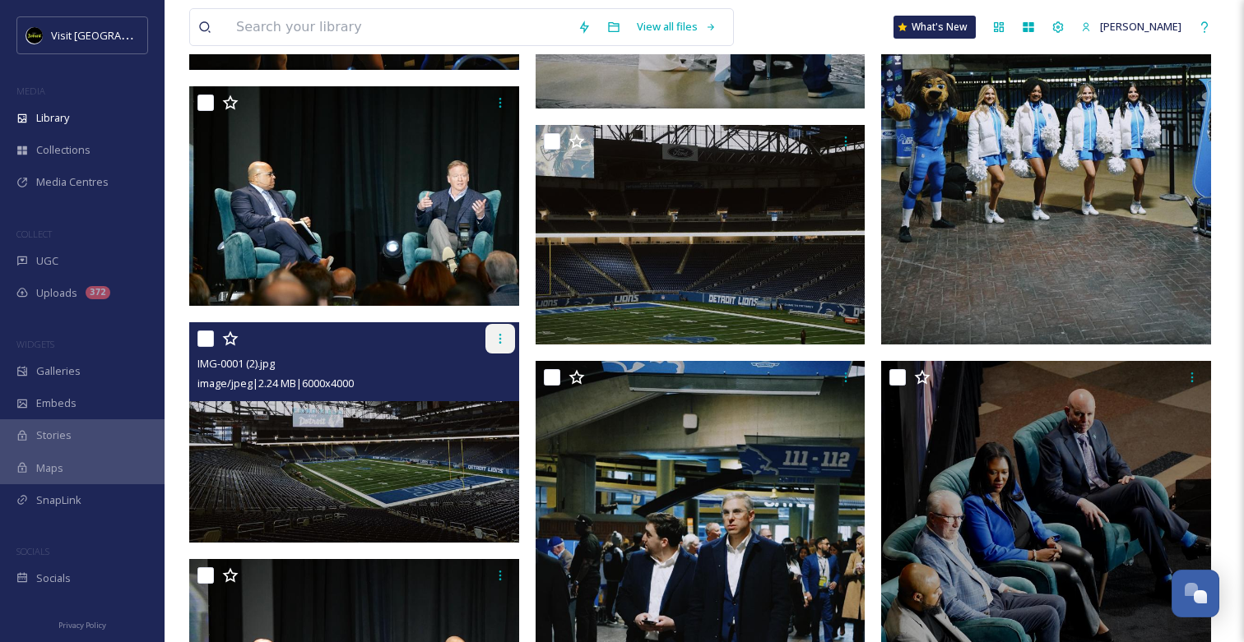
click at [503, 336] on icon at bounding box center [500, 338] width 13 height 13
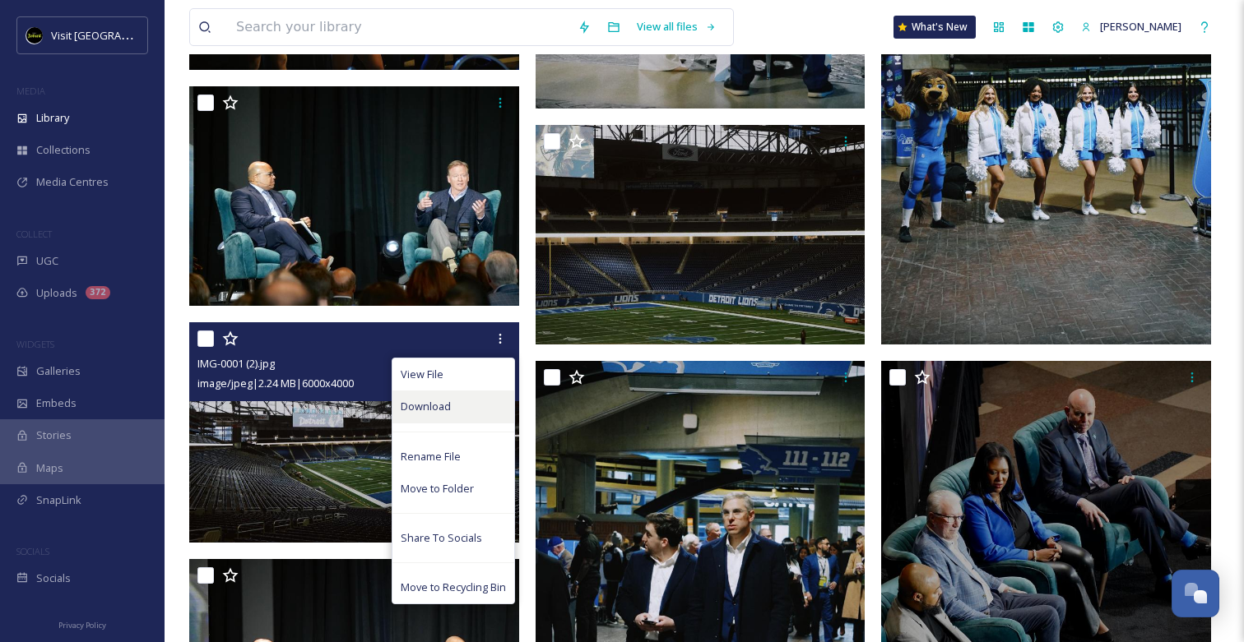
click at [475, 401] on div "Download" at bounding box center [453, 407] width 122 height 32
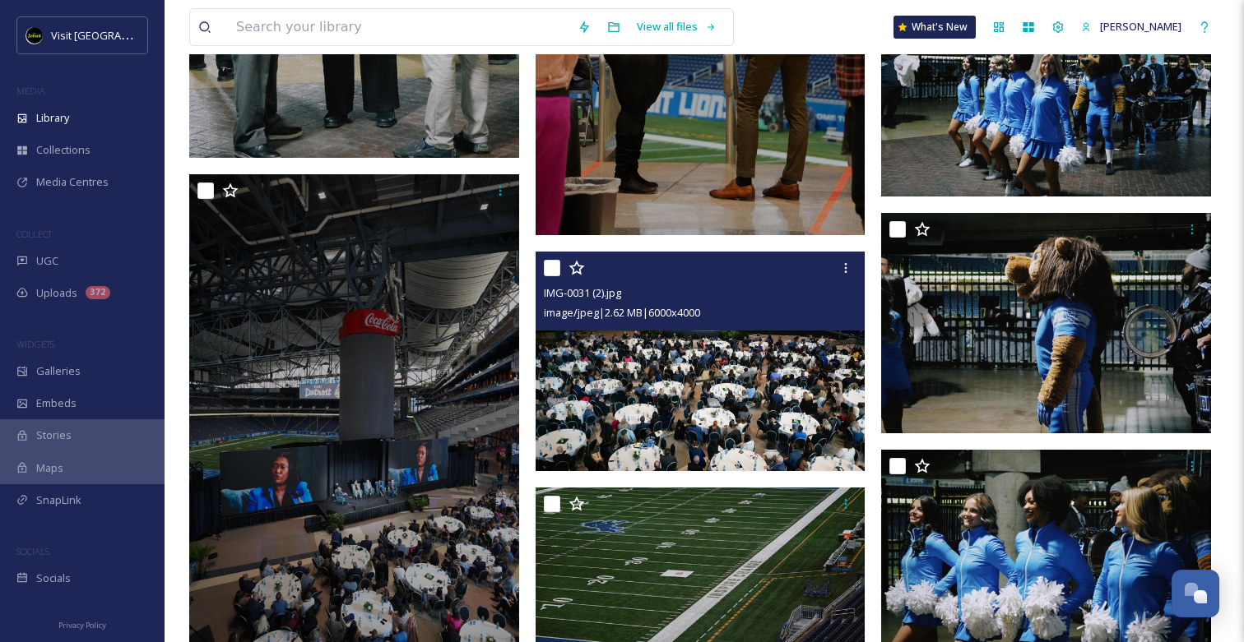
scroll to position [1750, 0]
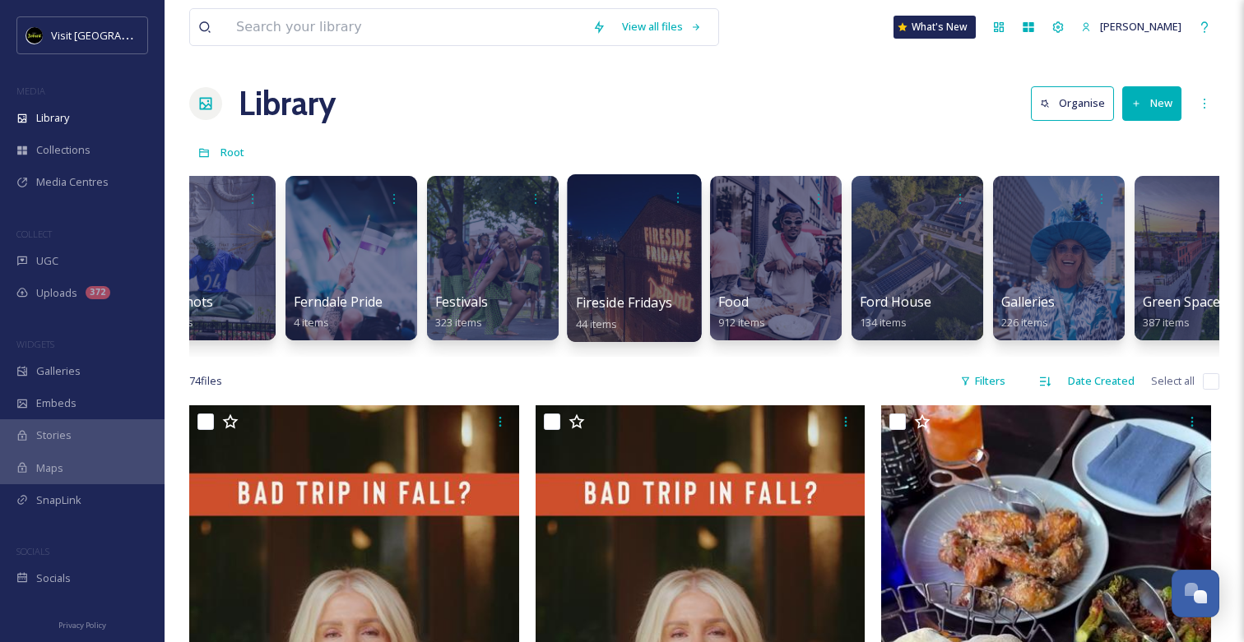
scroll to position [0, 2315]
click at [643, 302] on span "Fireside Fridays" at bounding box center [623, 303] width 96 height 18
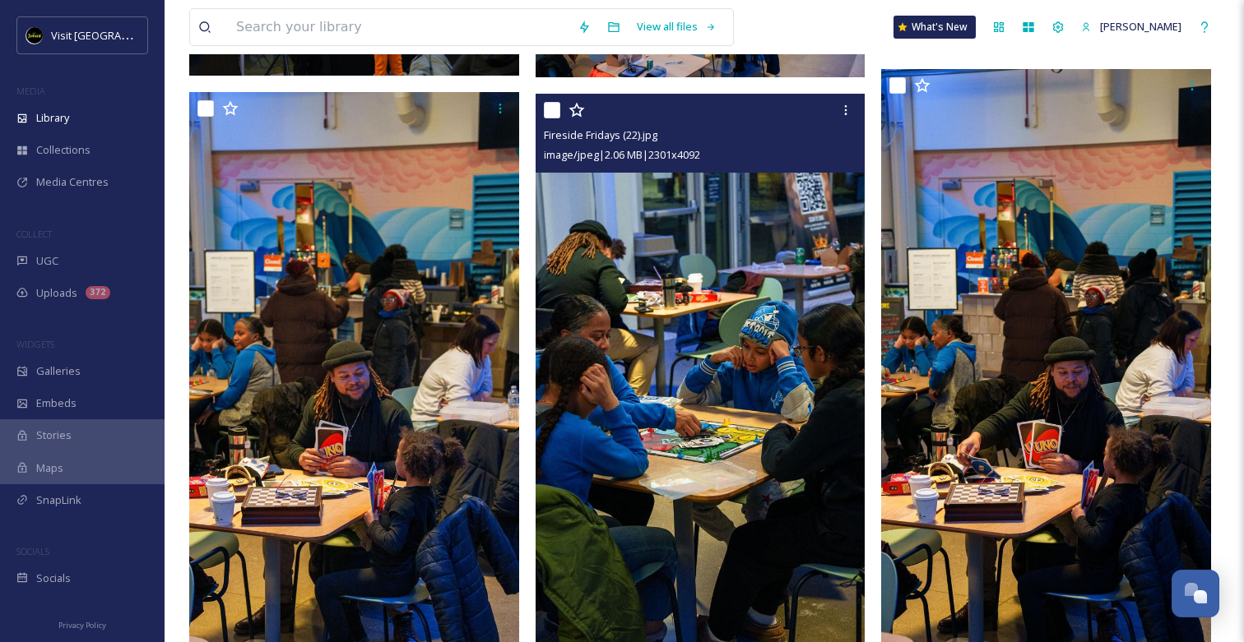
scroll to position [2985, 0]
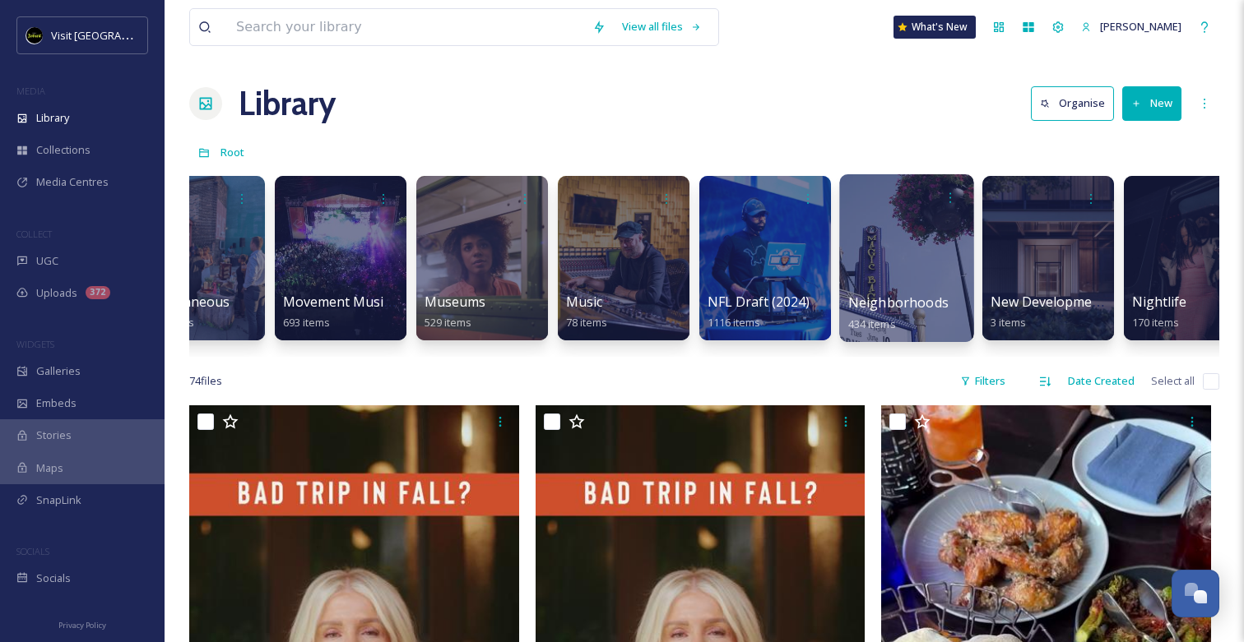
scroll to position [0, 5009]
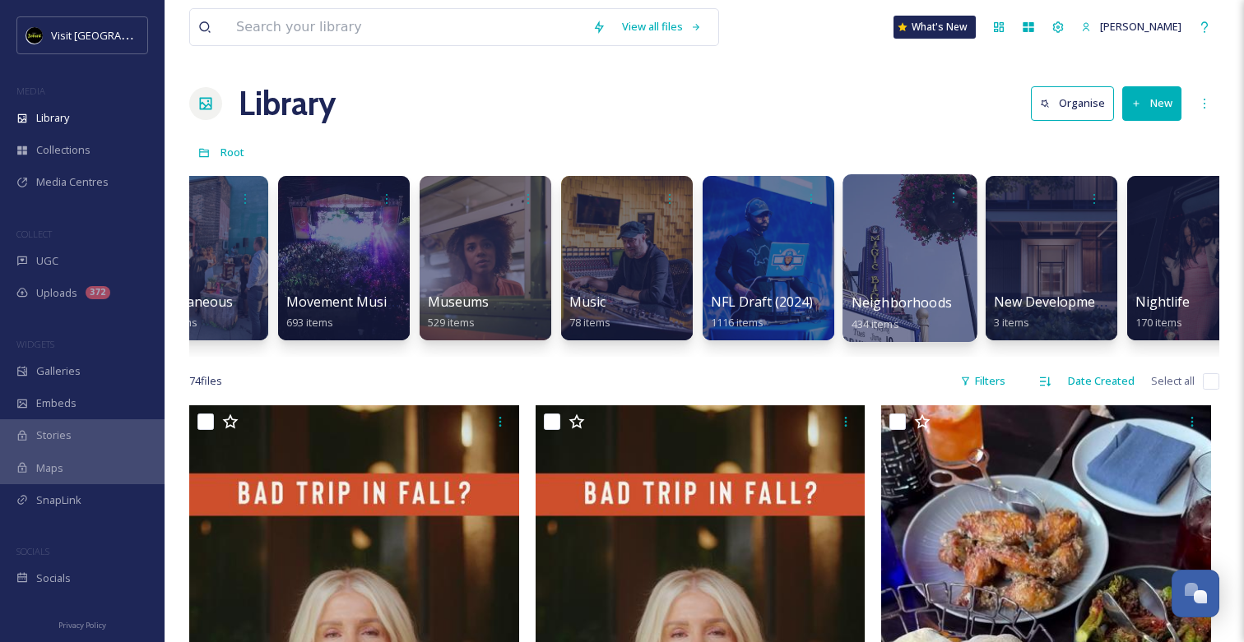
click at [890, 267] on div at bounding box center [909, 258] width 134 height 168
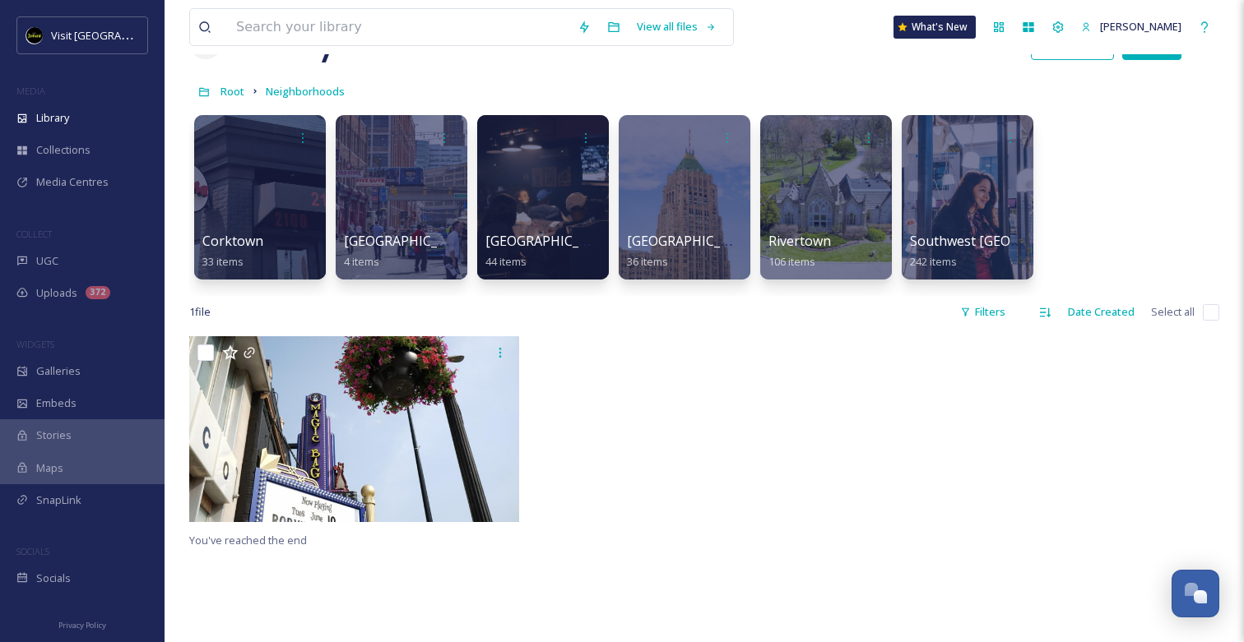
scroll to position [63, 0]
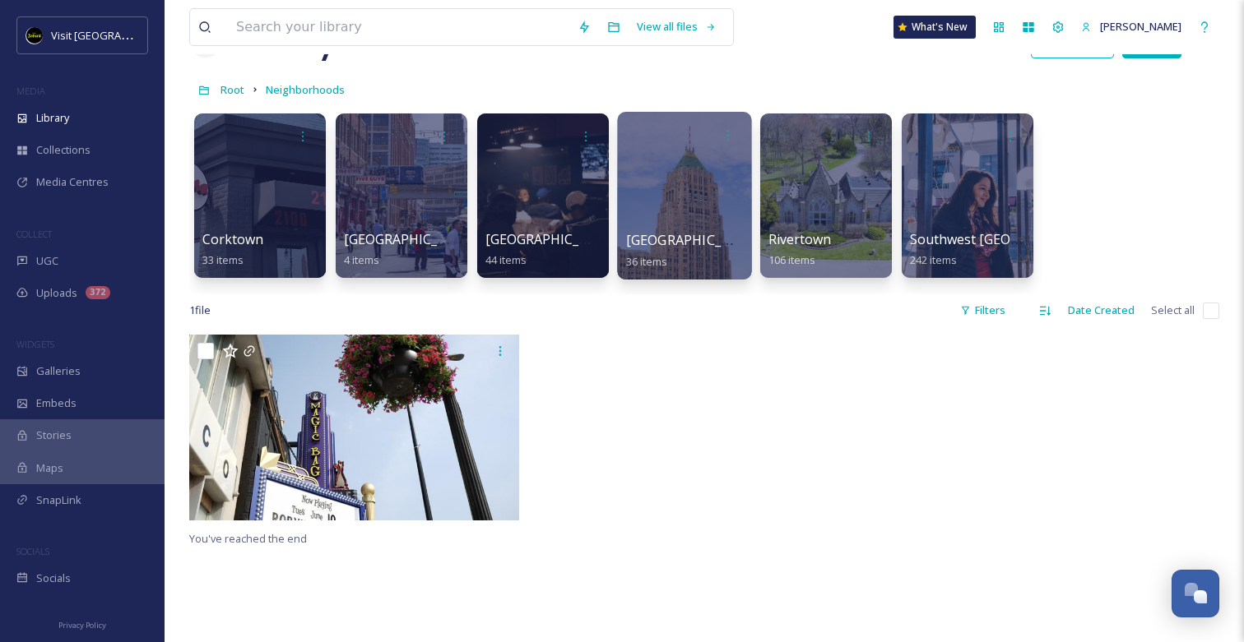
click at [679, 216] on div at bounding box center [684, 196] width 134 height 168
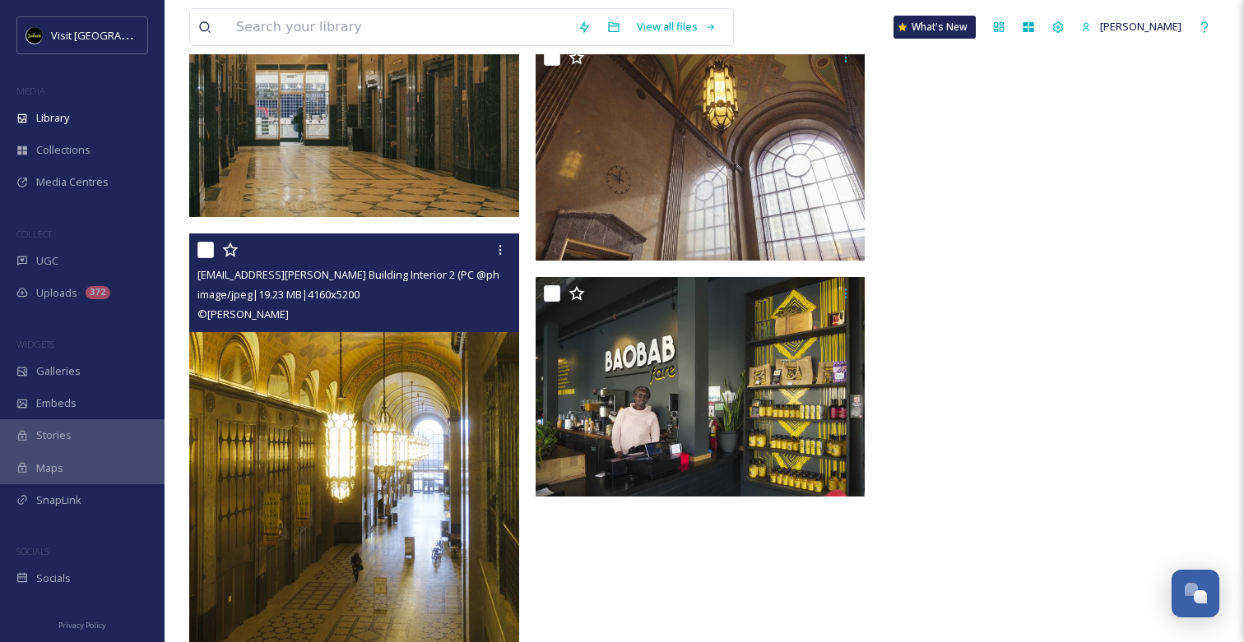
scroll to position [4080, 0]
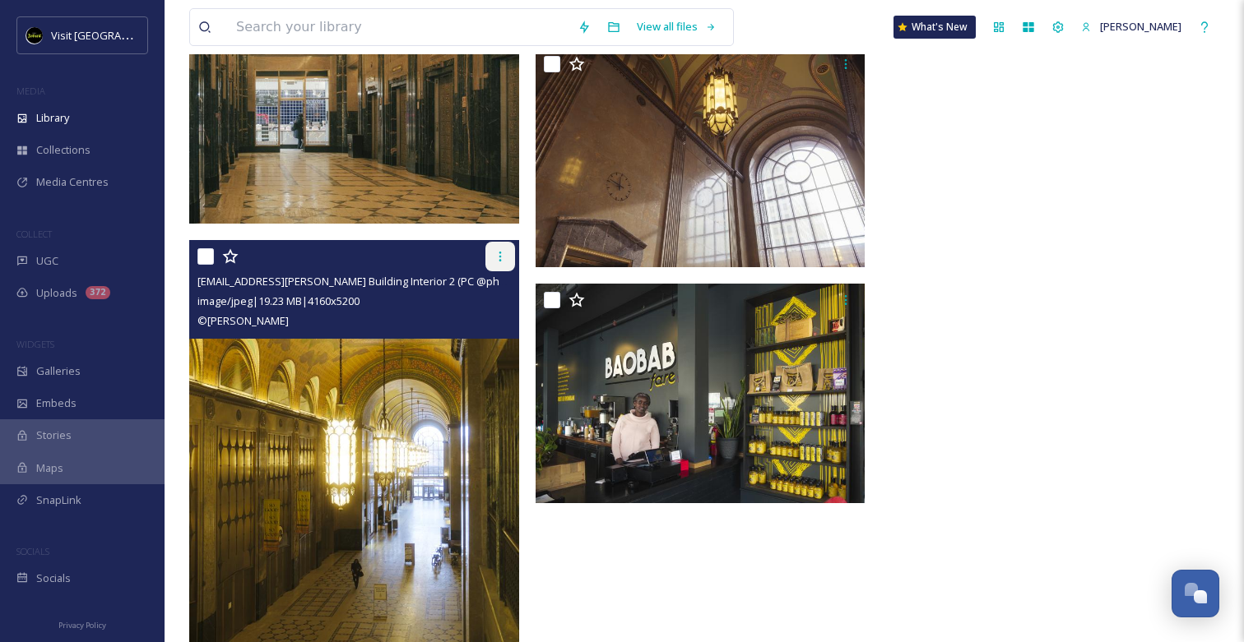
click at [489, 264] on div at bounding box center [500, 257] width 30 height 30
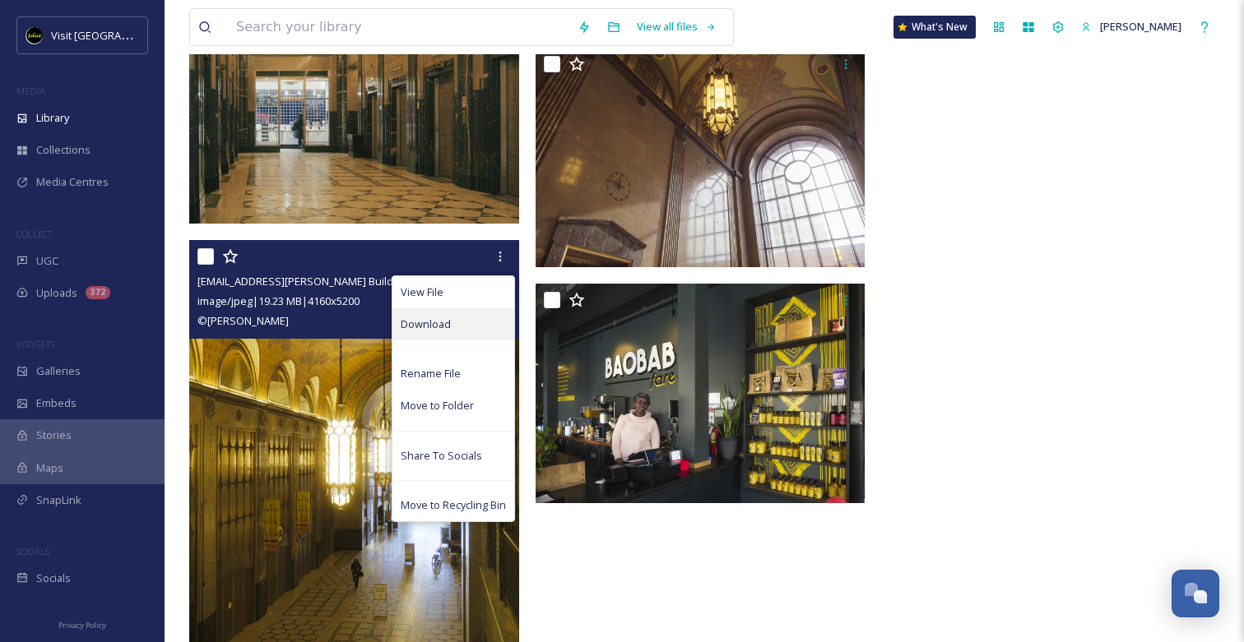
click at [472, 327] on div "Download" at bounding box center [453, 324] width 122 height 32
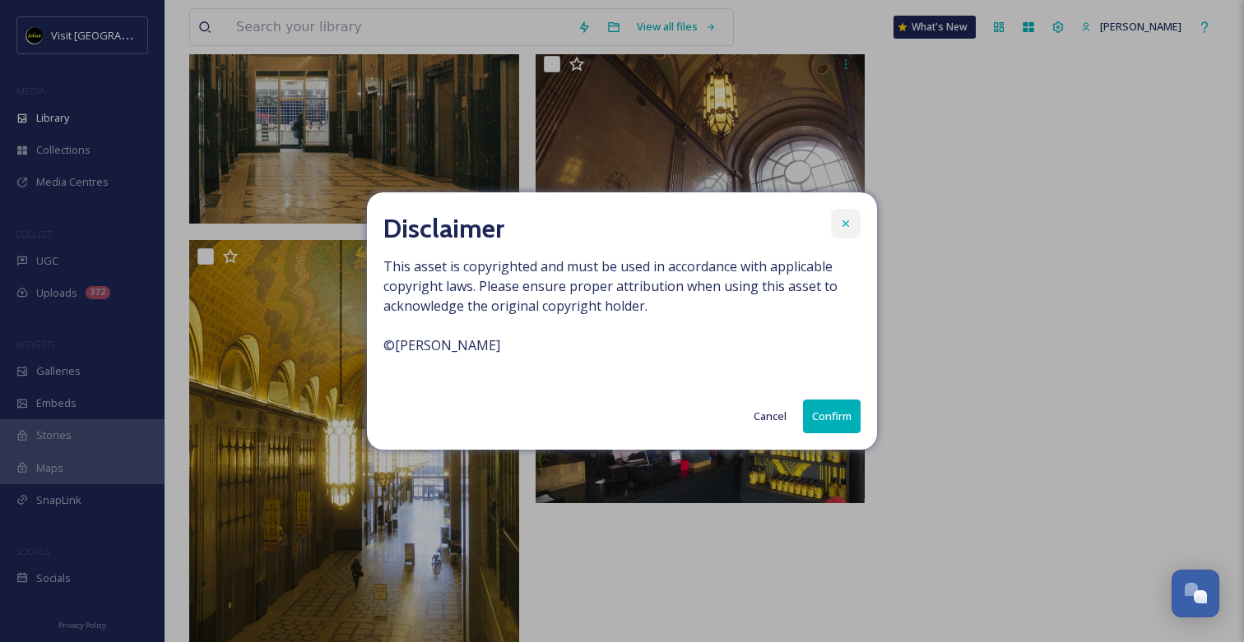
click at [858, 217] on div at bounding box center [846, 224] width 30 height 30
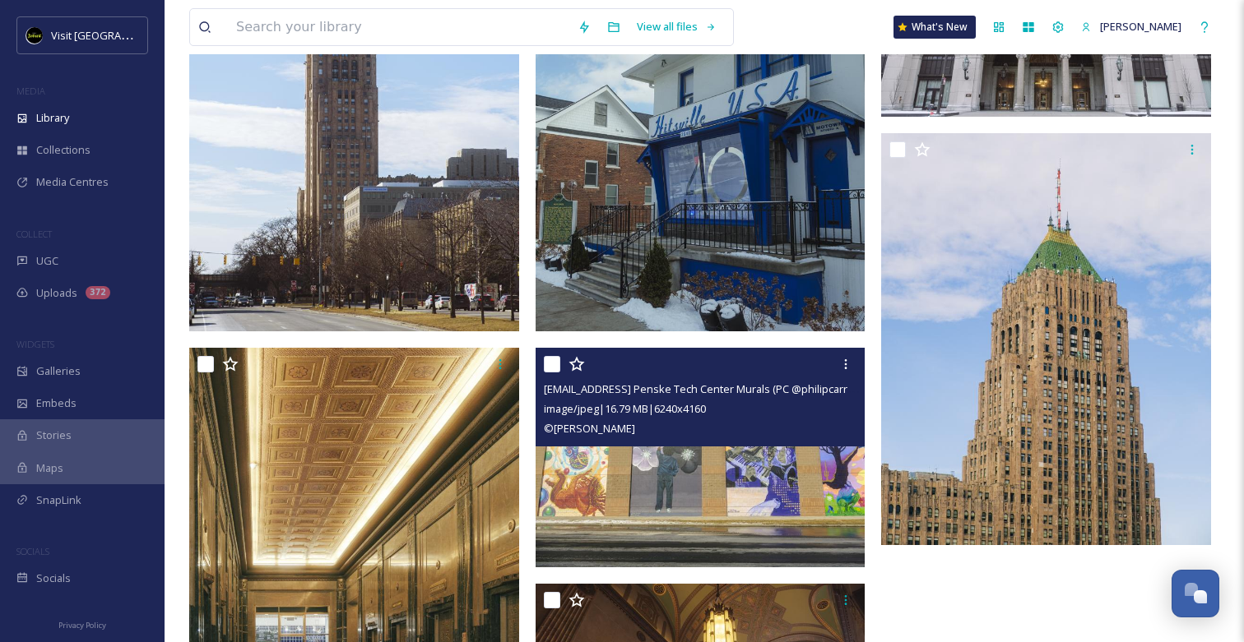
scroll to position [3517, 0]
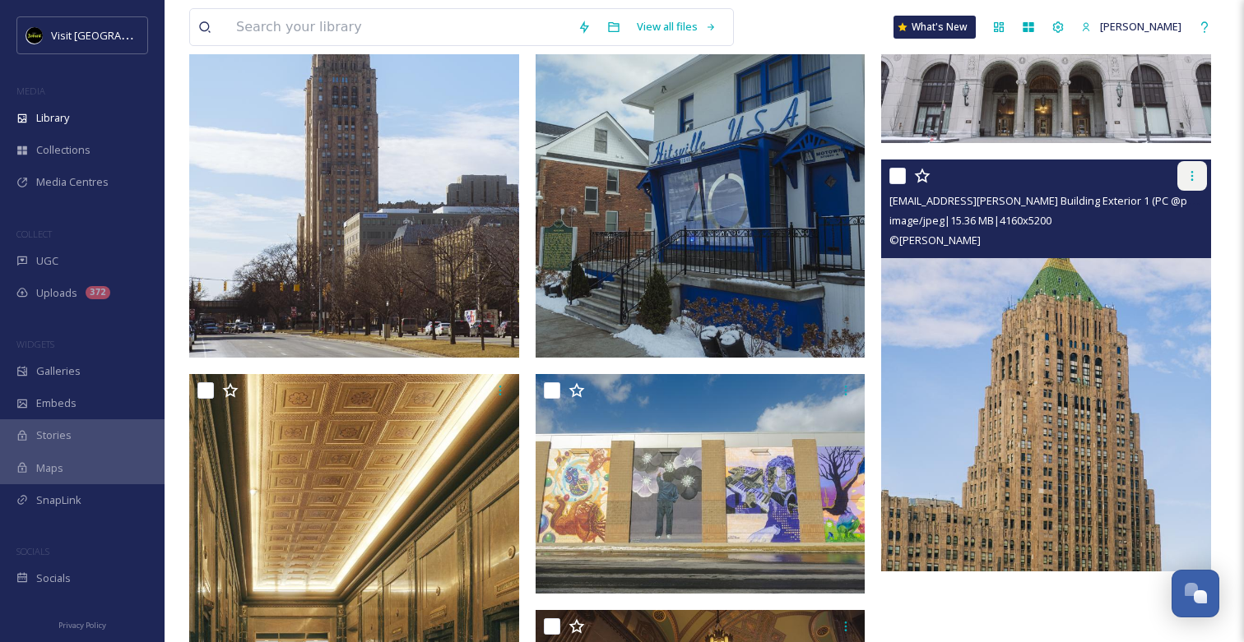
click at [1187, 166] on div at bounding box center [1192, 176] width 30 height 30
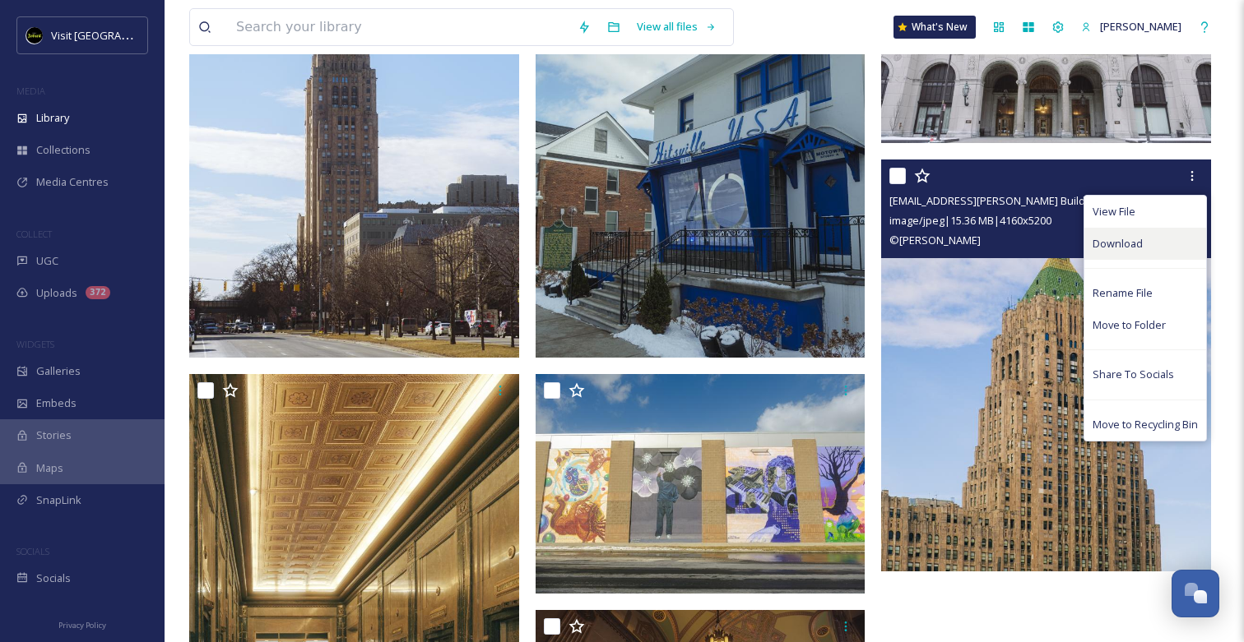
click at [1114, 240] on span "Download" at bounding box center [1117, 244] width 50 height 16
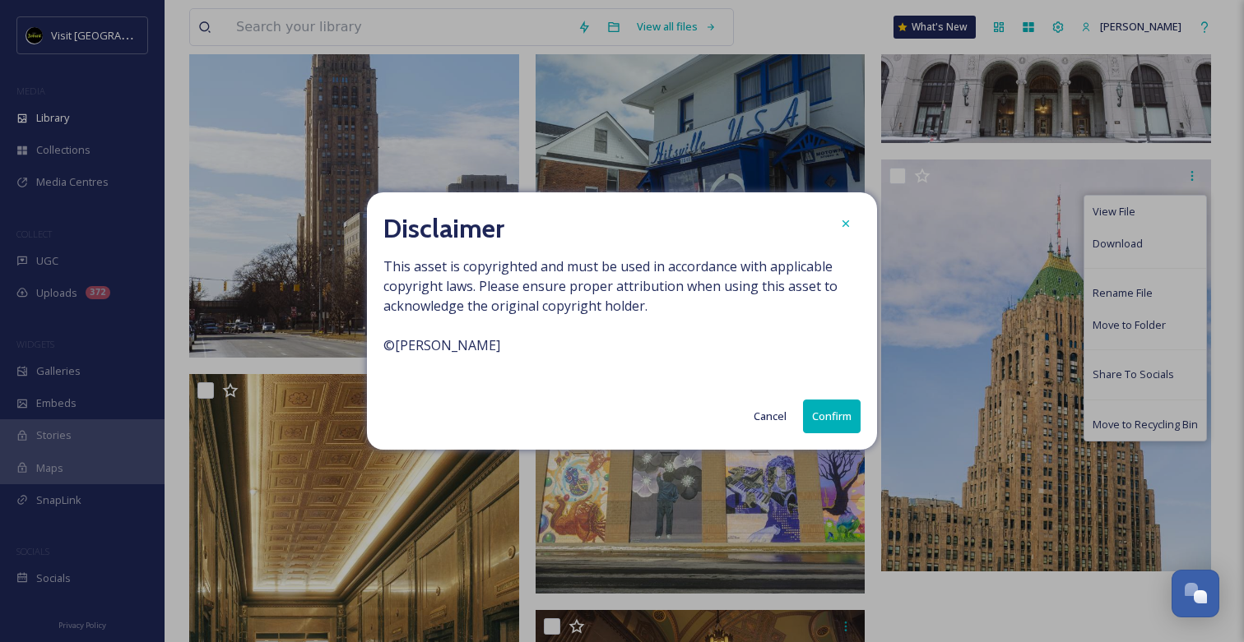
click at [819, 405] on button "Confirm" at bounding box center [832, 417] width 58 height 34
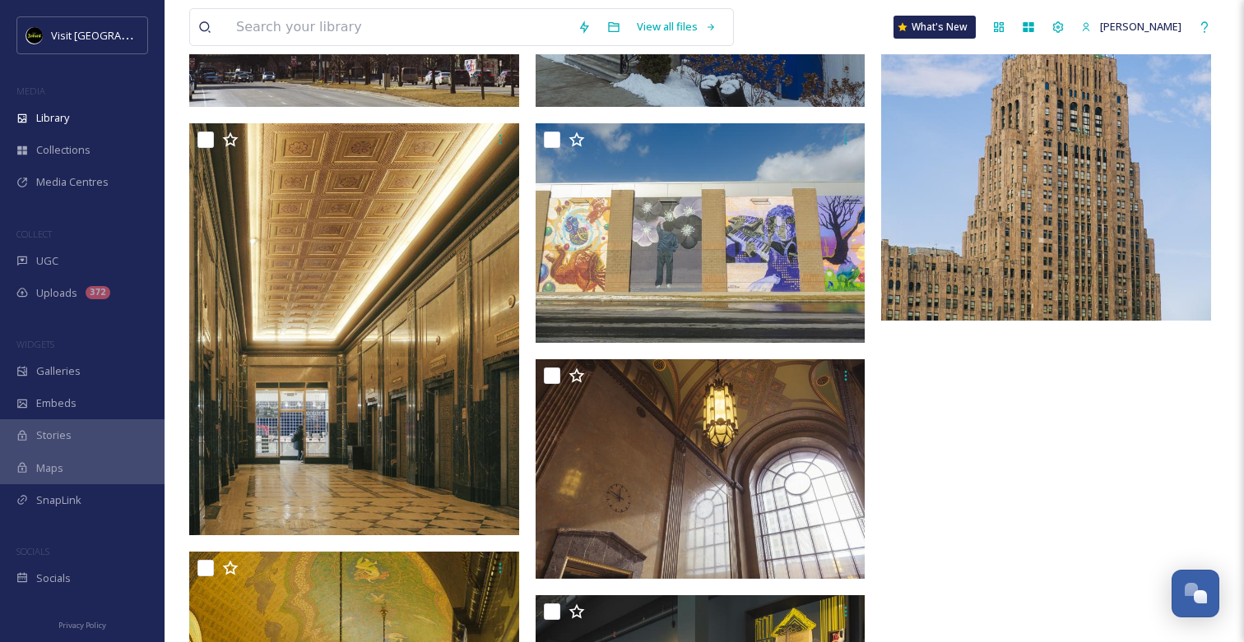
scroll to position [3761, 0]
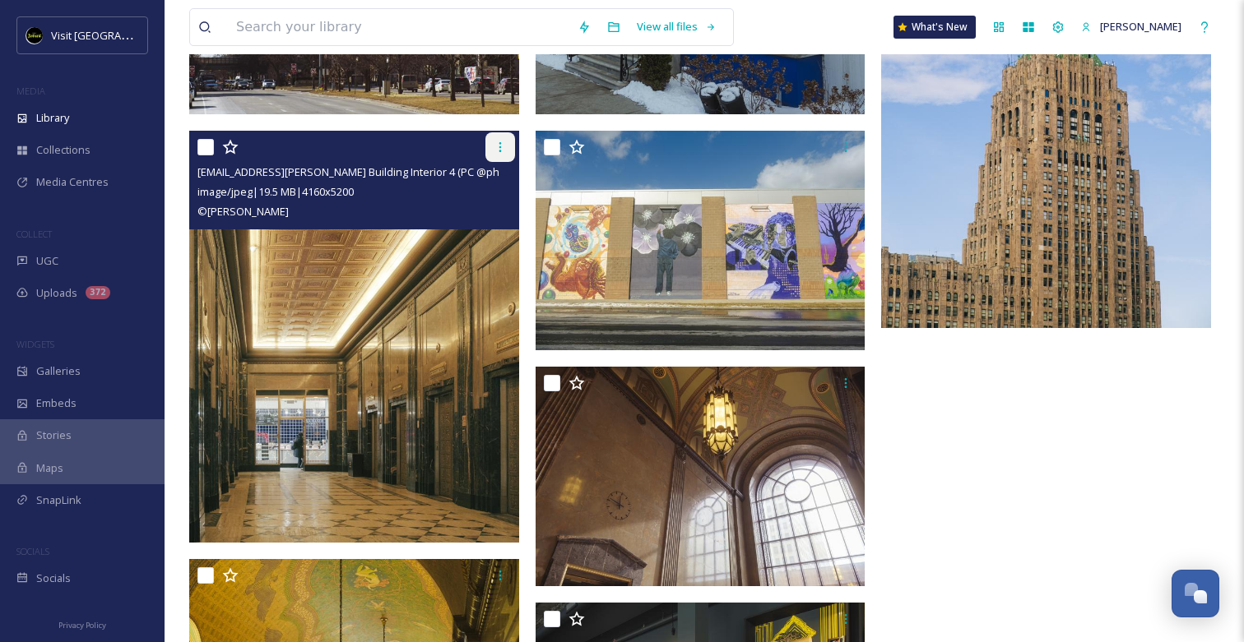
click at [491, 143] on div at bounding box center [500, 147] width 30 height 30
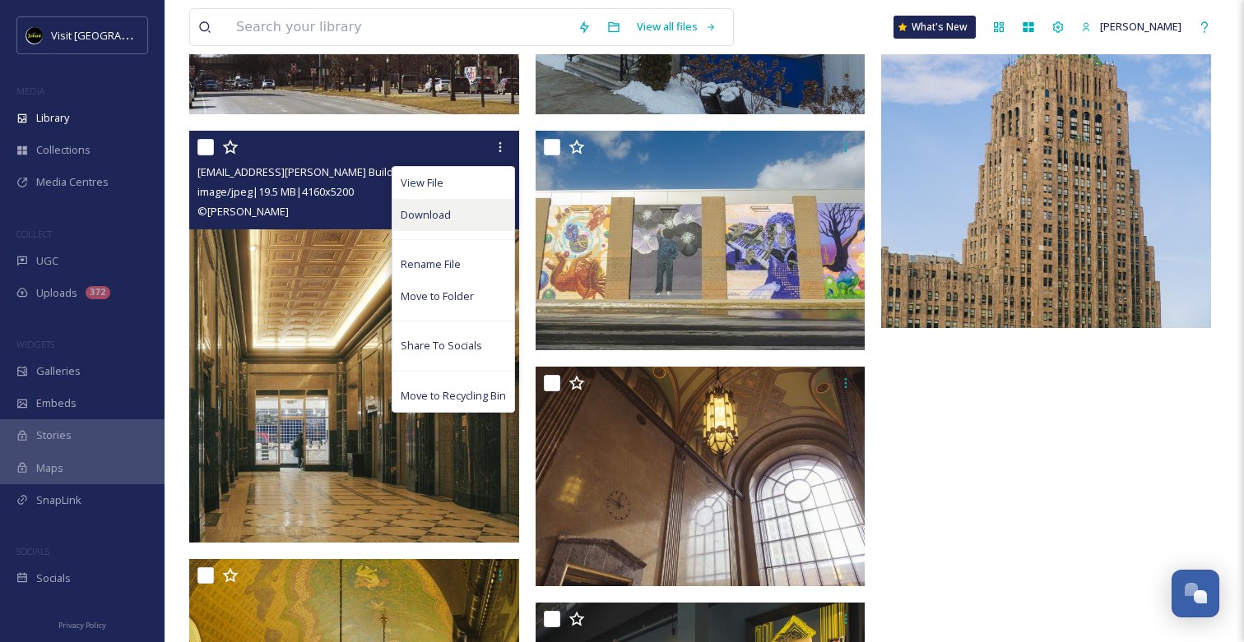
click at [453, 209] on div "Download" at bounding box center [453, 215] width 122 height 32
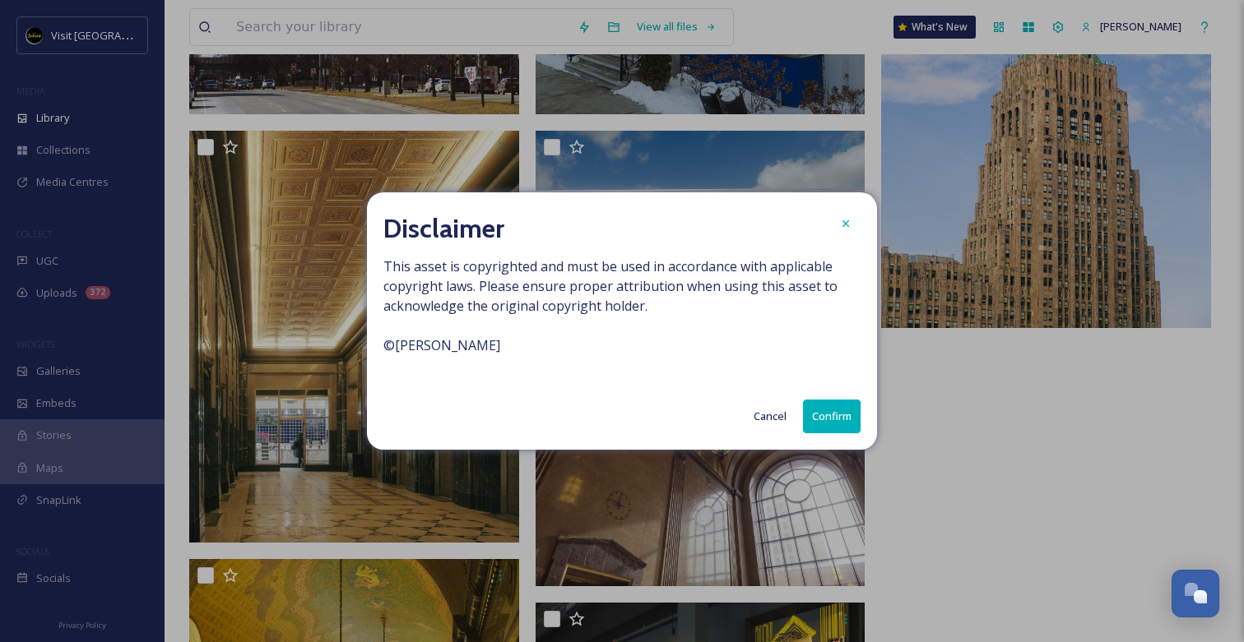
click at [841, 408] on button "Confirm" at bounding box center [832, 417] width 58 height 34
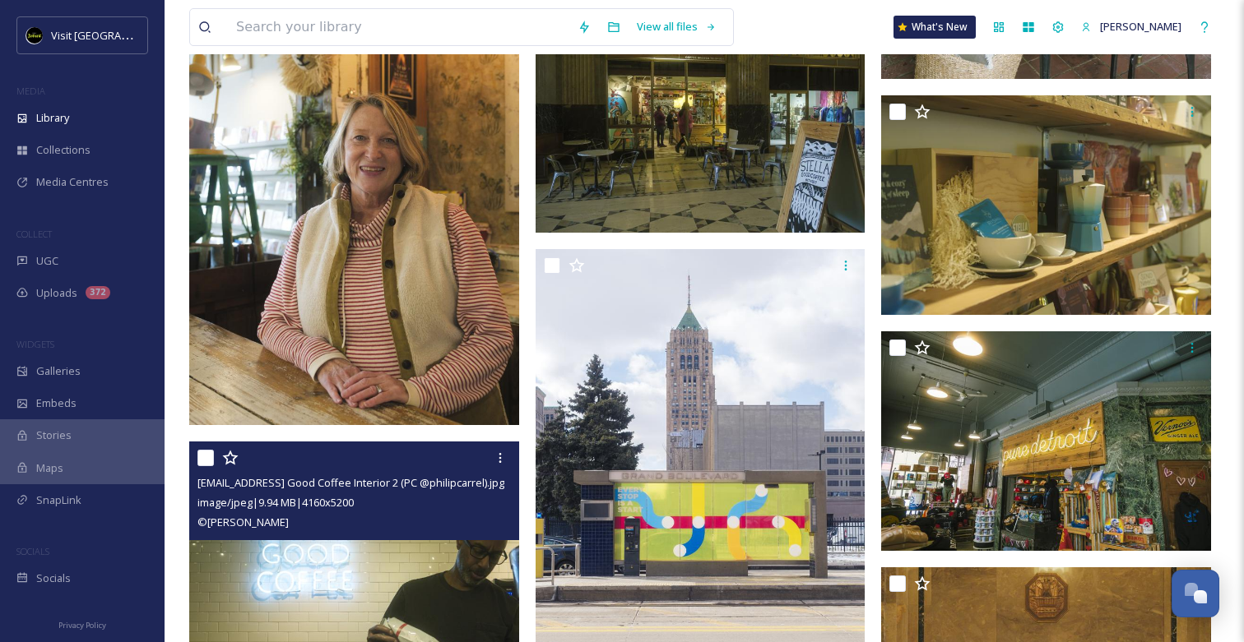
scroll to position [0, 0]
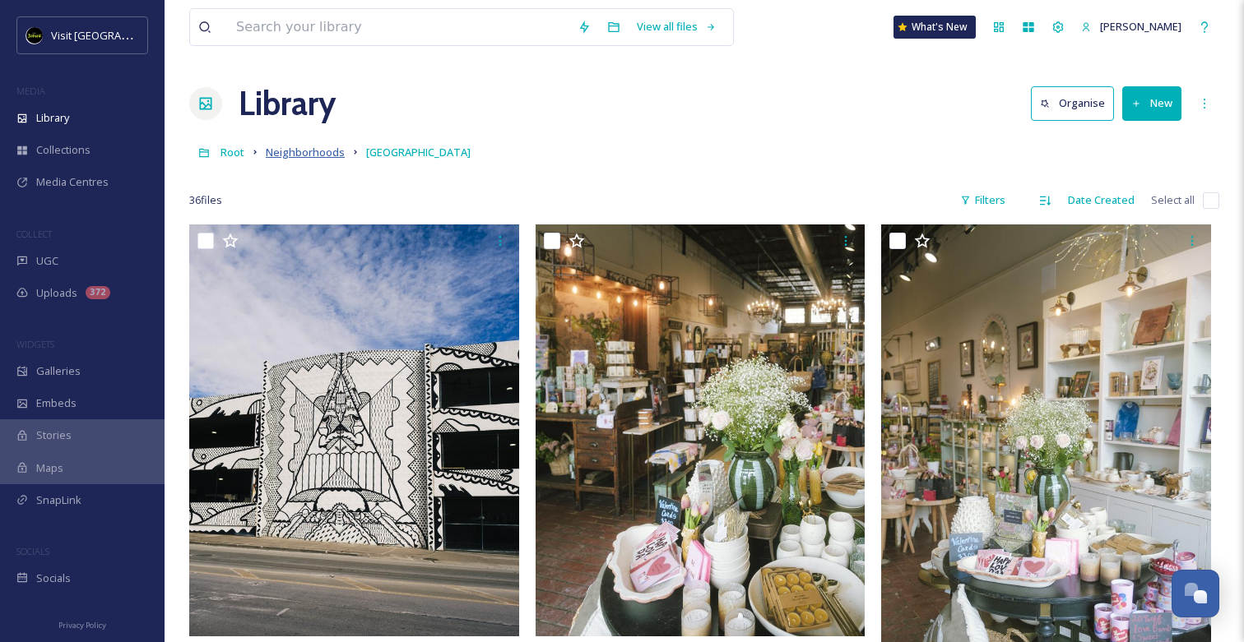
click at [317, 160] on span "Neighborhoods" at bounding box center [305, 152] width 79 height 15
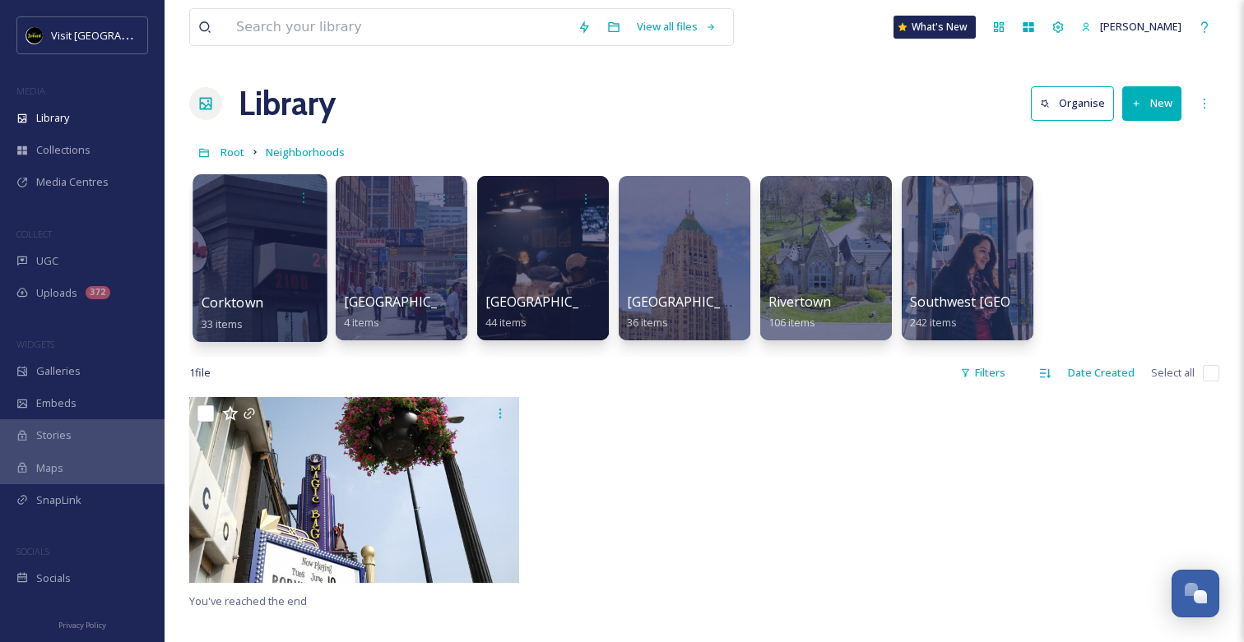
click at [260, 290] on div at bounding box center [259, 258] width 134 height 168
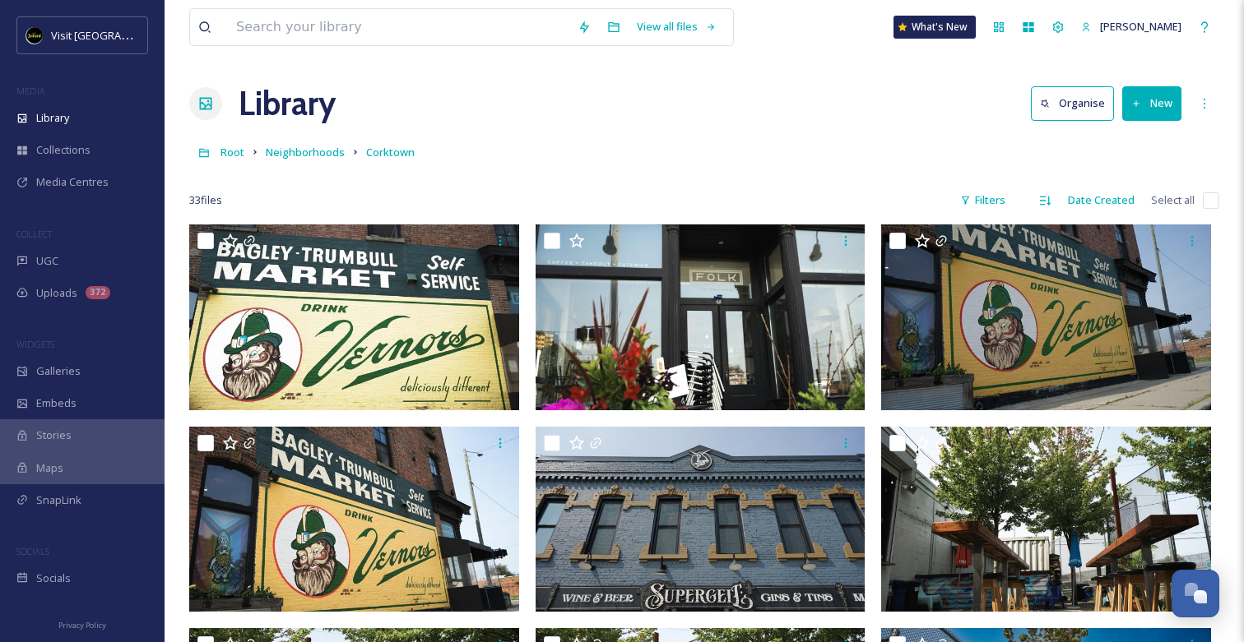
click at [304, 140] on div "Root Neighborhoods [GEOGRAPHIC_DATA]" at bounding box center [704, 152] width 1030 height 31
click at [302, 147] on span "Neighborhoods" at bounding box center [305, 152] width 79 height 15
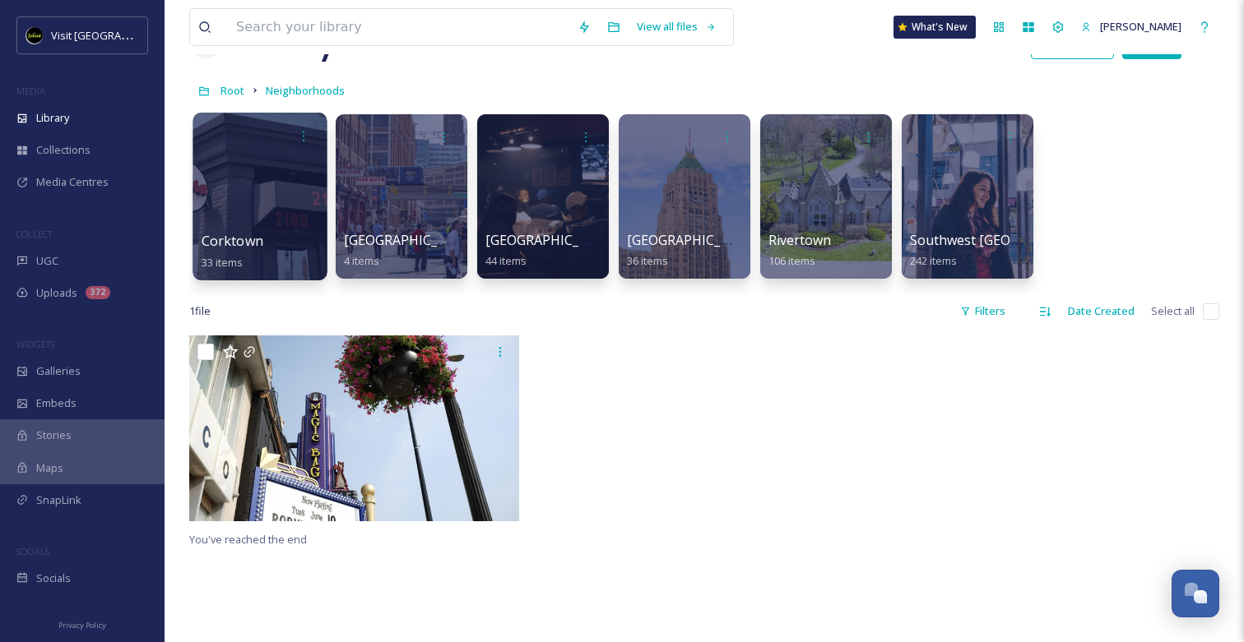
scroll to position [67, 0]
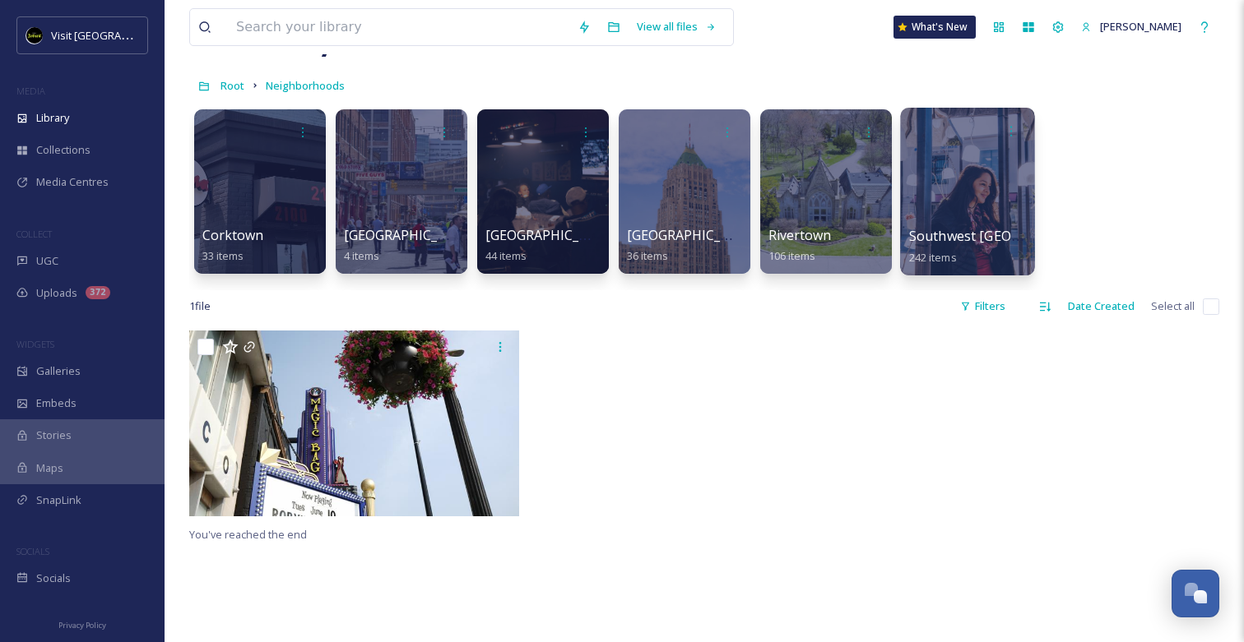
click at [962, 229] on span "Southwest [GEOGRAPHIC_DATA]" at bounding box center [1012, 236] width 206 height 18
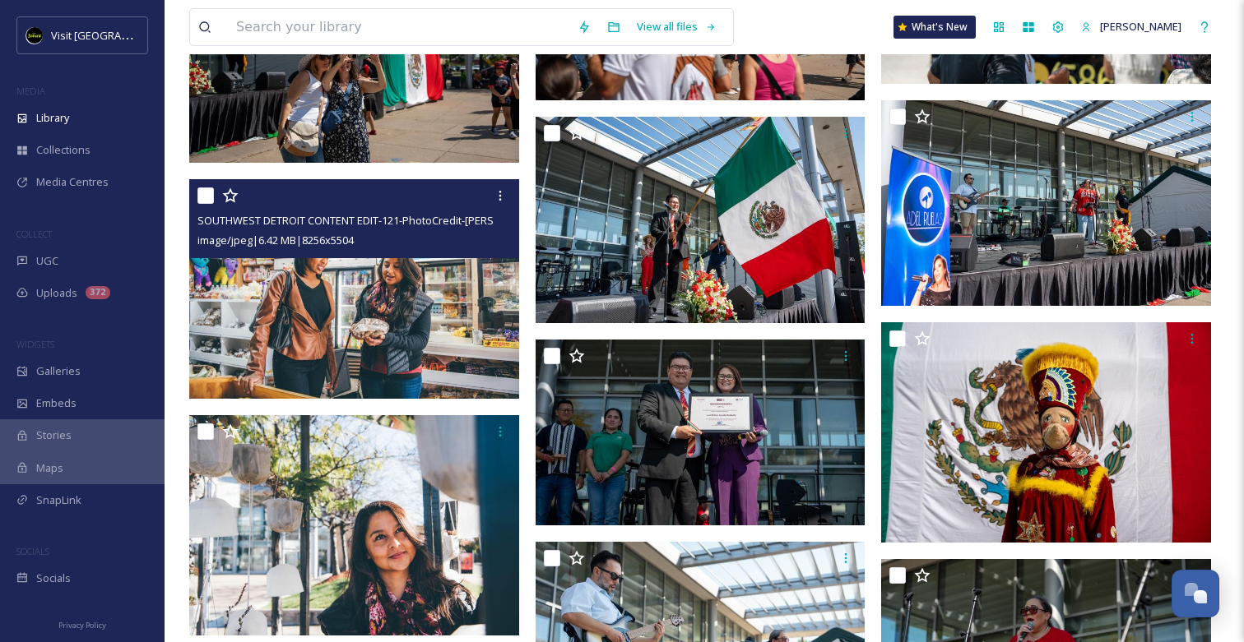
scroll to position [13219, 0]
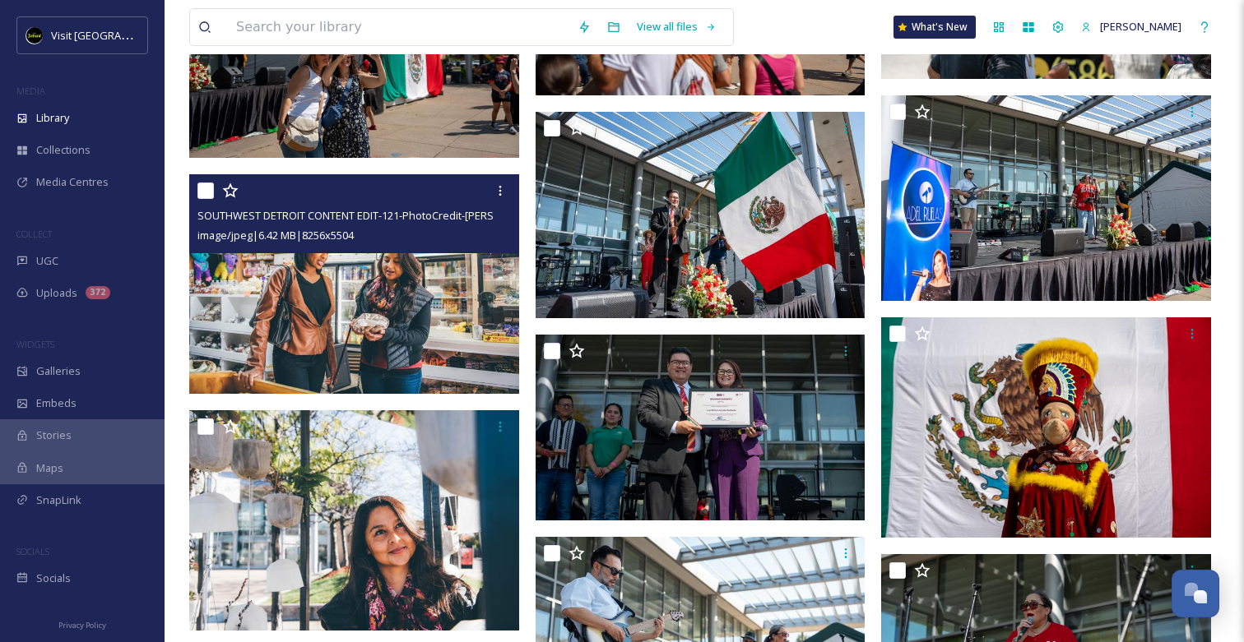
click at [443, 344] on img at bounding box center [354, 284] width 330 height 220
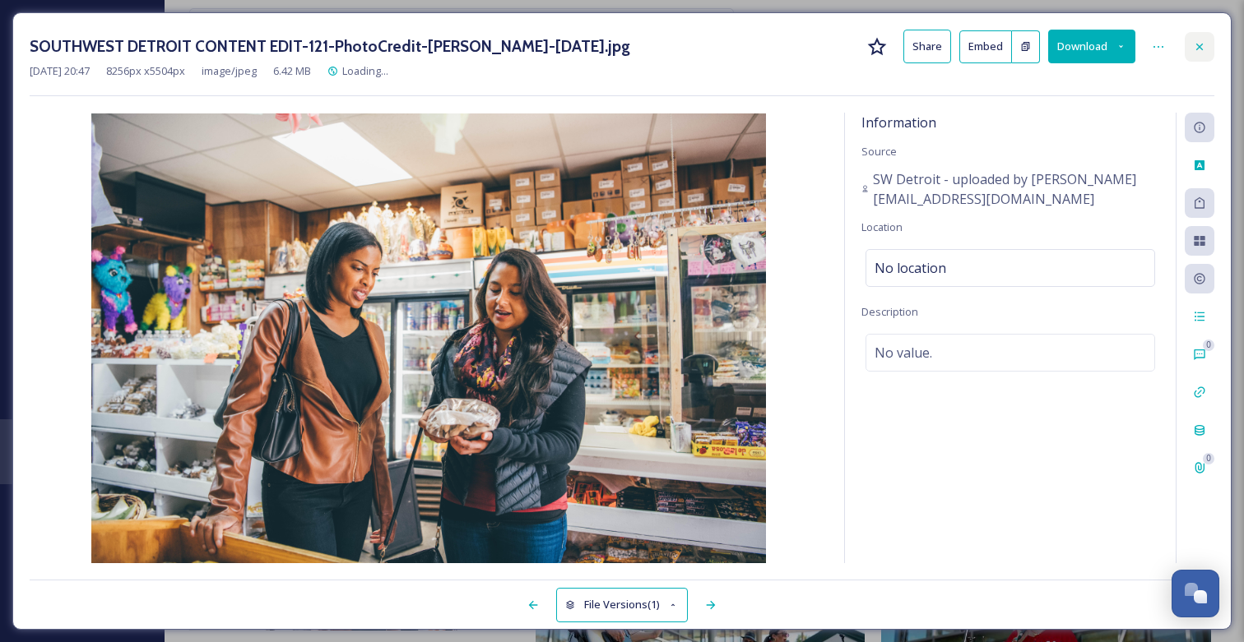
click at [1193, 48] on icon at bounding box center [1199, 46] width 13 height 13
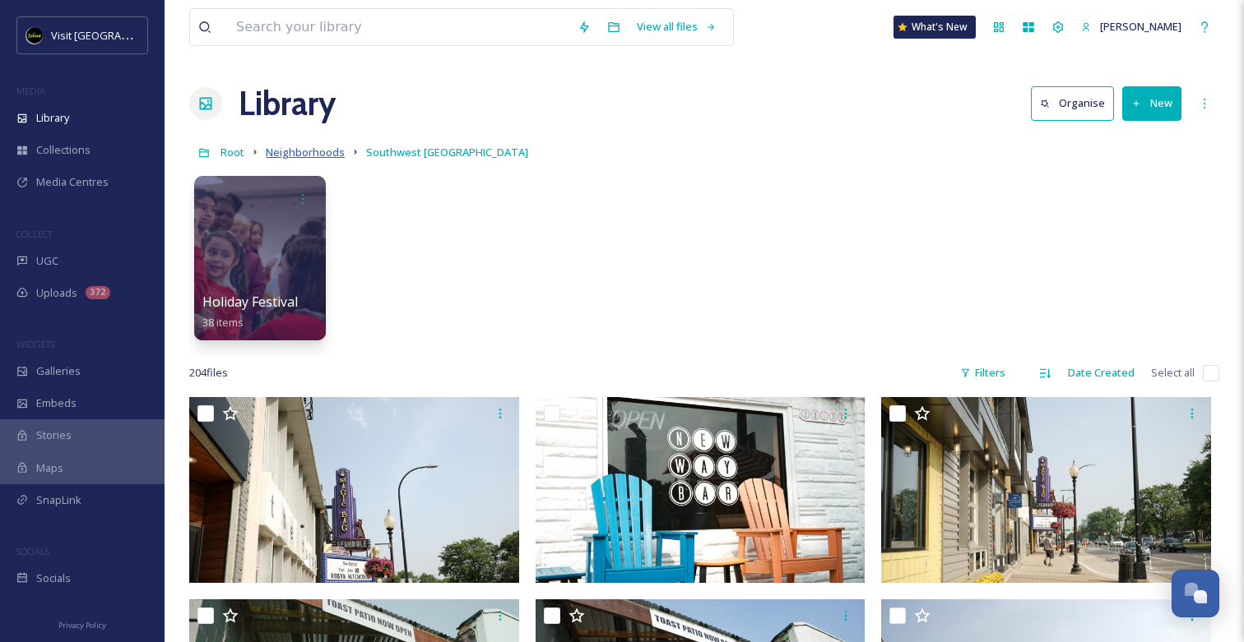
click at [302, 152] on span "Neighborhoods" at bounding box center [305, 152] width 79 height 15
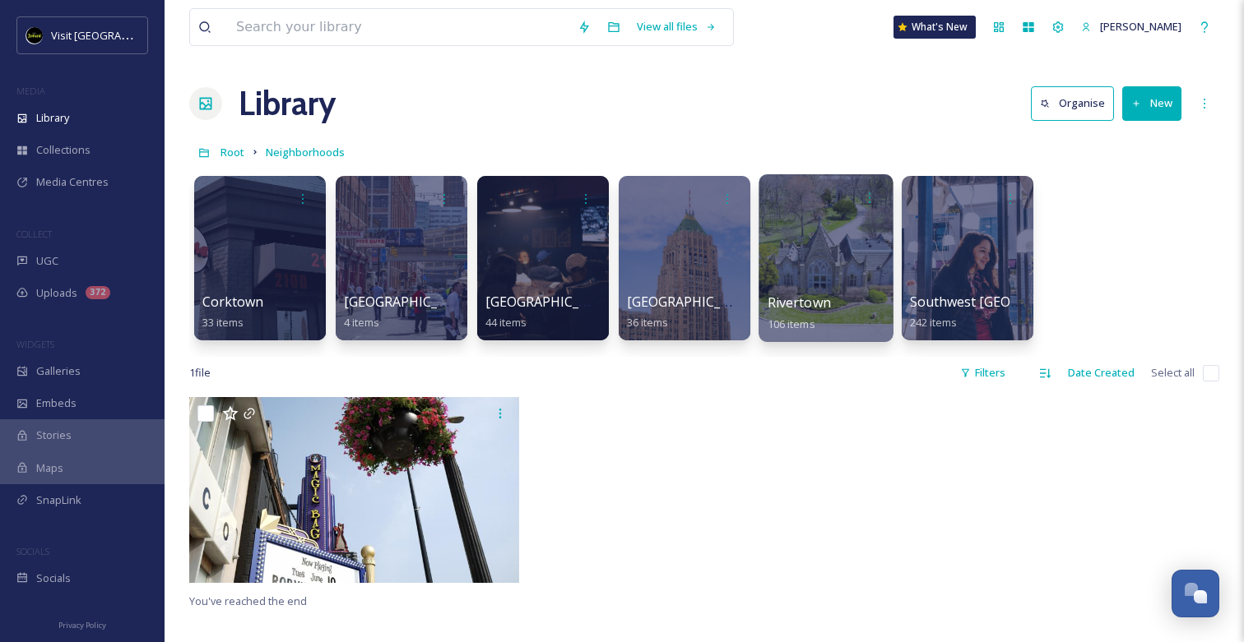
click at [798, 288] on div at bounding box center [825, 258] width 134 height 168
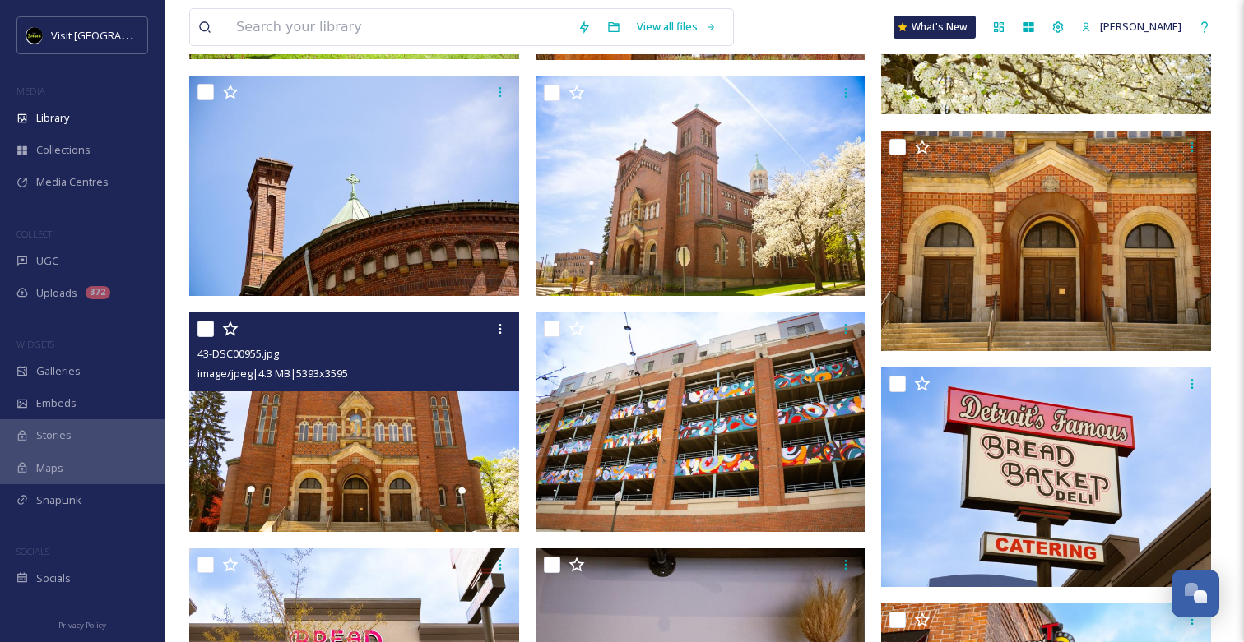
scroll to position [3891, 0]
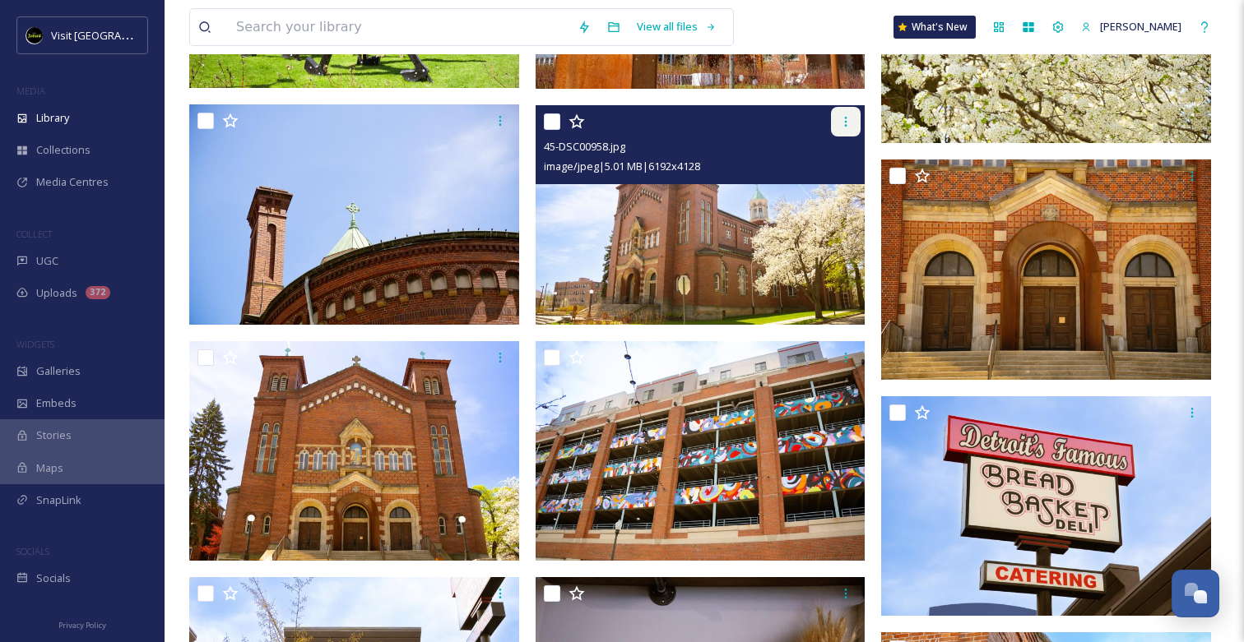
click at [836, 120] on div at bounding box center [846, 122] width 30 height 30
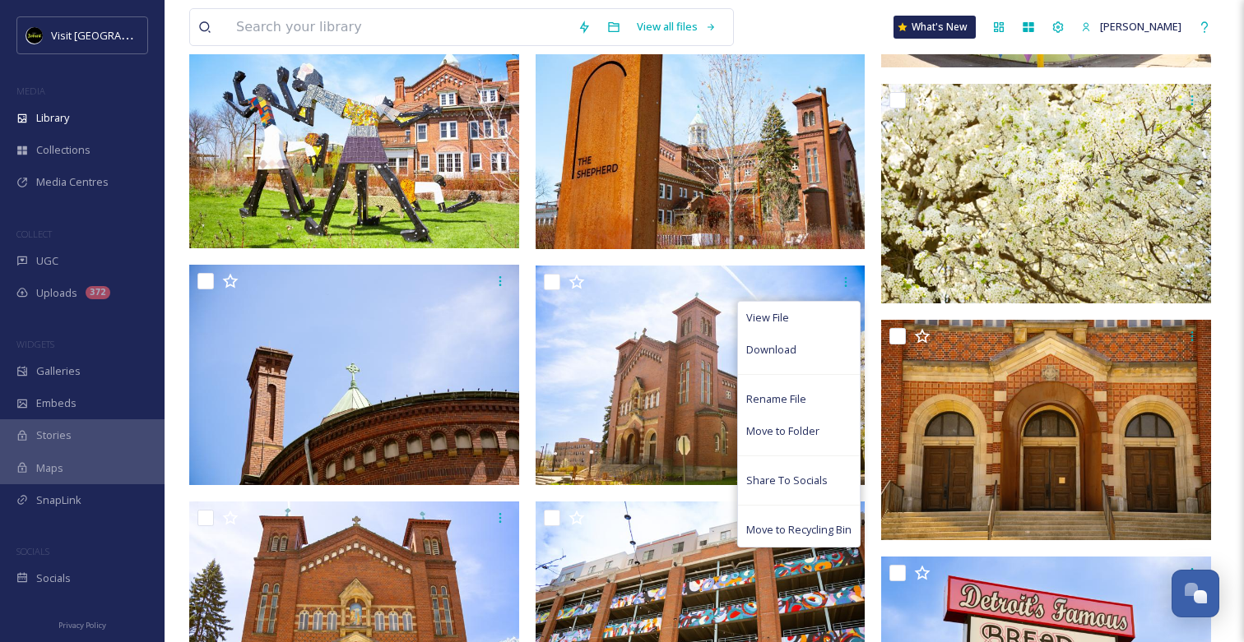
scroll to position [3763, 0]
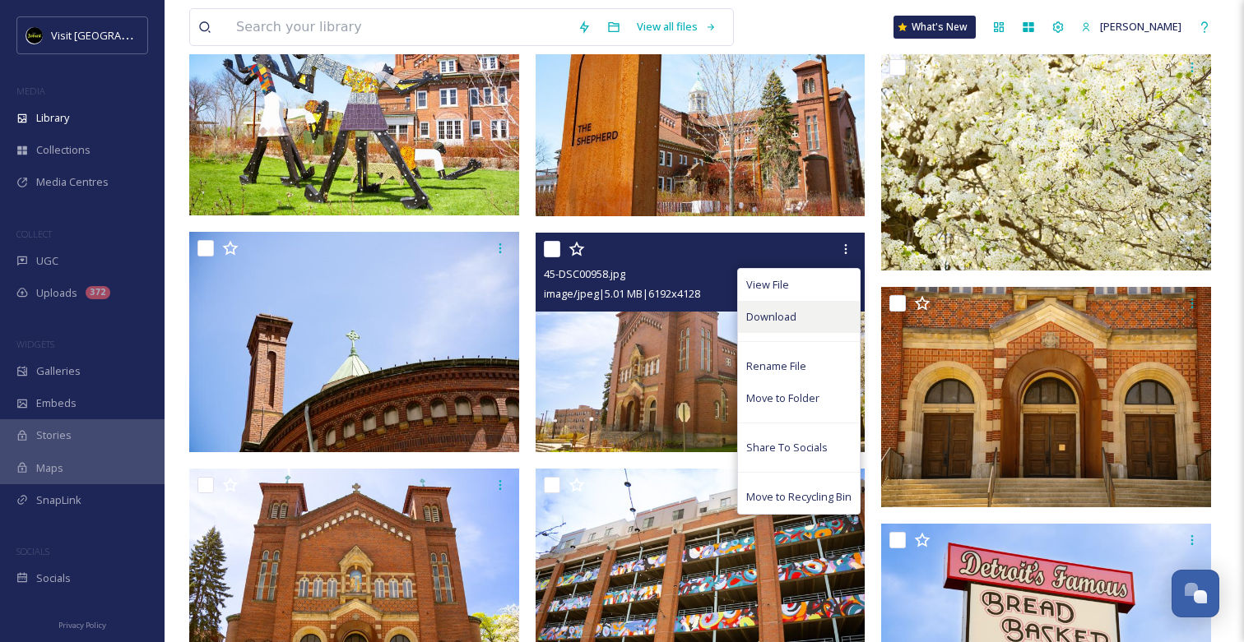
click at [775, 330] on div "Download" at bounding box center [799, 317] width 122 height 32
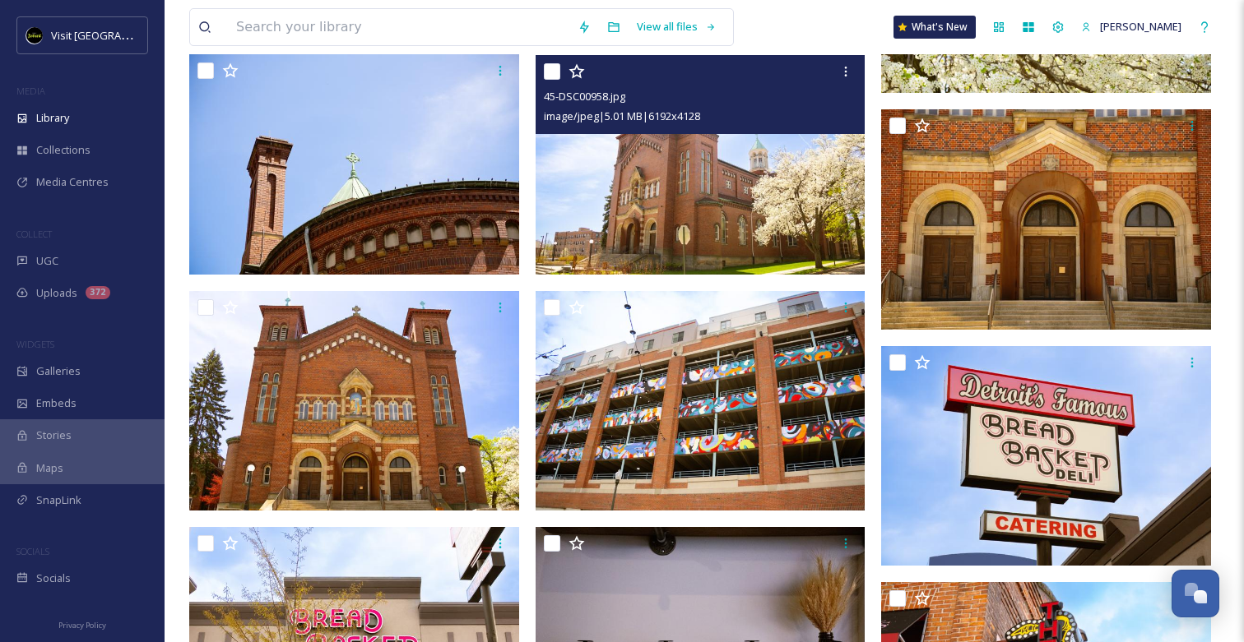
scroll to position [3934, 0]
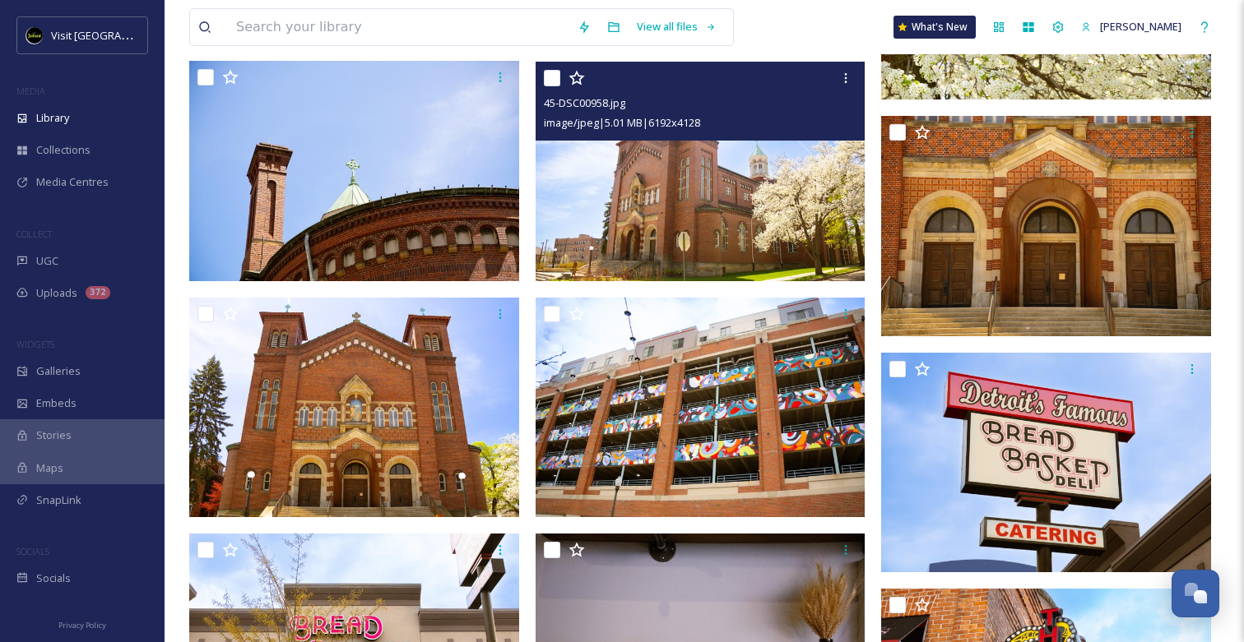
click at [658, 158] on img at bounding box center [700, 171] width 330 height 220
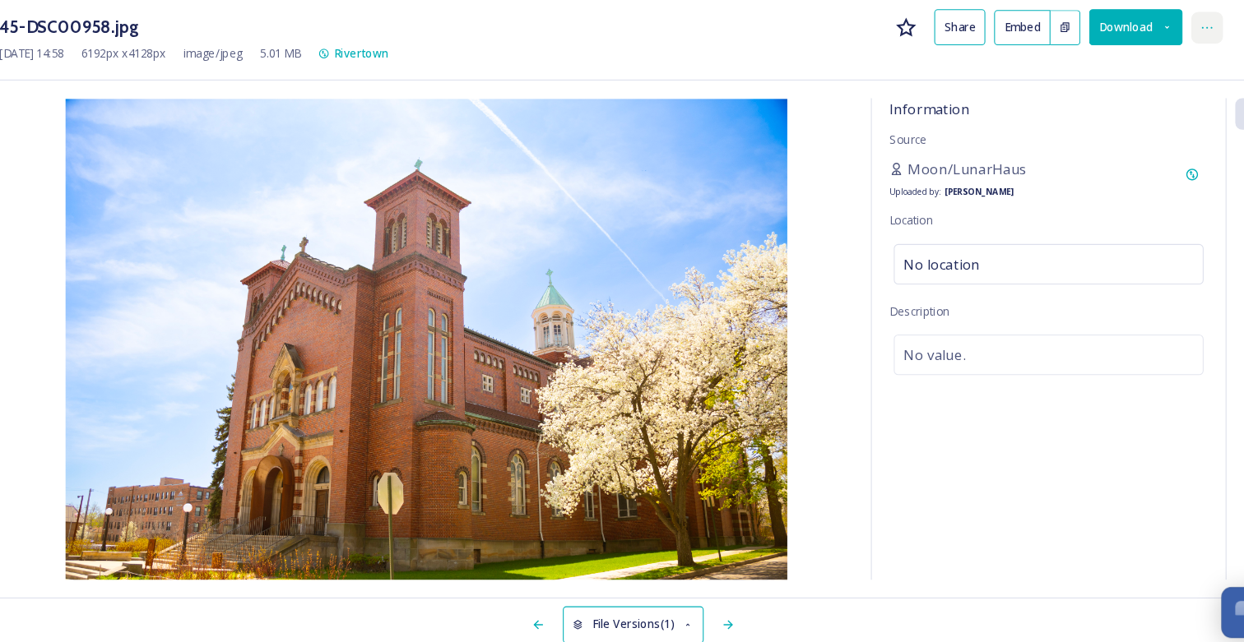
click at [1165, 43] on div at bounding box center [1158, 47] width 30 height 30
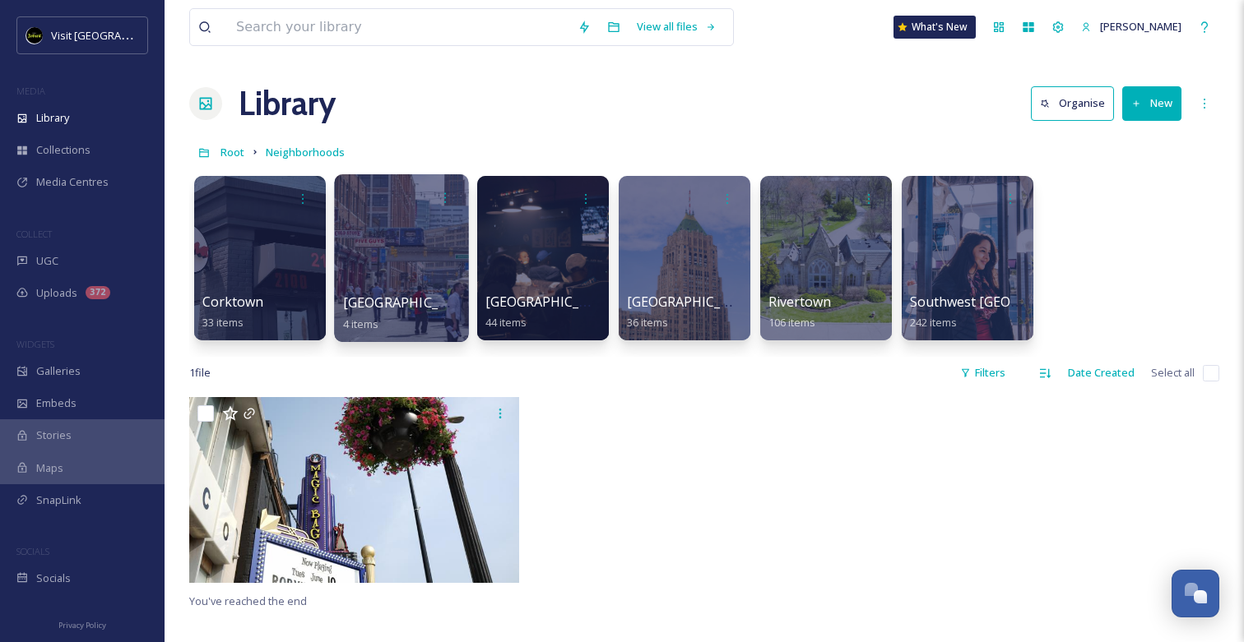
click at [383, 263] on div at bounding box center [401, 258] width 134 height 168
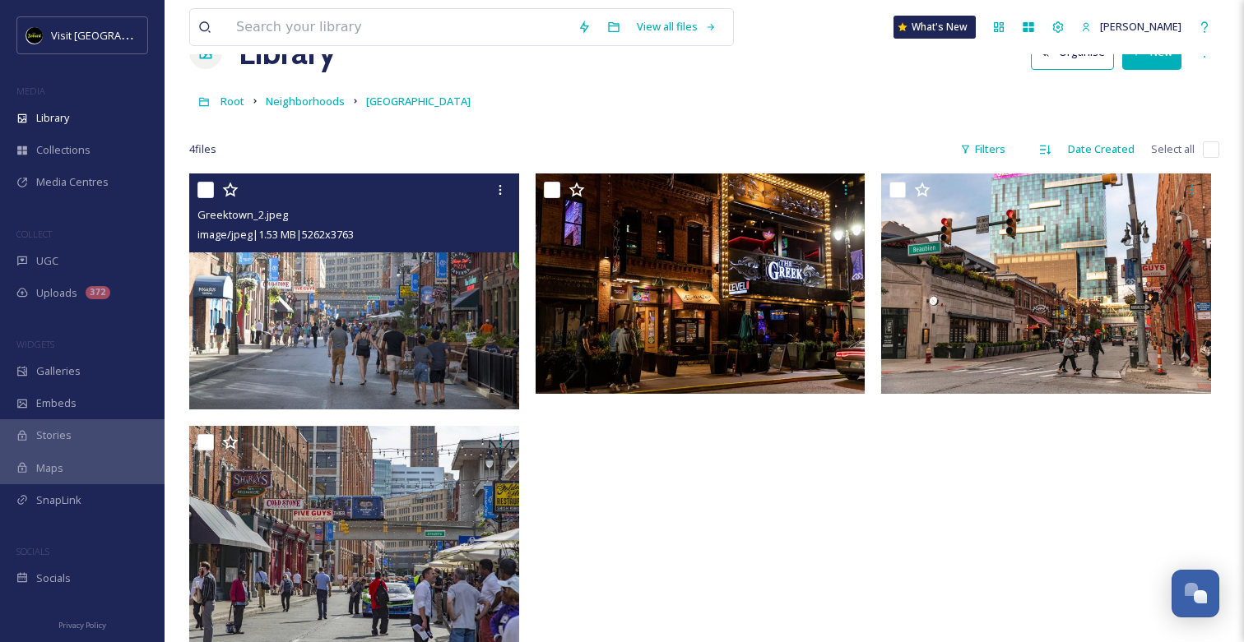
scroll to position [49, 0]
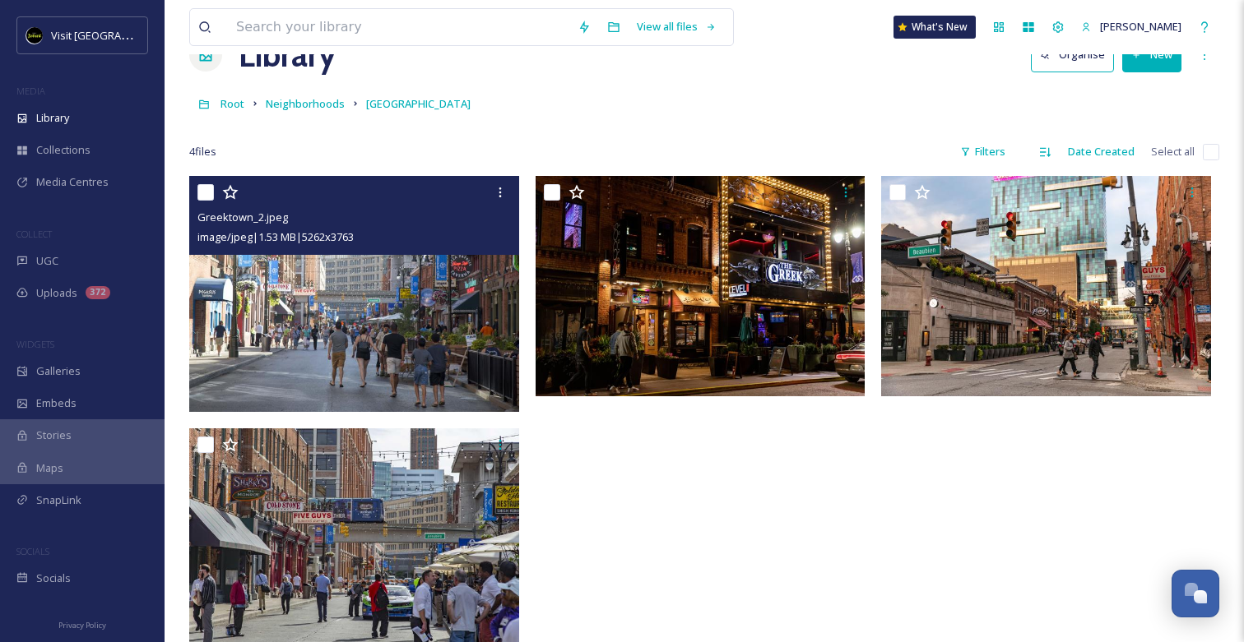
click at [383, 299] on img at bounding box center [354, 294] width 330 height 236
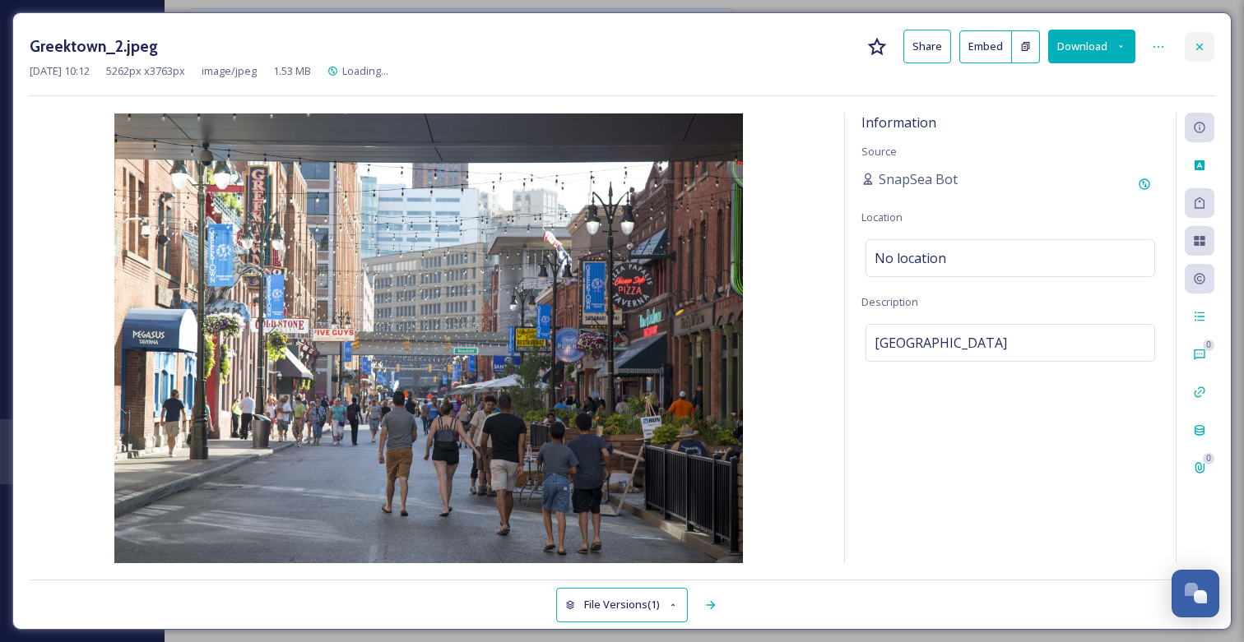
click at [1191, 33] on div at bounding box center [1199, 47] width 30 height 30
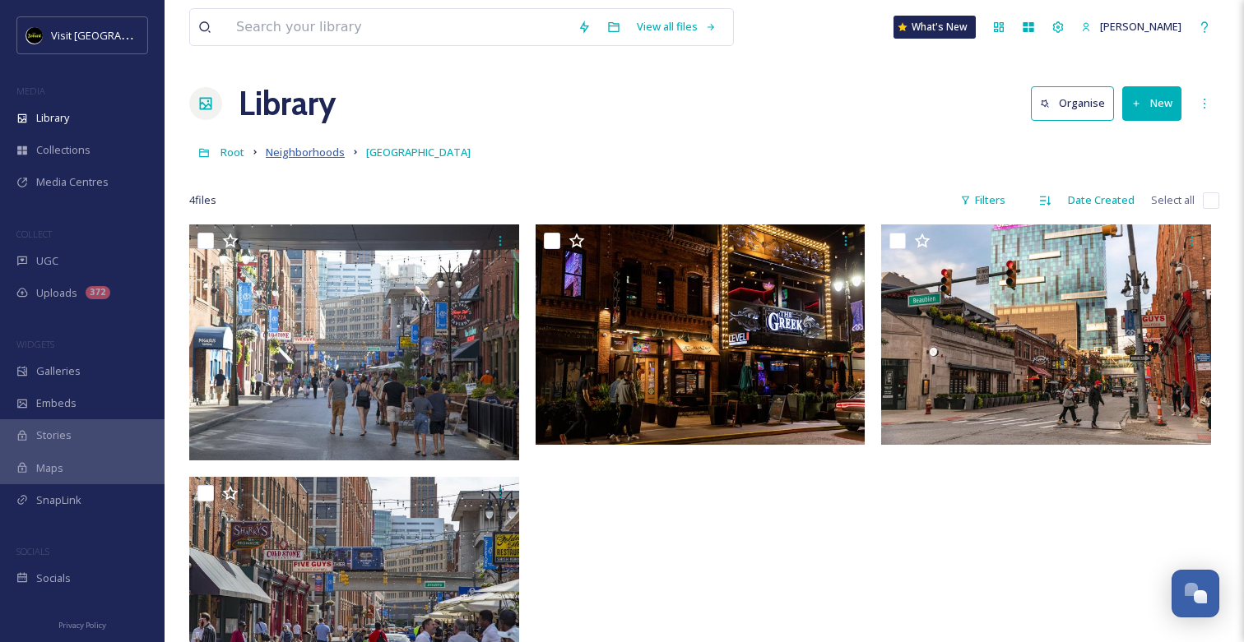
click at [309, 157] on span "Neighborhoods" at bounding box center [305, 152] width 79 height 15
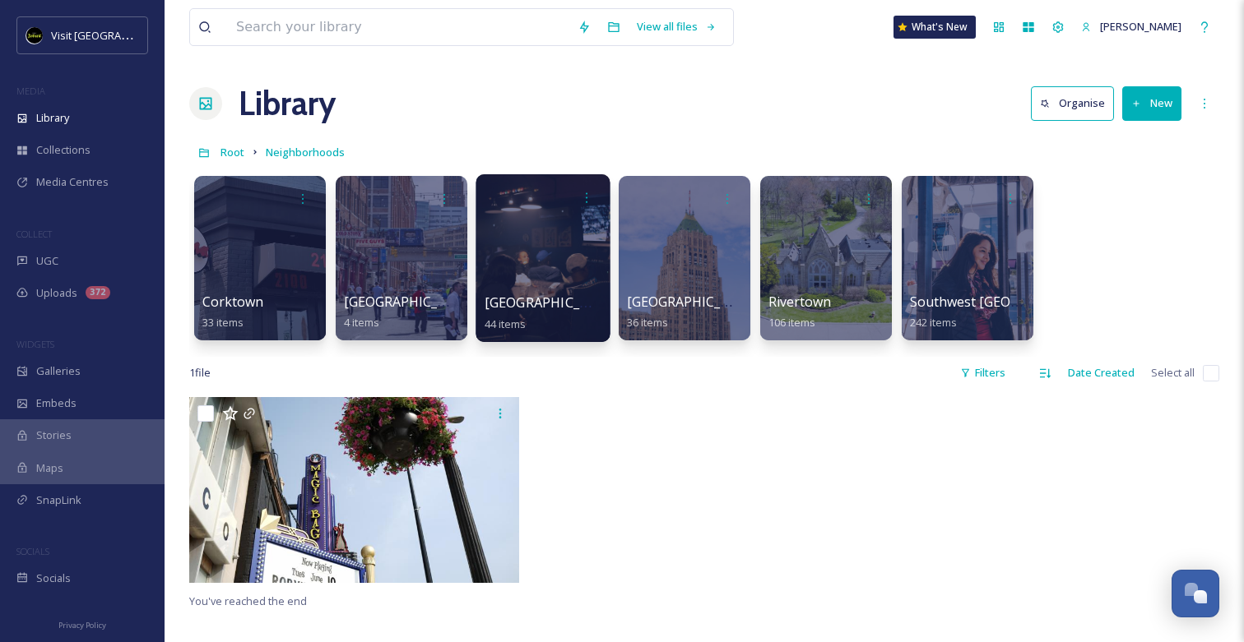
click at [554, 281] on div at bounding box center [542, 258] width 134 height 168
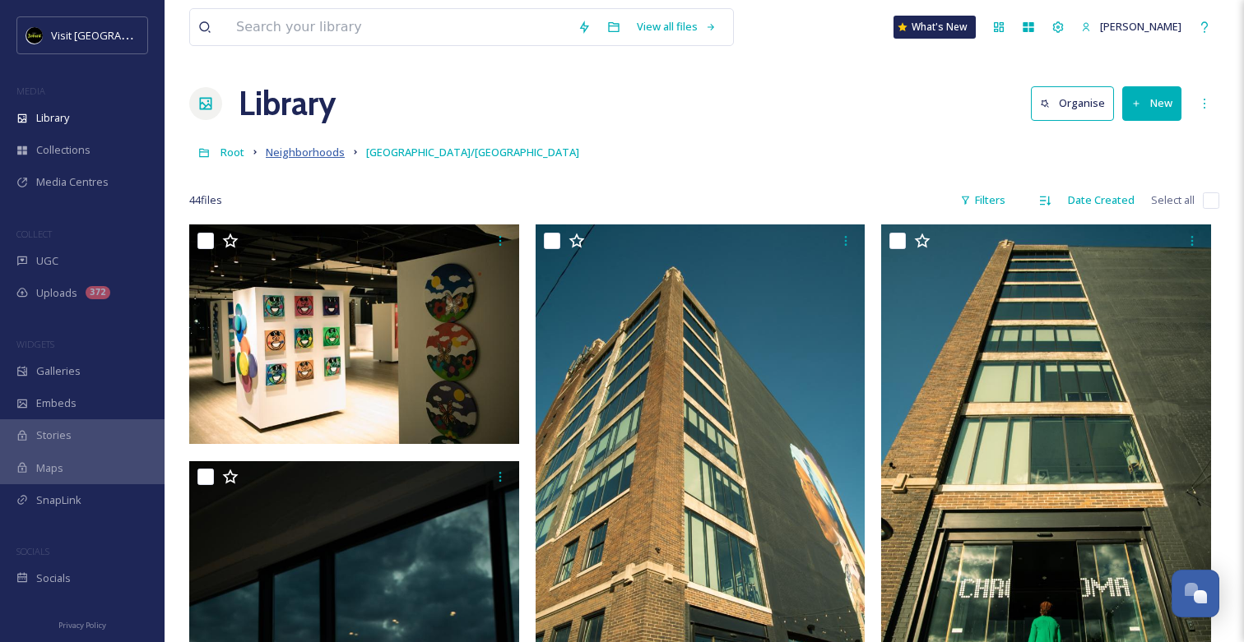
click at [317, 152] on span "Neighborhoods" at bounding box center [305, 152] width 79 height 15
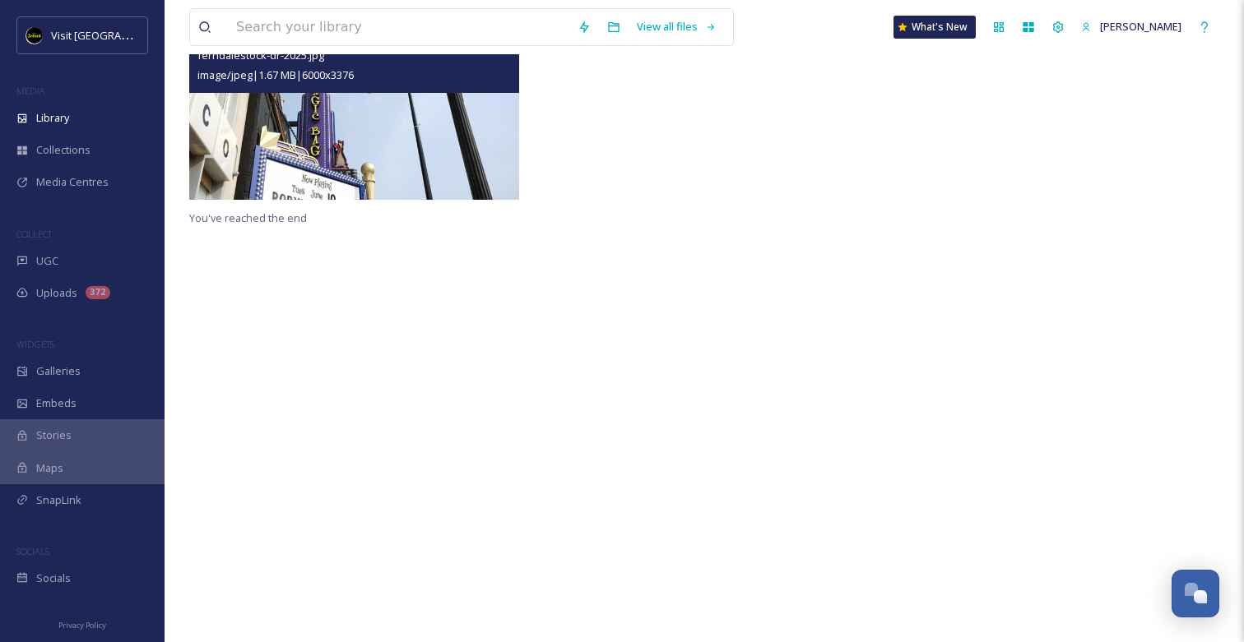
scroll to position [384, 0]
click at [393, 154] on img at bounding box center [354, 106] width 330 height 186
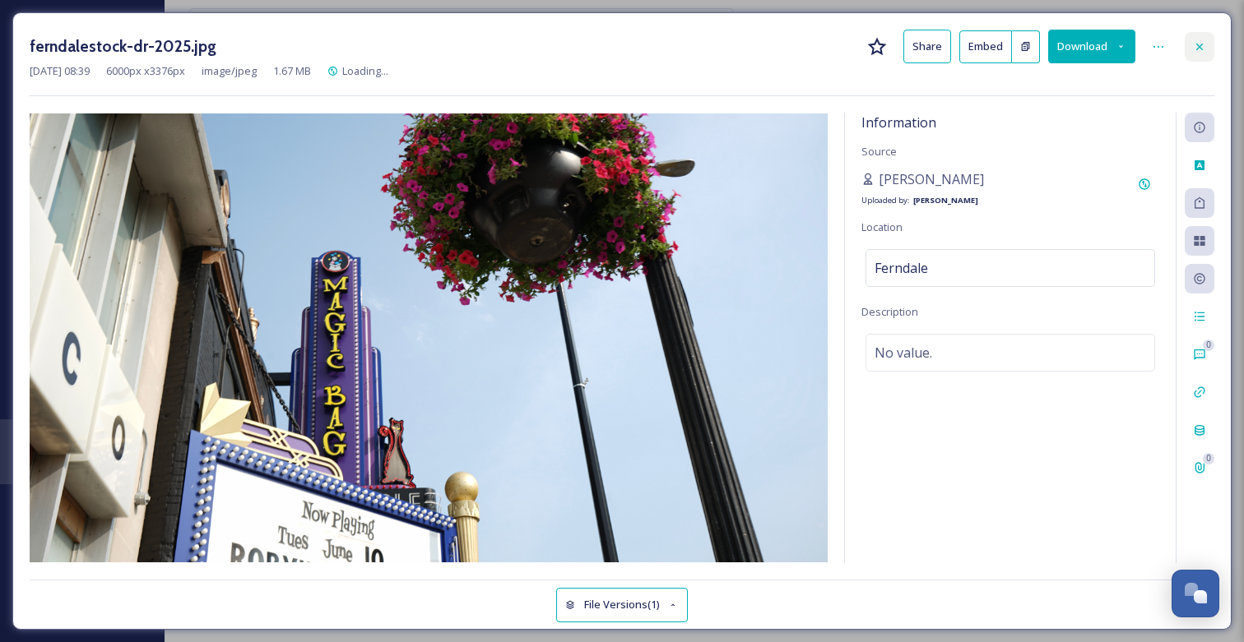
click at [1209, 50] on div at bounding box center [1199, 47] width 30 height 30
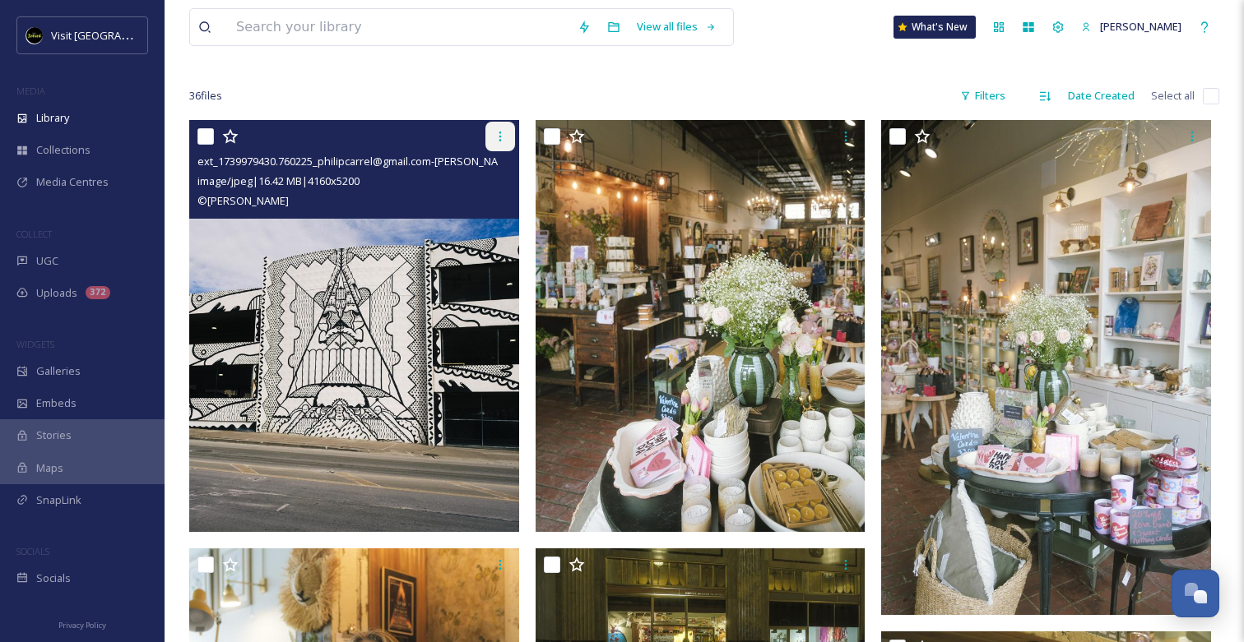
scroll to position [104, 0]
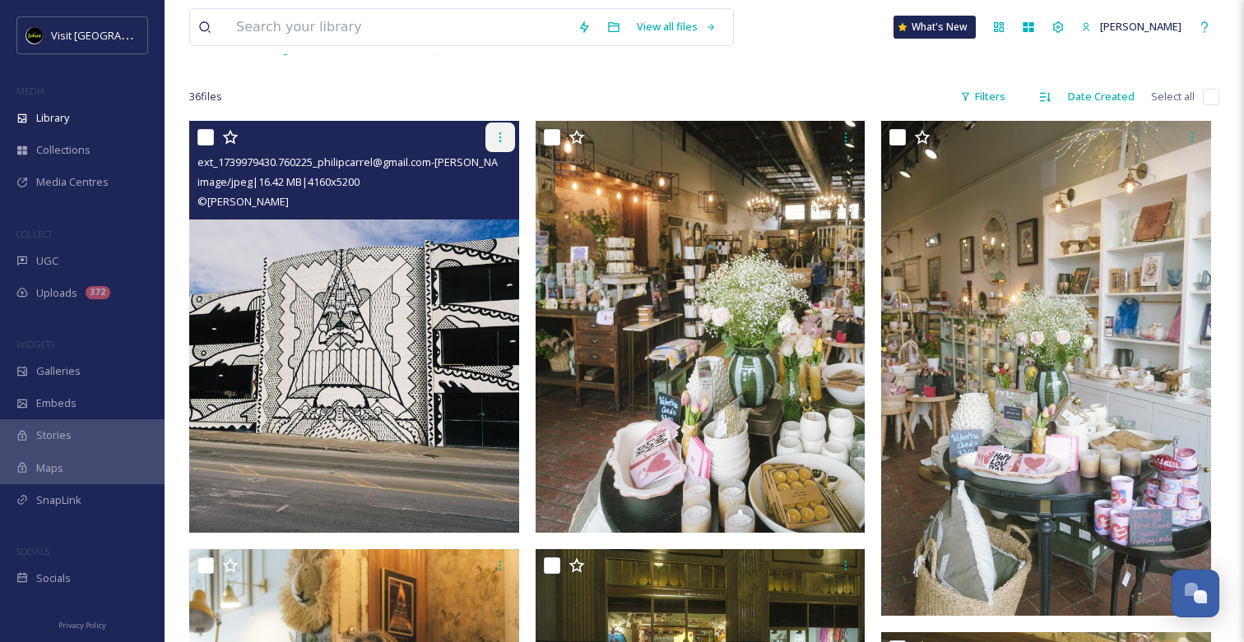
click at [502, 132] on icon at bounding box center [500, 137] width 13 height 13
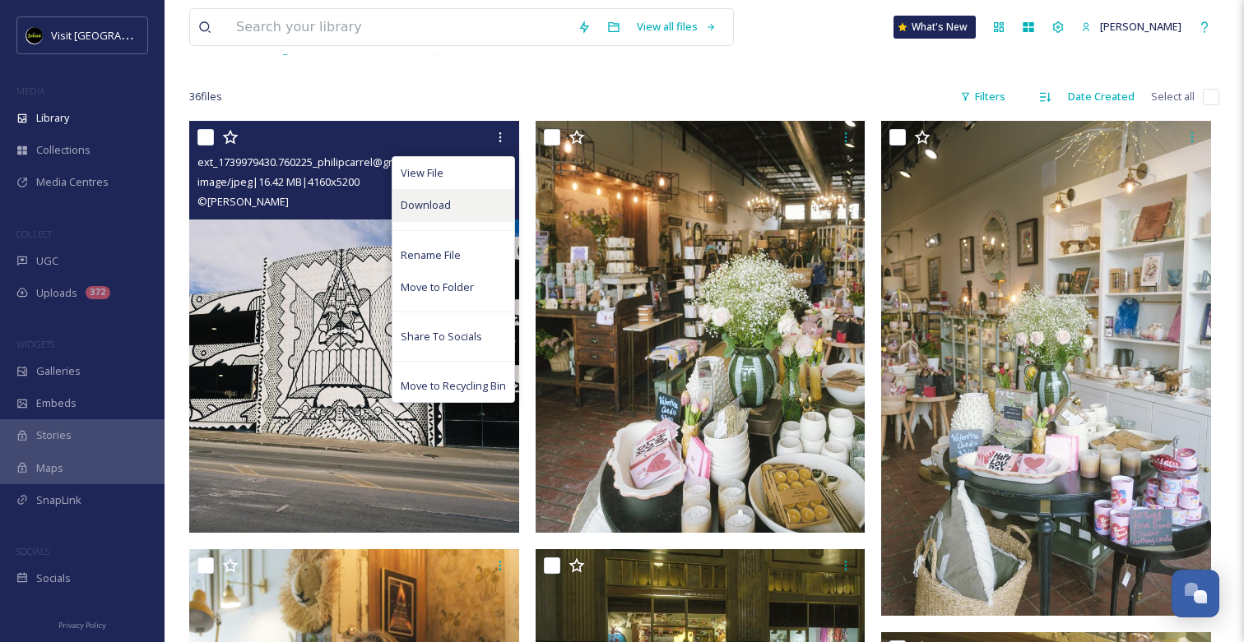
click at [461, 213] on div "Download" at bounding box center [453, 205] width 122 height 32
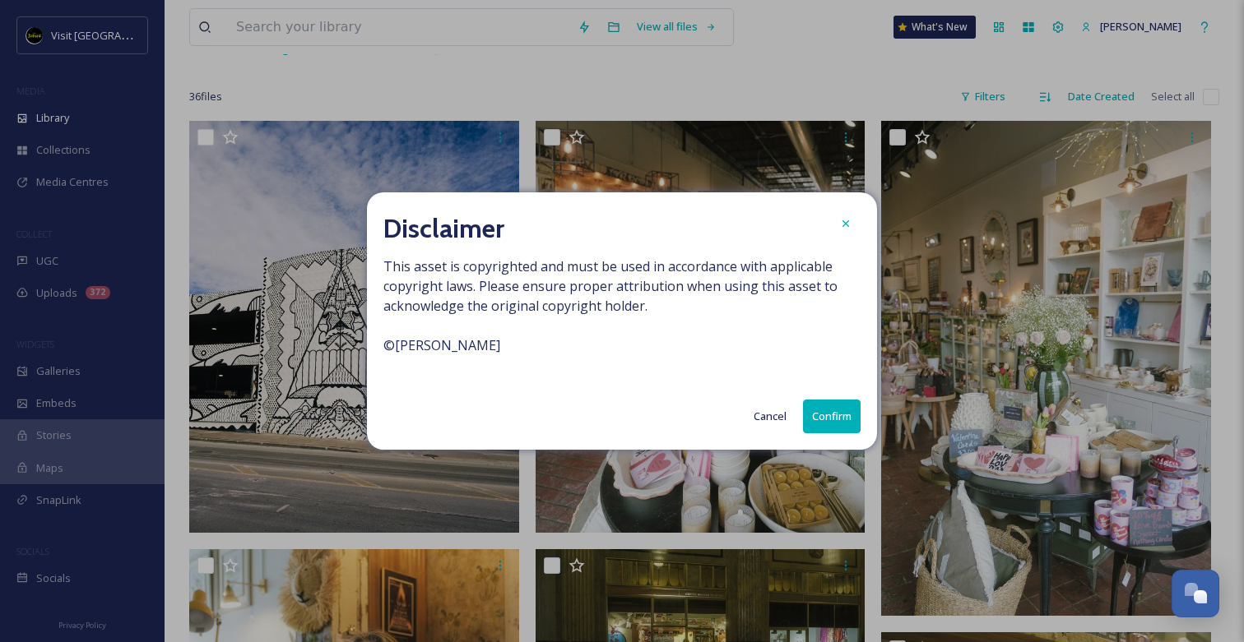
click at [829, 420] on button "Confirm" at bounding box center [832, 417] width 58 height 34
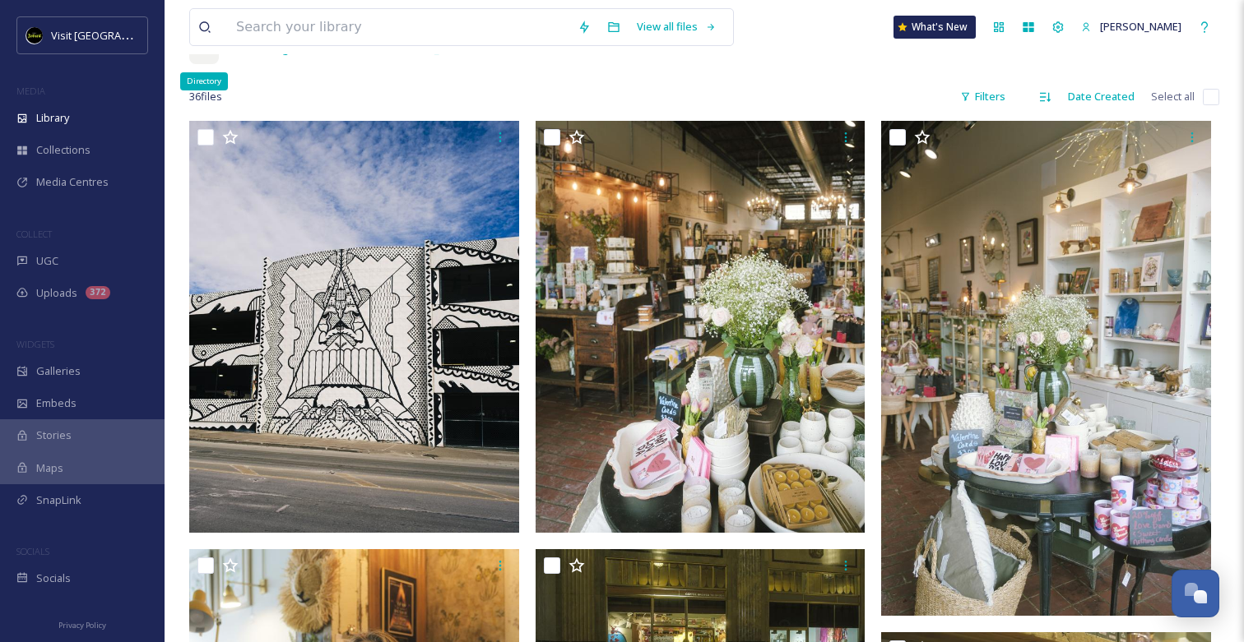
scroll to position [0, 0]
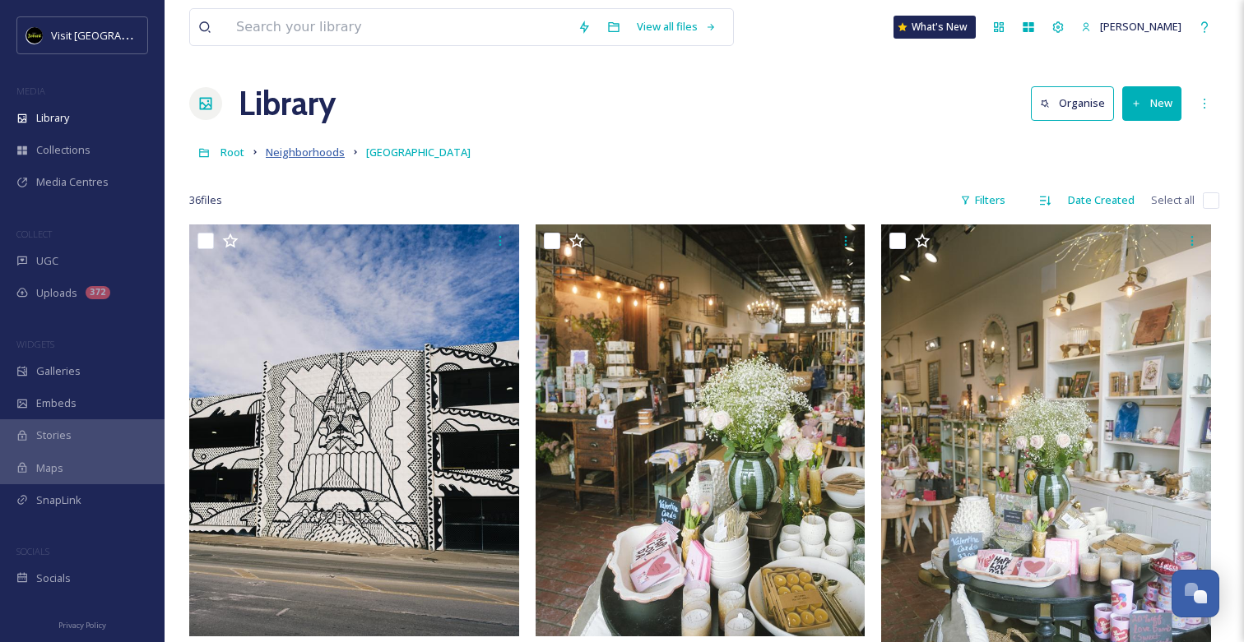
click at [299, 147] on span "Neighborhoods" at bounding box center [305, 152] width 79 height 15
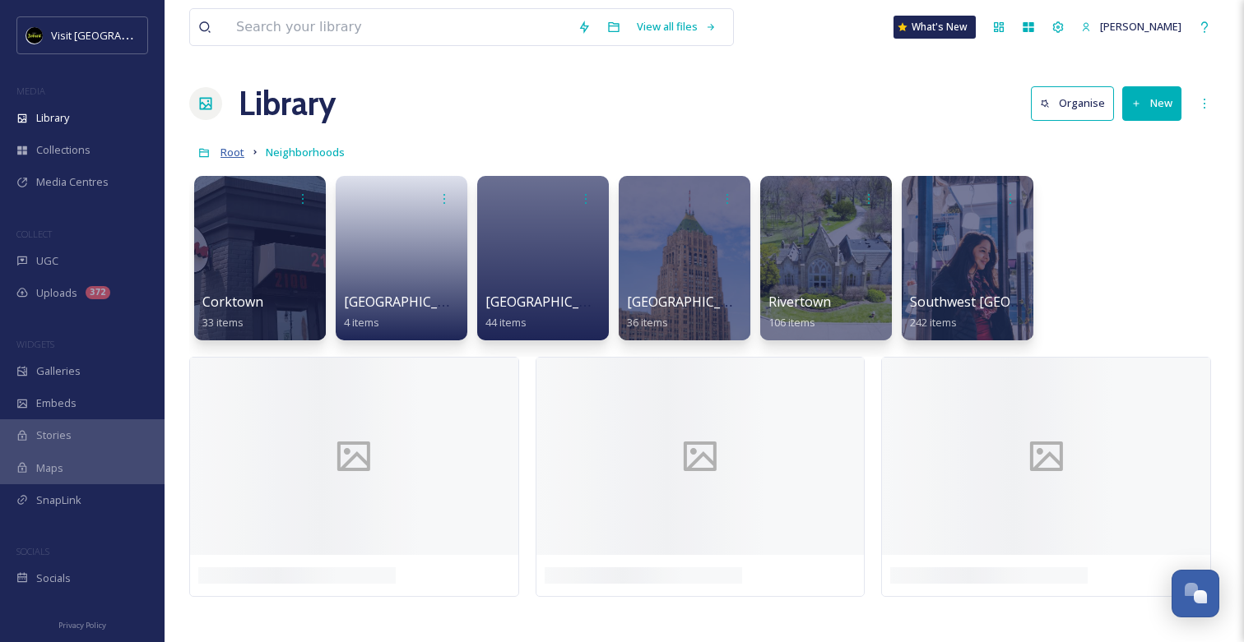
click at [228, 158] on span "Root" at bounding box center [232, 152] width 24 height 15
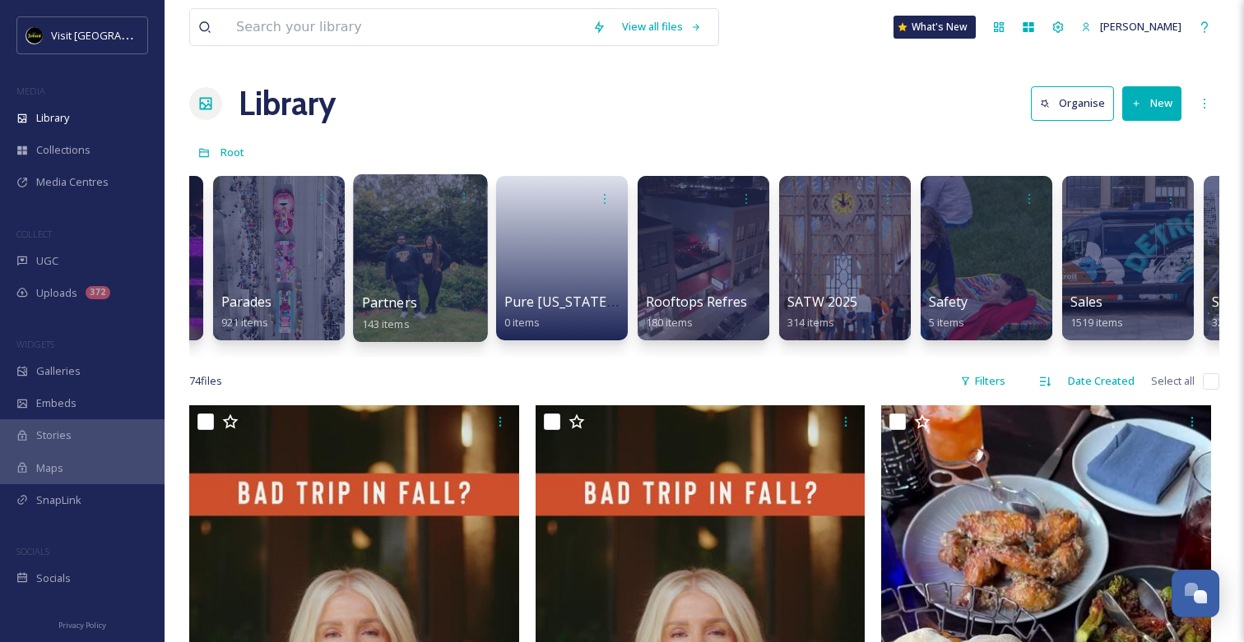
scroll to position [0, 6375]
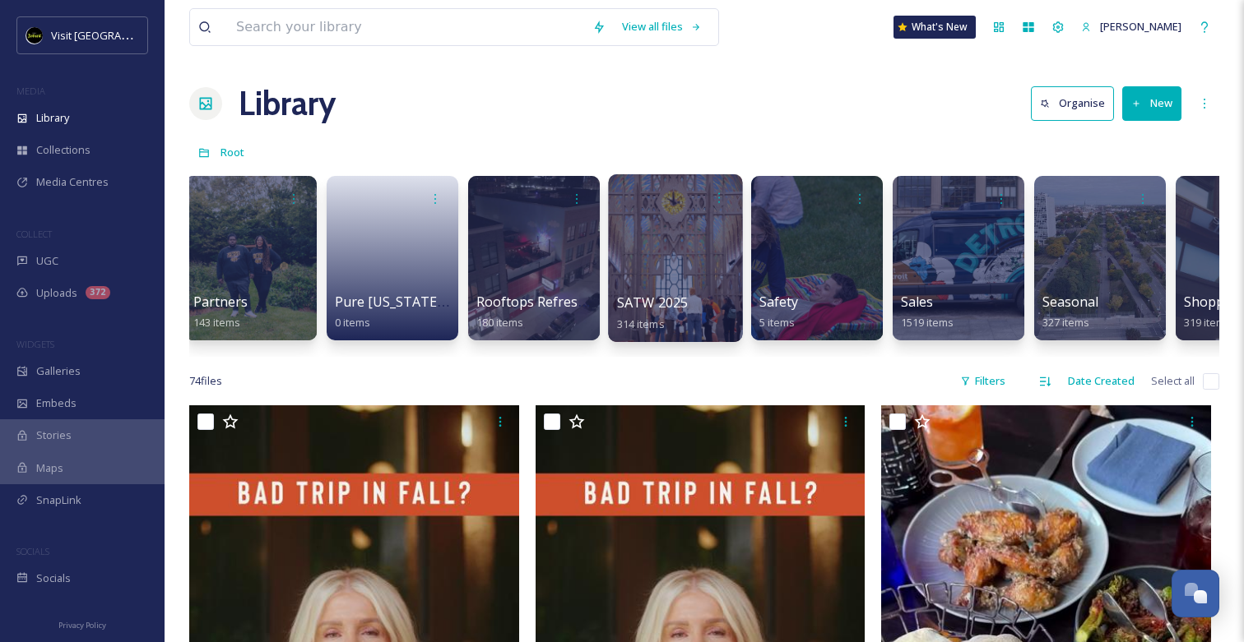
click at [679, 289] on div at bounding box center [675, 258] width 134 height 168
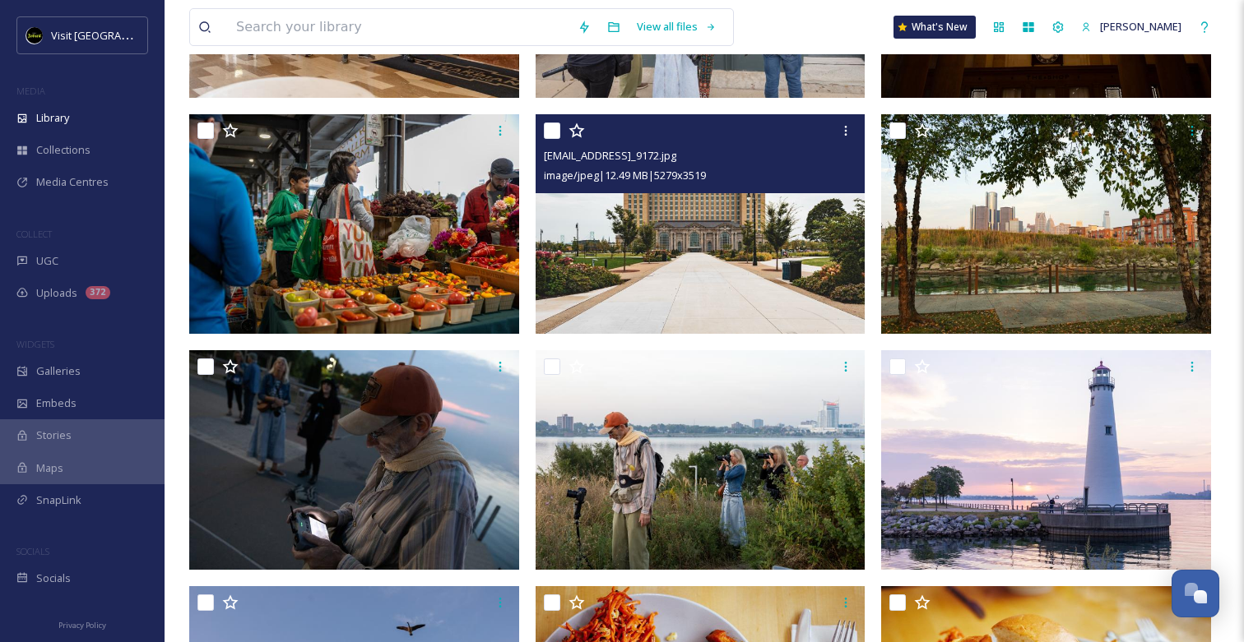
scroll to position [378, 0]
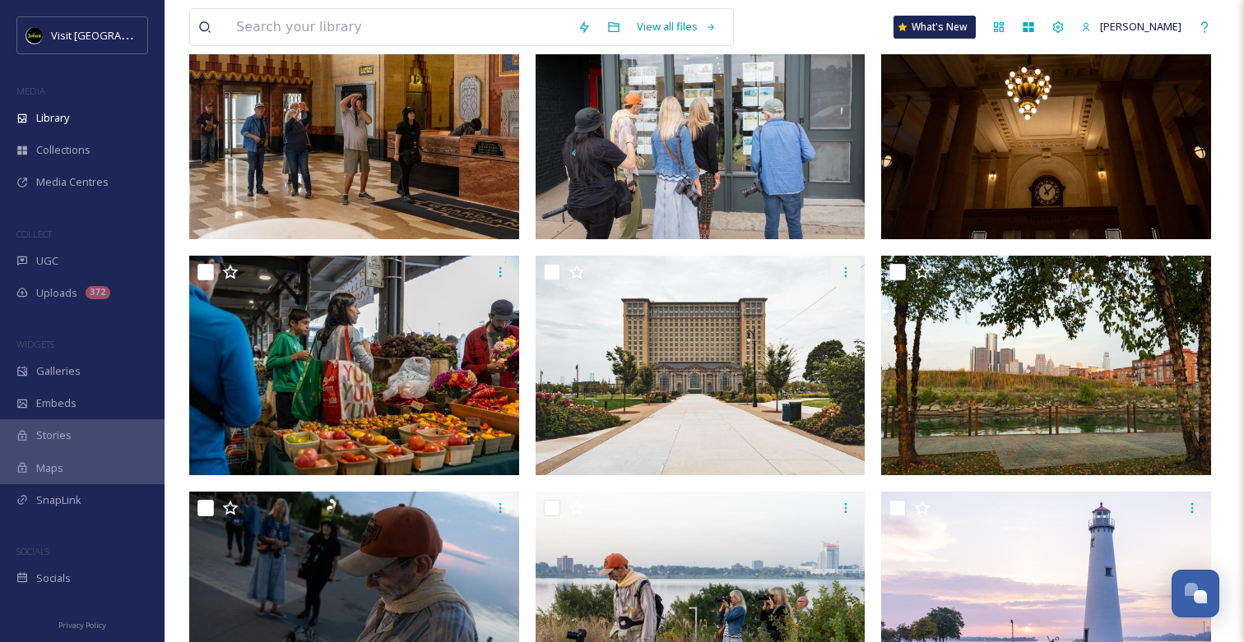
click at [854, 271] on div at bounding box center [846, 272] width 30 height 30
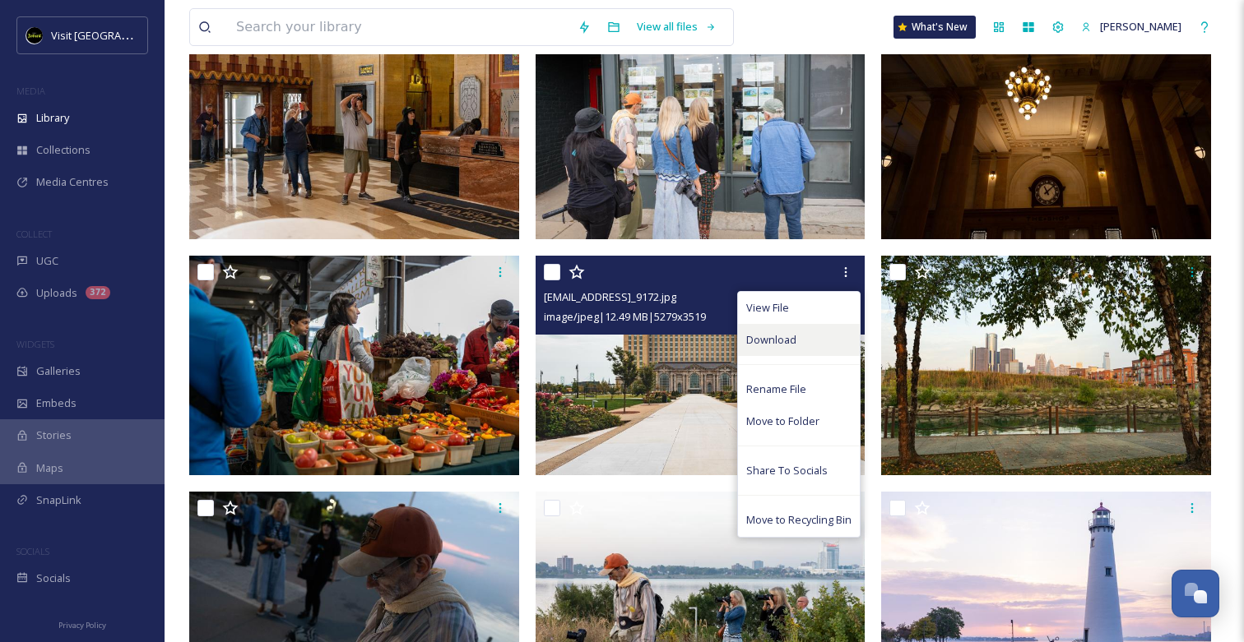
click at [783, 344] on span "Download" at bounding box center [771, 340] width 50 height 16
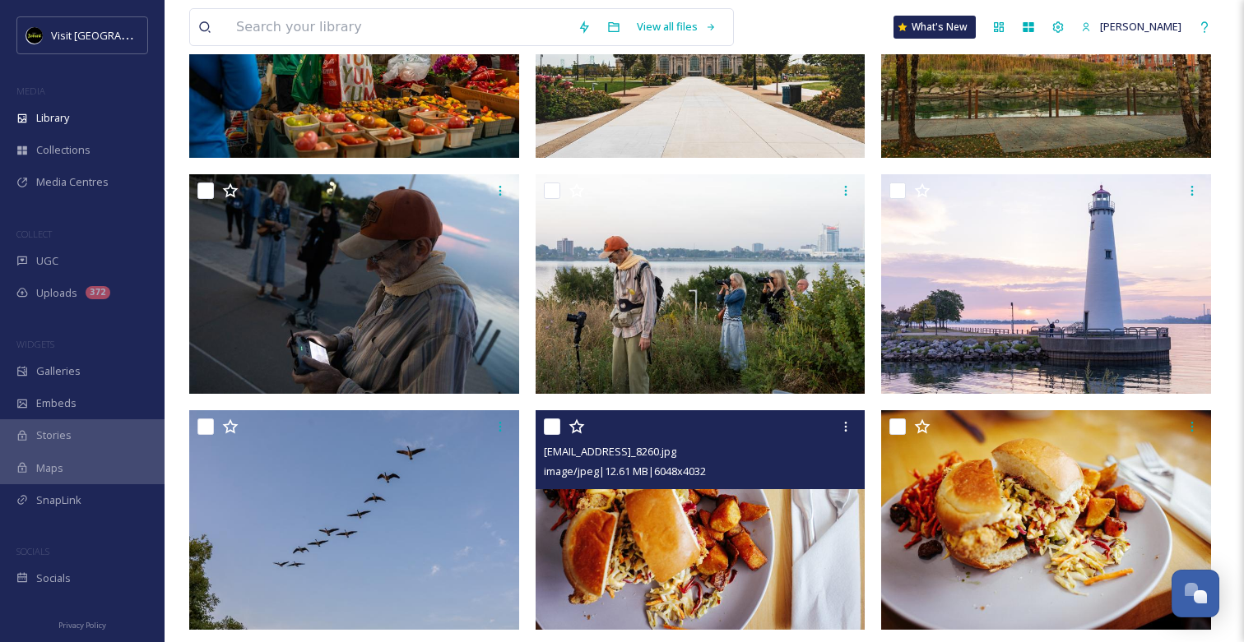
scroll to position [641, 0]
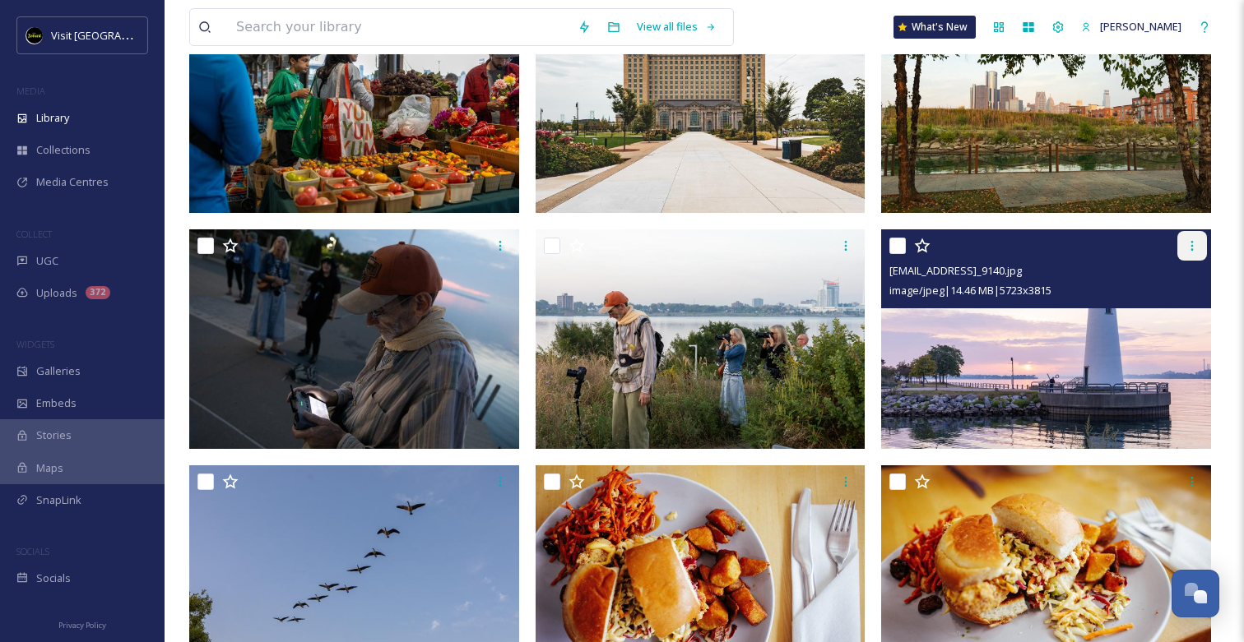
click at [1198, 252] on div at bounding box center [1192, 246] width 30 height 30
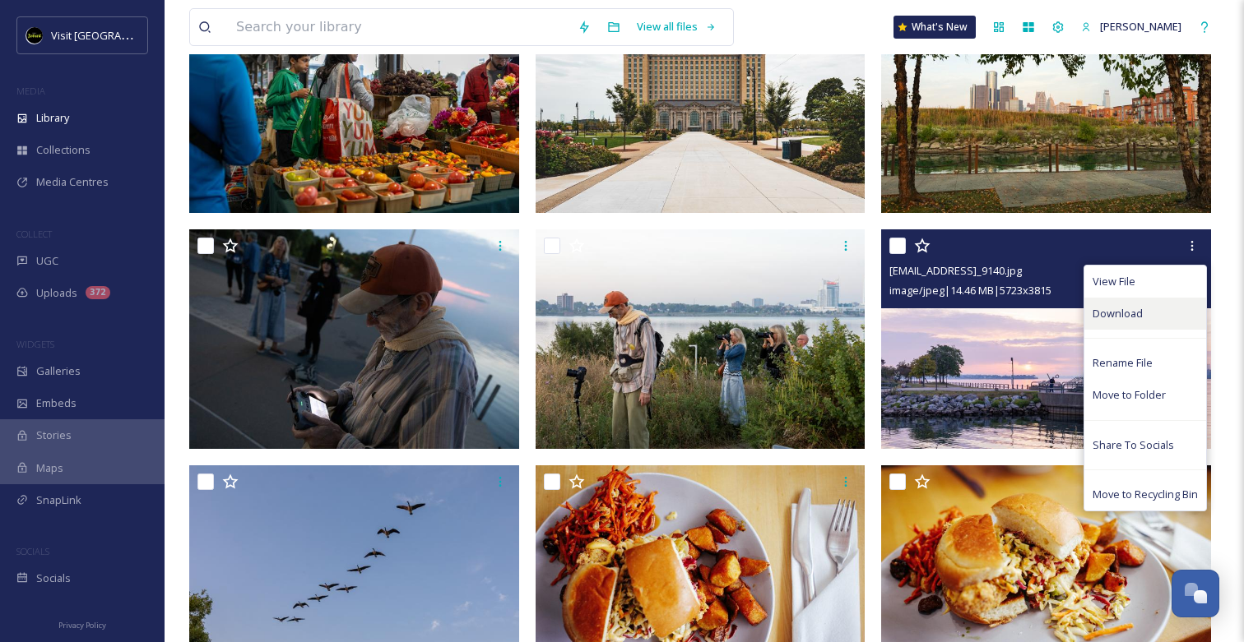
click at [1138, 314] on span "Download" at bounding box center [1117, 314] width 50 height 16
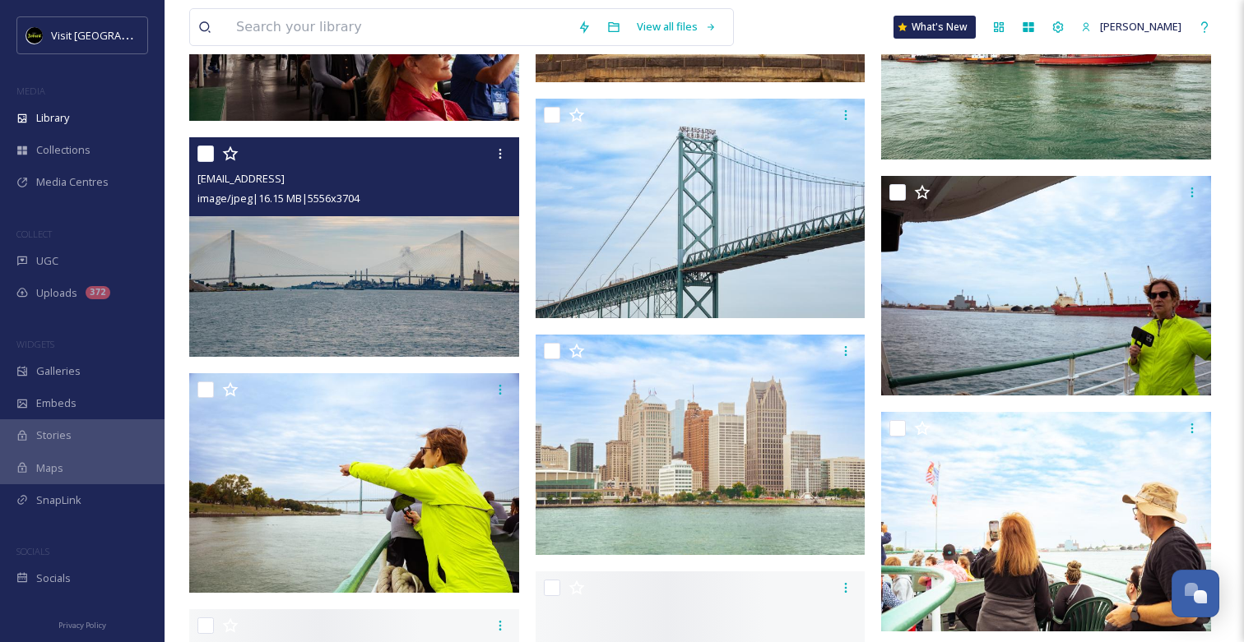
scroll to position [11525, 0]
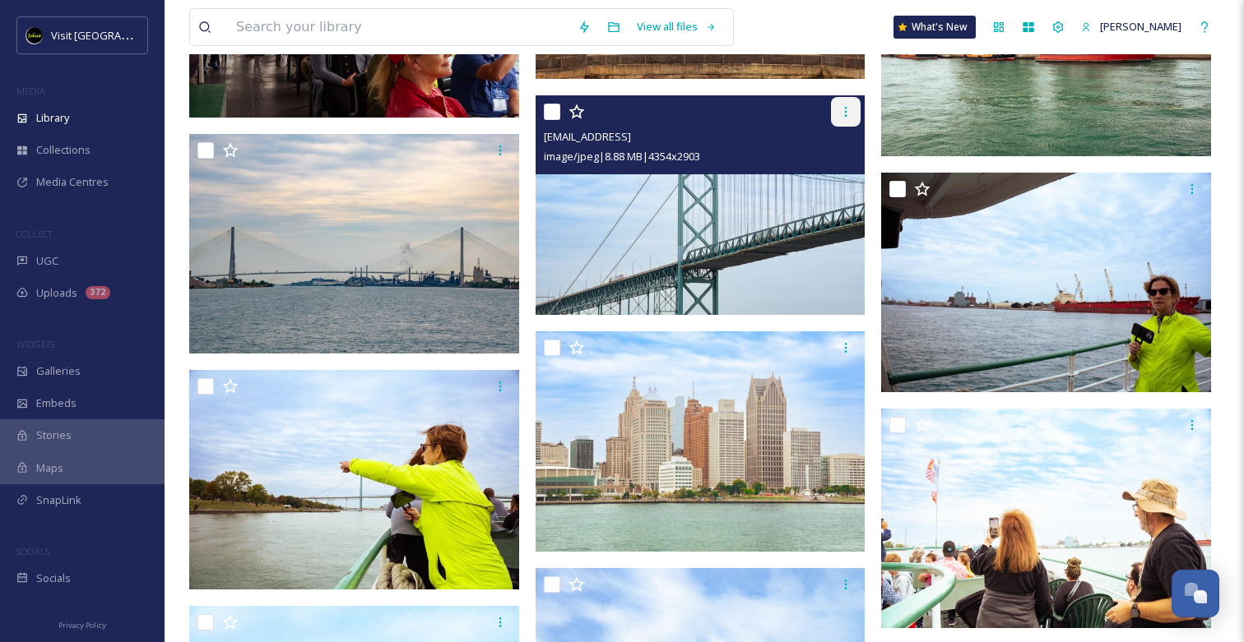
click at [836, 115] on div at bounding box center [846, 112] width 30 height 30
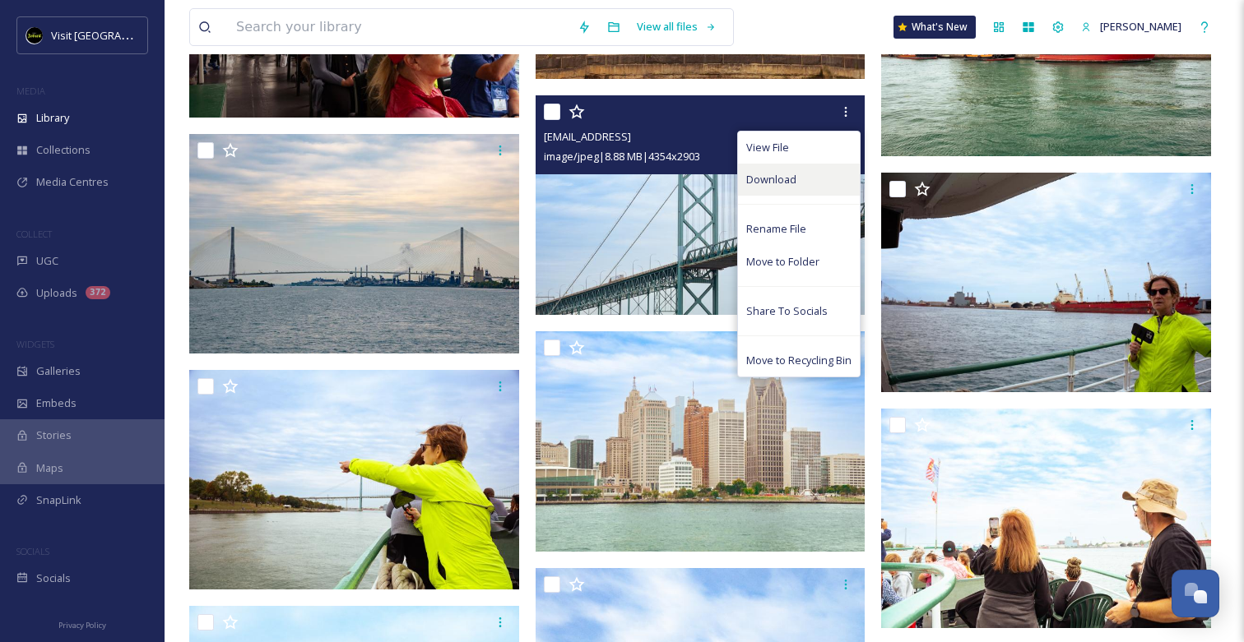
click at [806, 170] on div "Download" at bounding box center [799, 180] width 122 height 32
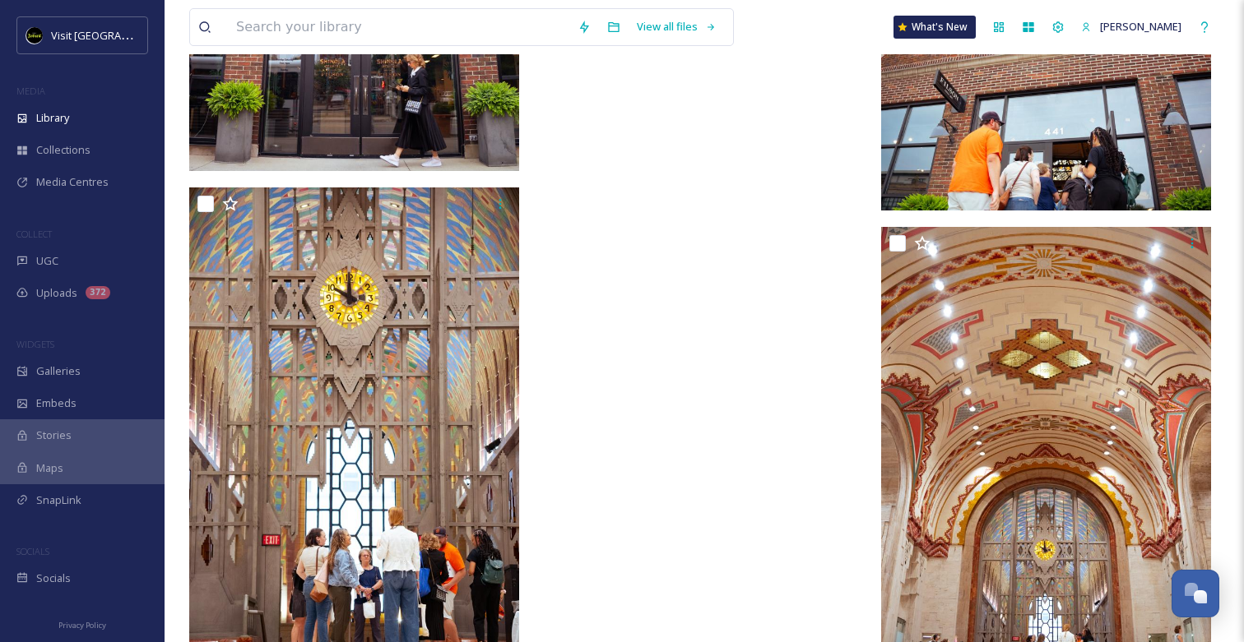
scroll to position [20273, 0]
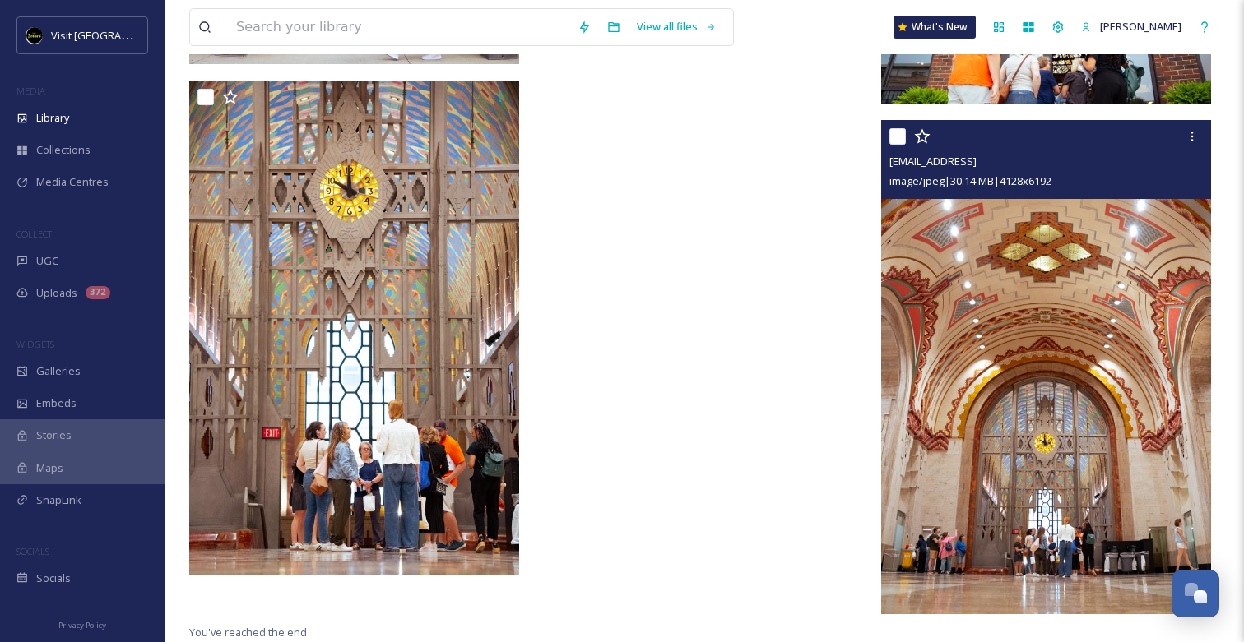
click at [1044, 371] on img at bounding box center [1046, 367] width 330 height 495
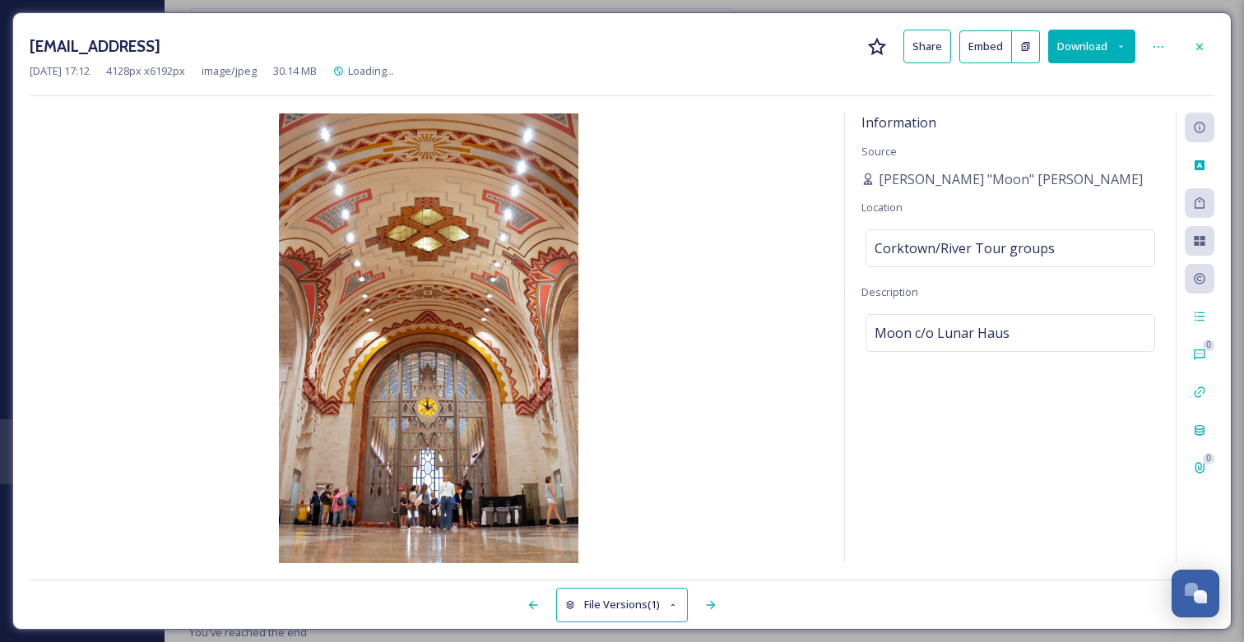
click at [1058, 41] on button "Download" at bounding box center [1091, 47] width 87 height 34
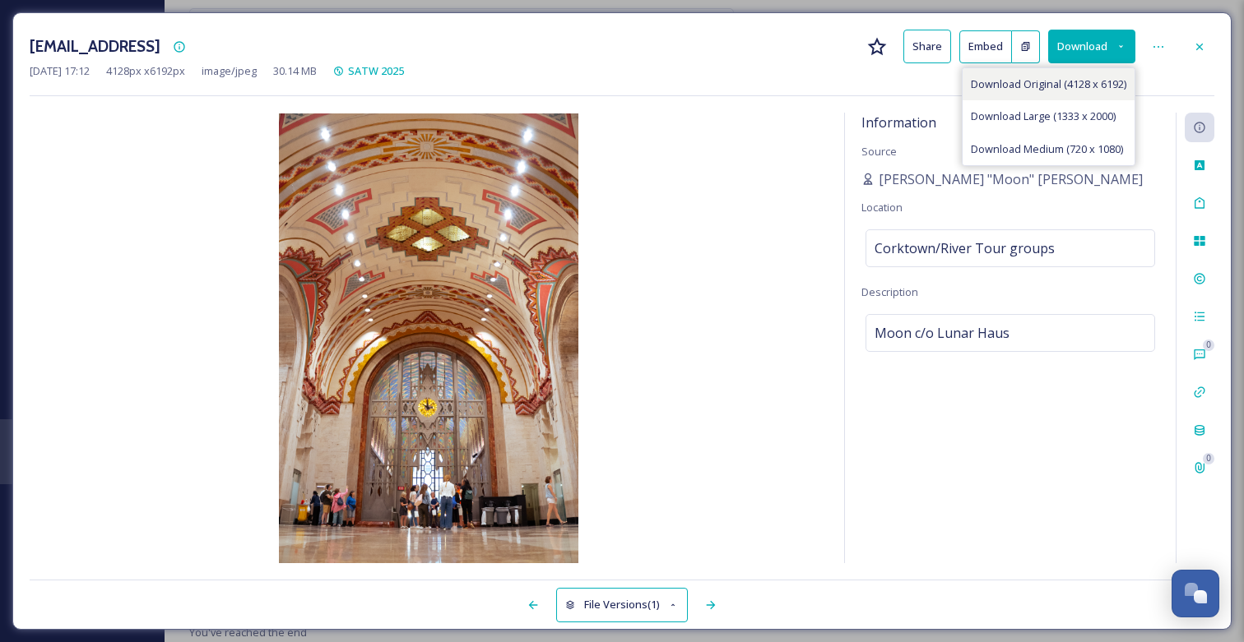
click at [1046, 90] on span "Download Original (4128 x 6192)" at bounding box center [1048, 84] width 155 height 16
